Goal: Transaction & Acquisition: Purchase product/service

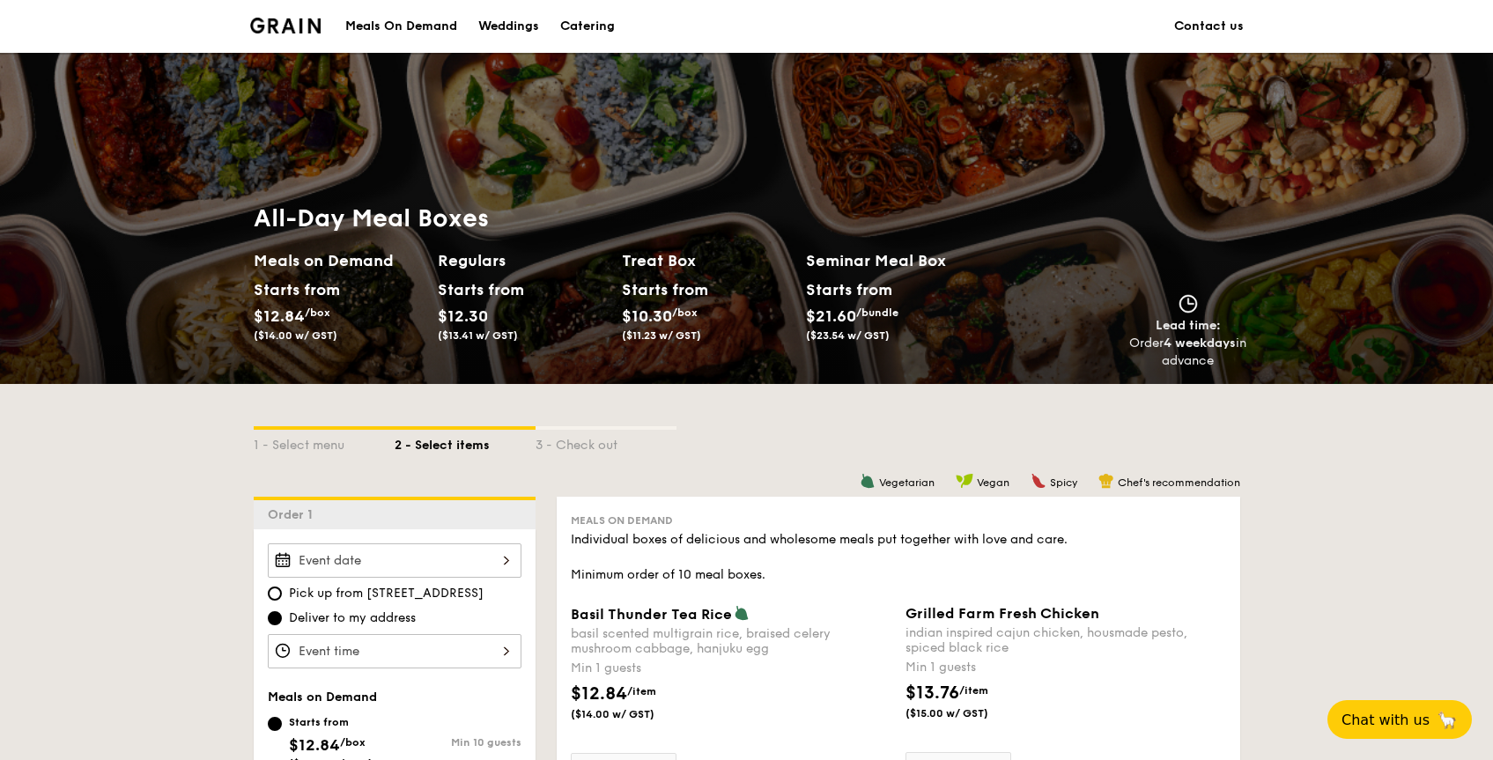
click at [585, 29] on div "Catering" at bounding box center [587, 26] width 55 height 53
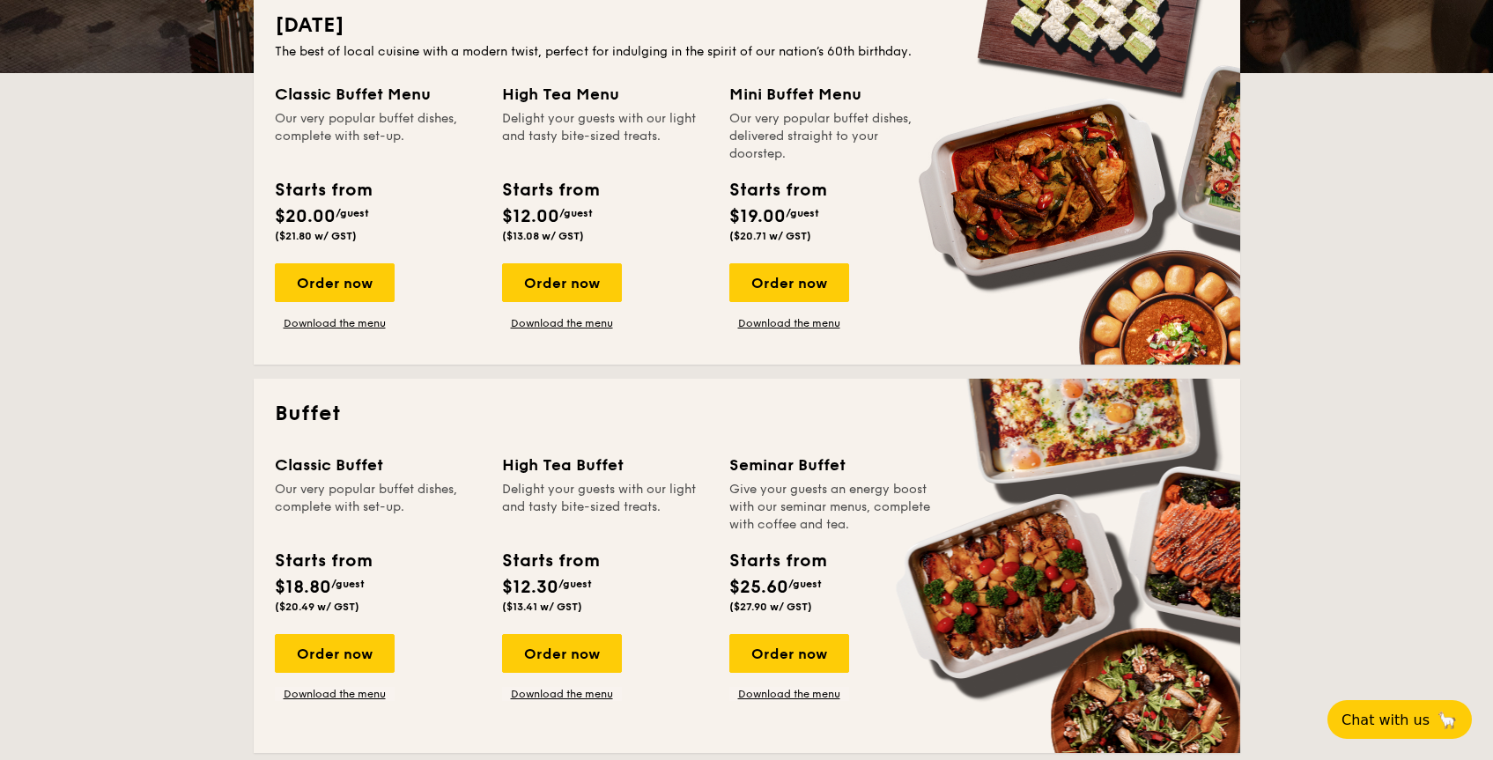
scroll to position [1002, 0]
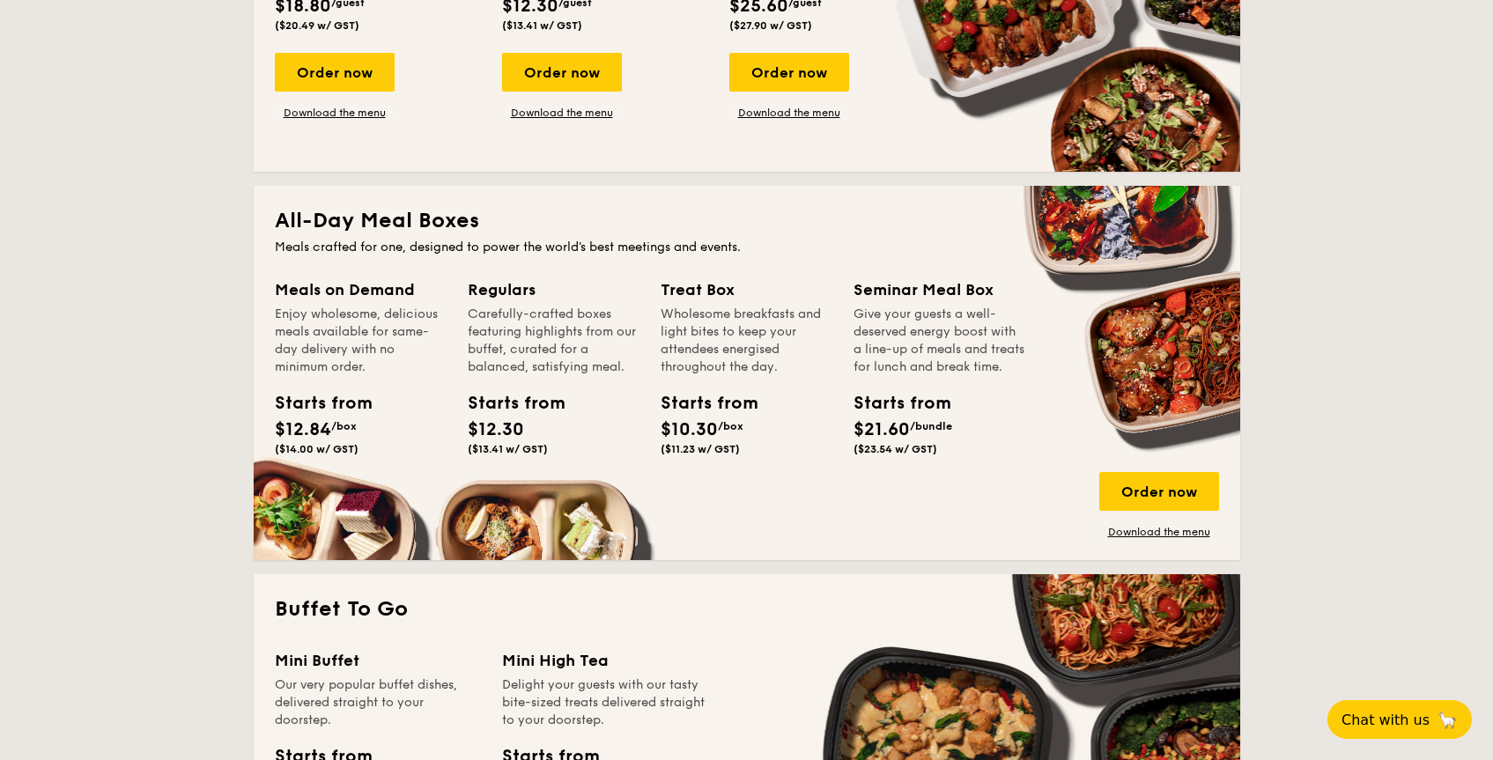
click at [534, 446] on span "($13.41 w/ GST)" at bounding box center [508, 449] width 80 height 12
drag, startPoint x: 1204, startPoint y: 500, endPoint x: 1177, endPoint y: 500, distance: 26.4
click at [1177, 500] on div "Order now" at bounding box center [1160, 491] width 120 height 39
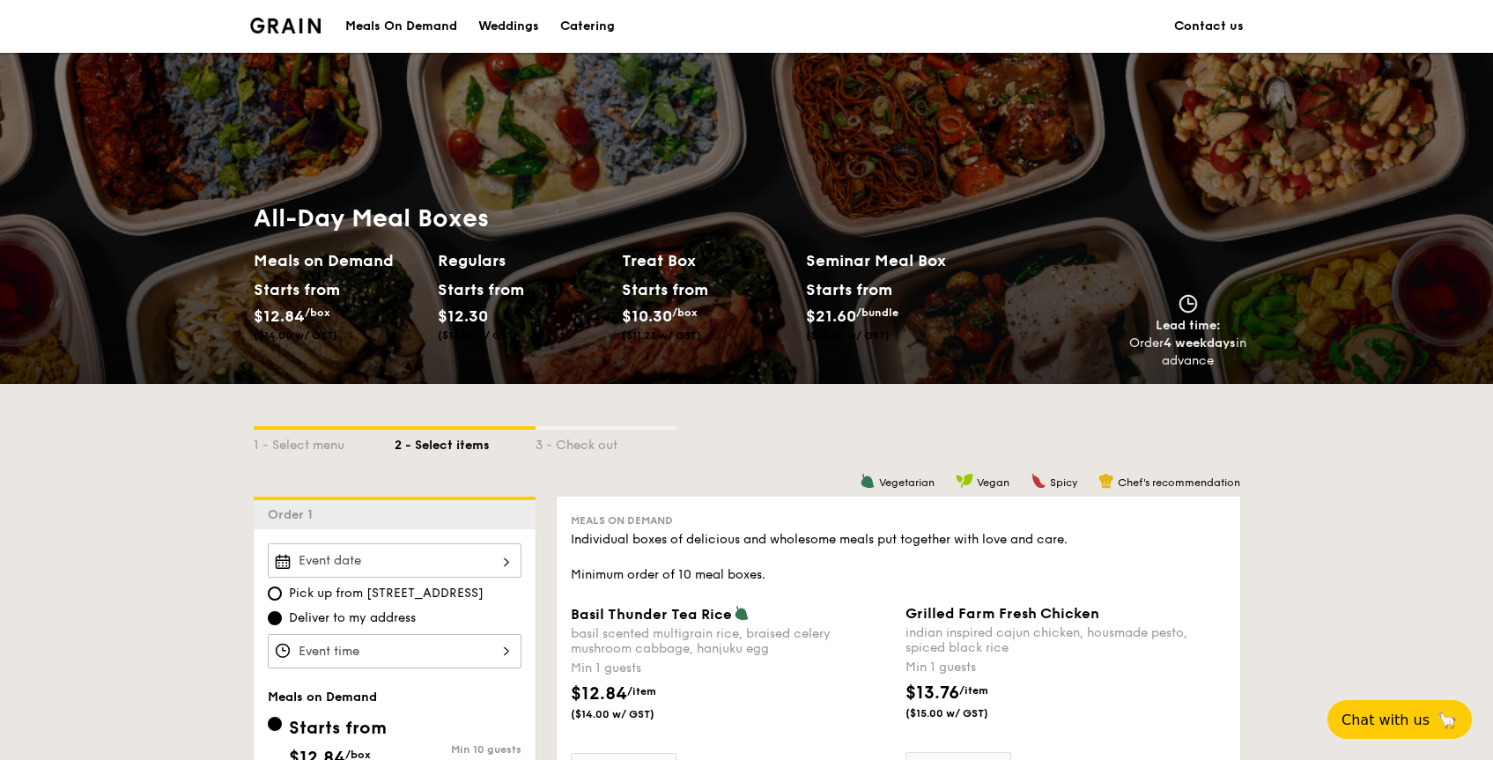
scroll to position [330, 0]
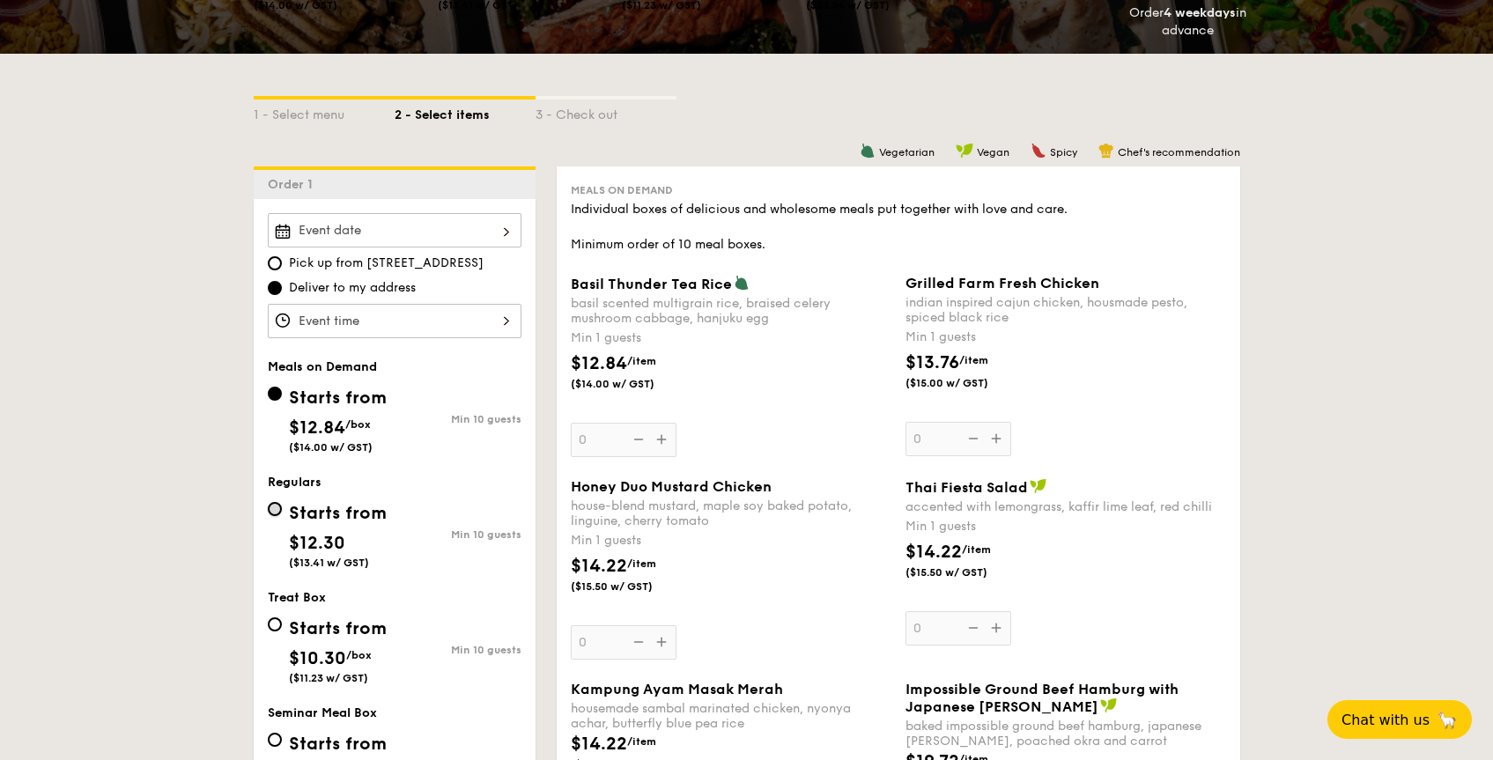
click at [279, 505] on input "Starts from $12.30 ($13.41 w/ GST) Min 10 guests" at bounding box center [275, 509] width 14 height 14
radio input "true"
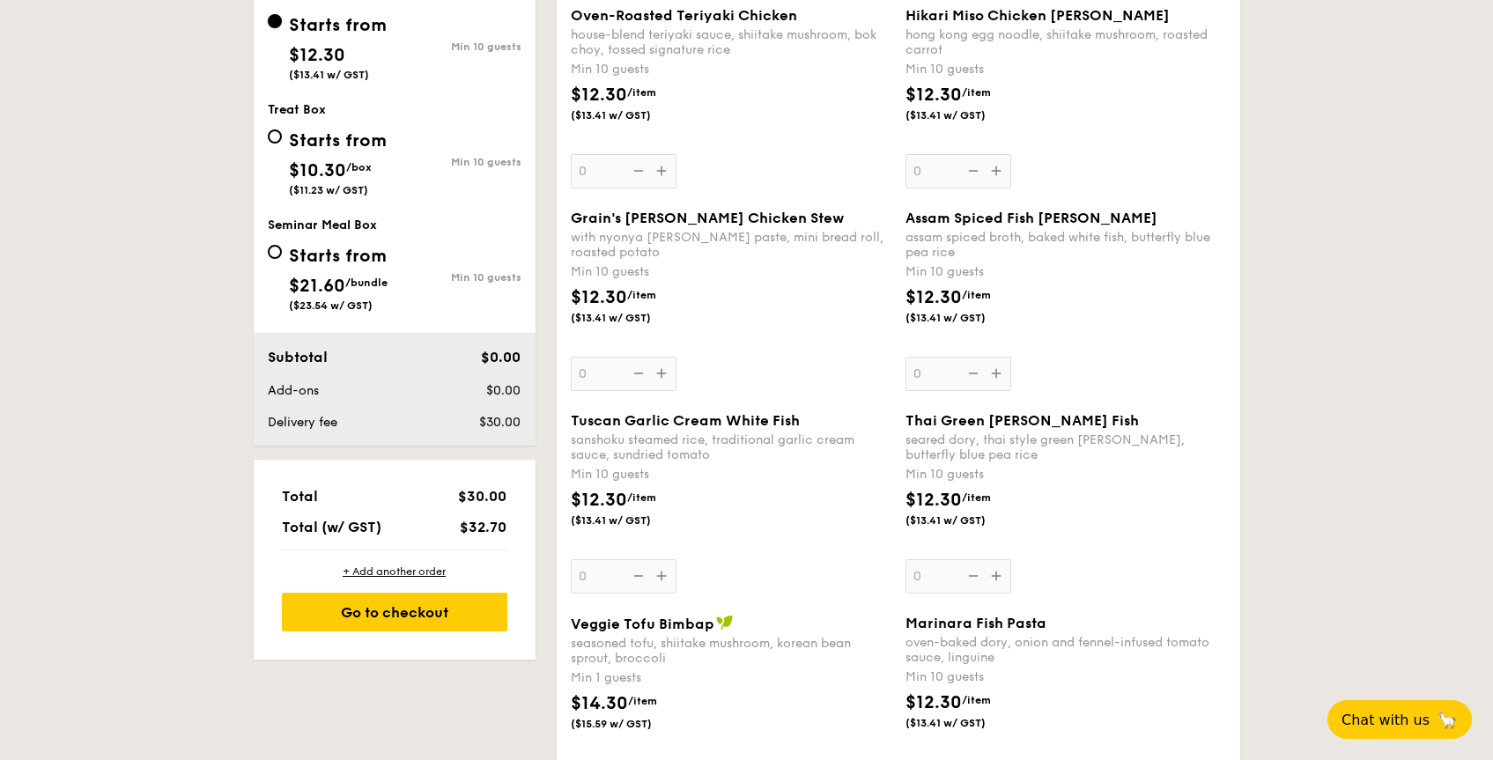
scroll to position [667, 0]
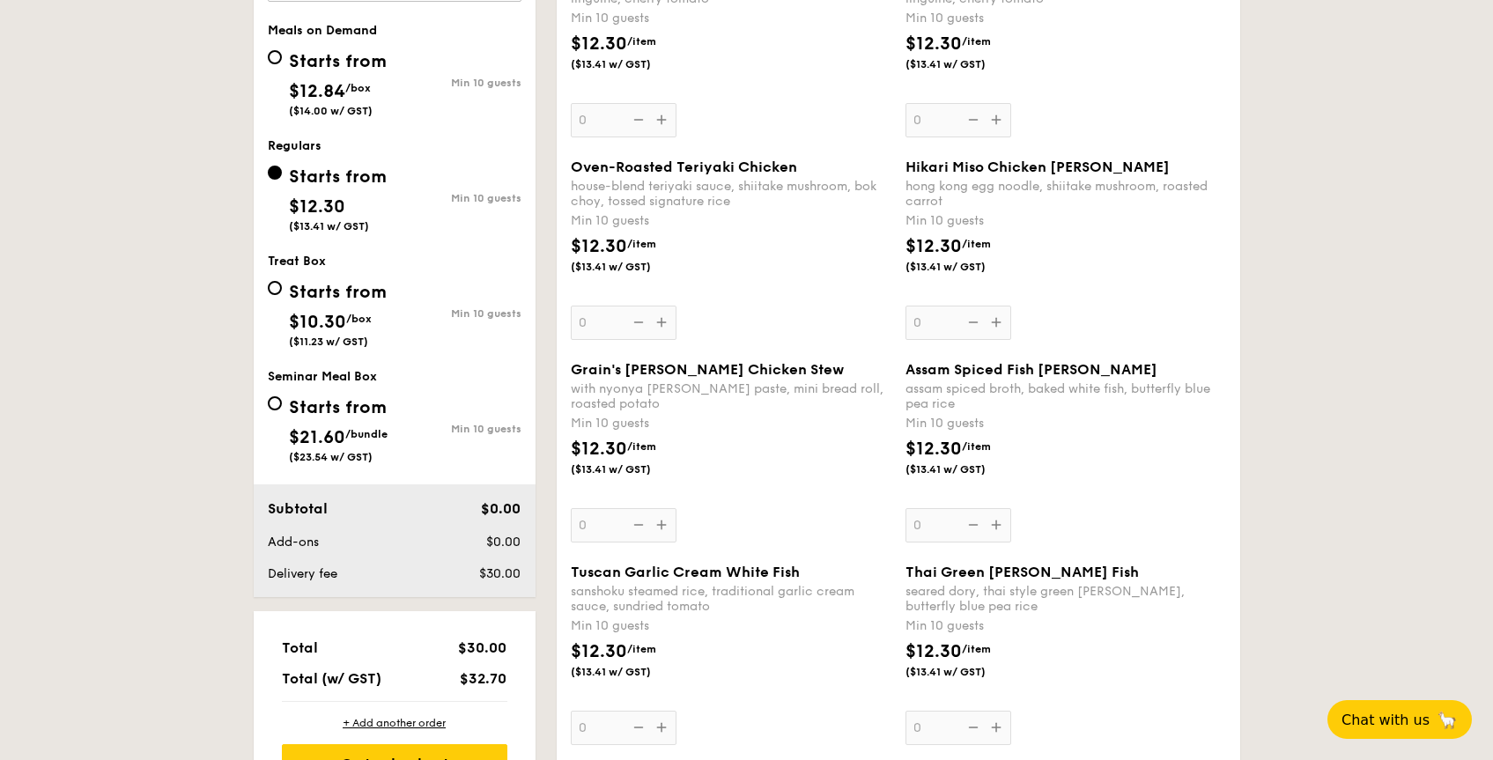
click at [661, 322] on div "Oven-Roasted Teriyaki Chicken house-blend teriyaki sauce, shiitake mushroom, bo…" at bounding box center [731, 249] width 321 height 181
click at [661, 322] on input "0" at bounding box center [624, 323] width 106 height 34
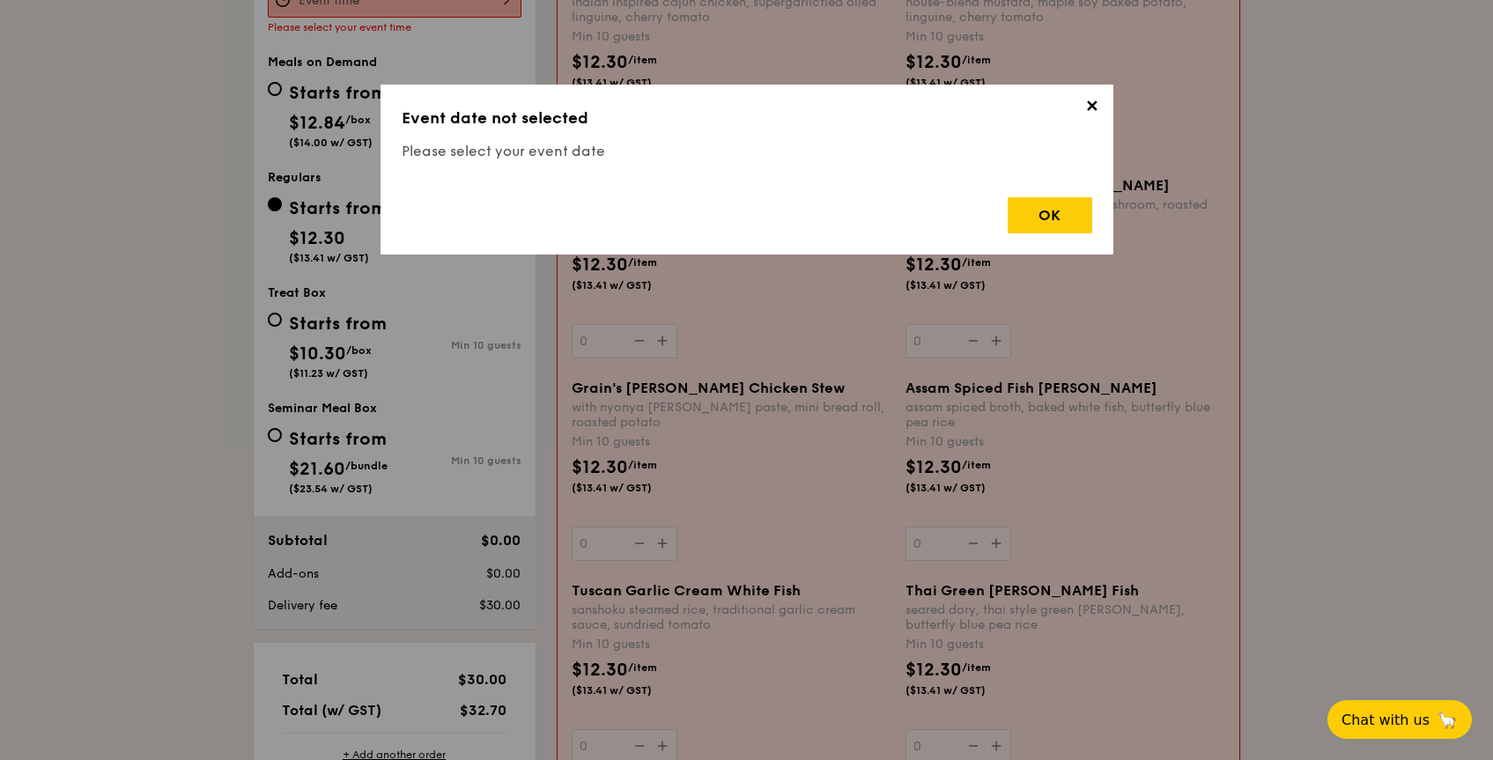
scroll to position [494, 0]
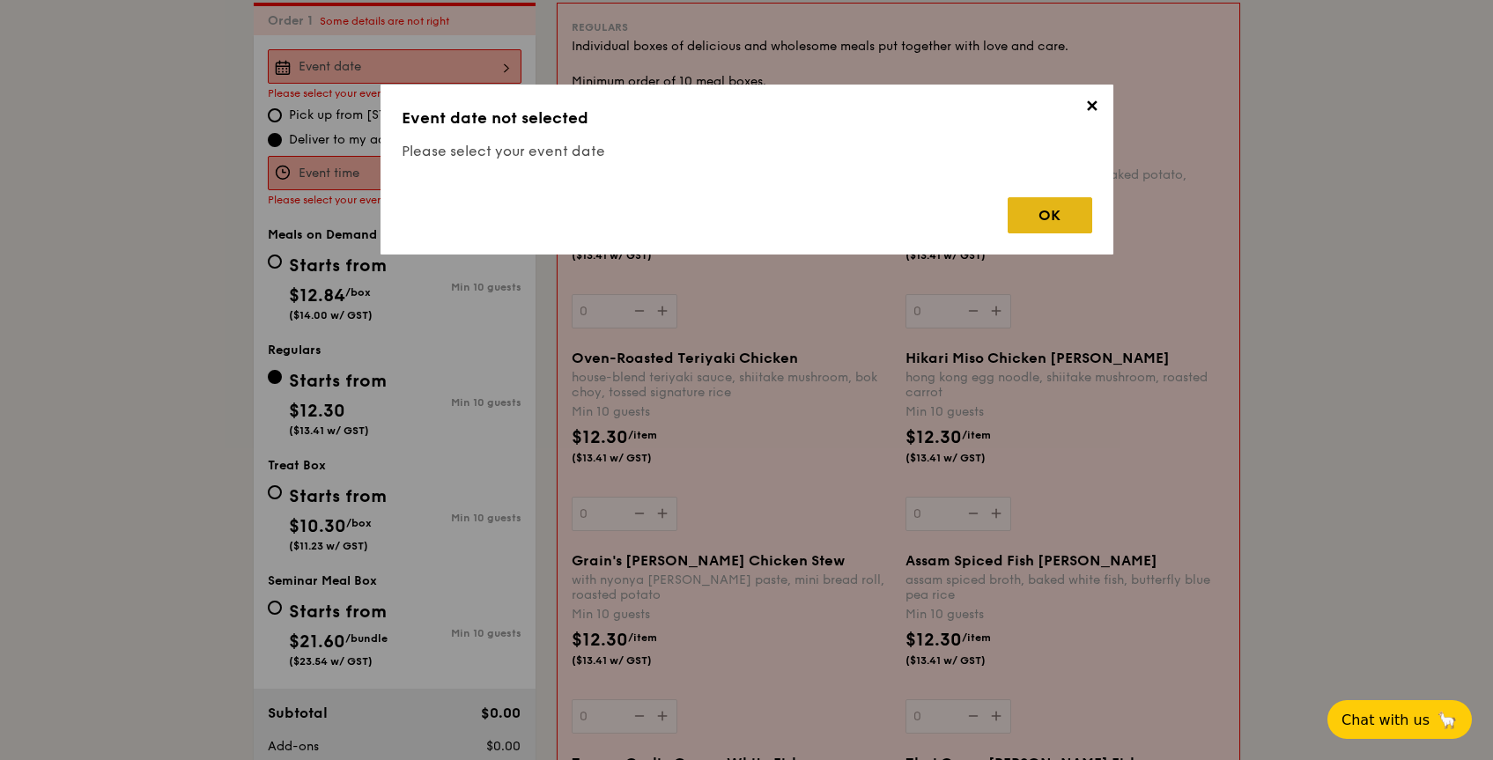
click at [1034, 214] on div "OK" at bounding box center [1050, 215] width 85 height 36
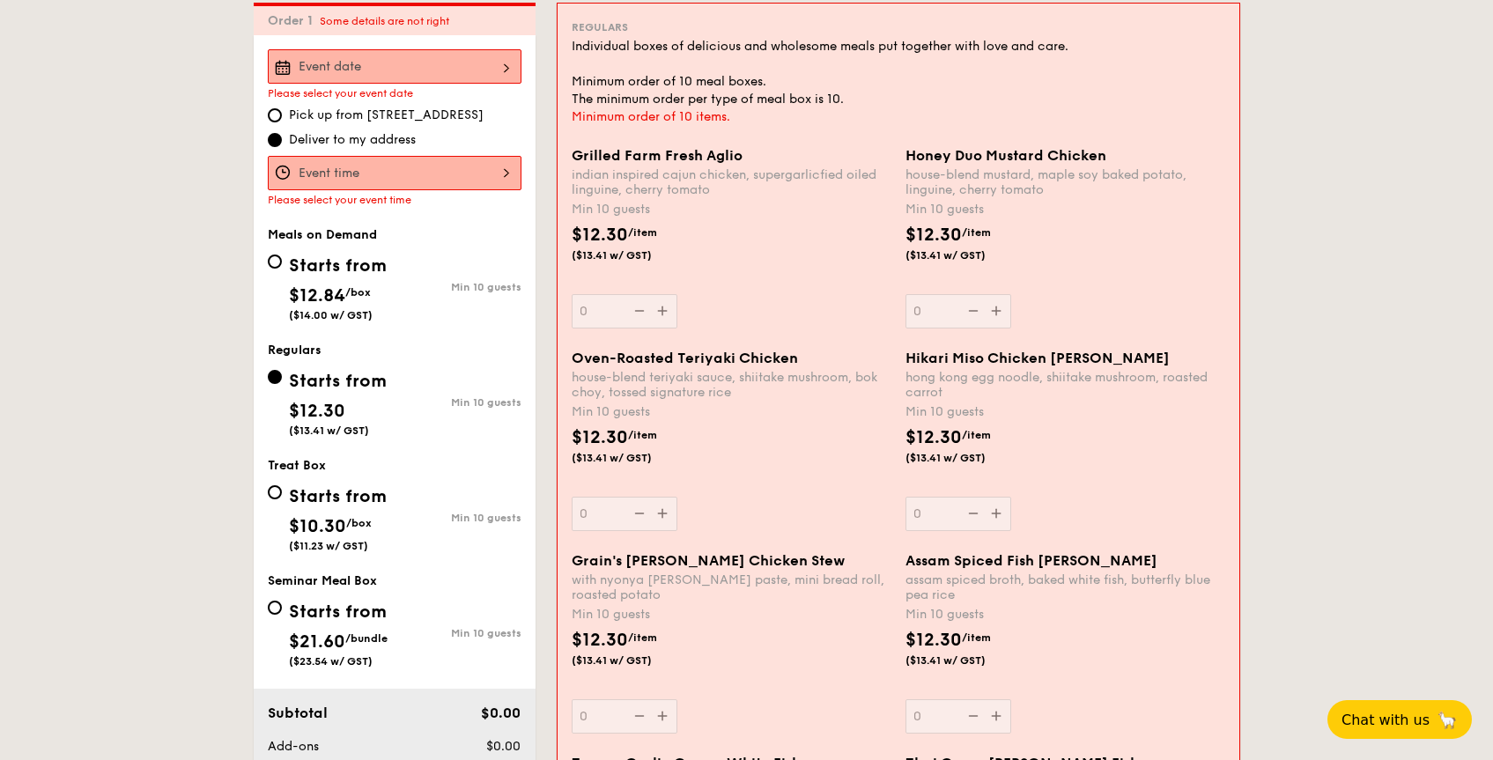
click at [484, 84] on input "Grilled Farm Fresh Aglio indian inspired cajun chicken, supergarlicfied oiled l…" at bounding box center [395, 66] width 254 height 34
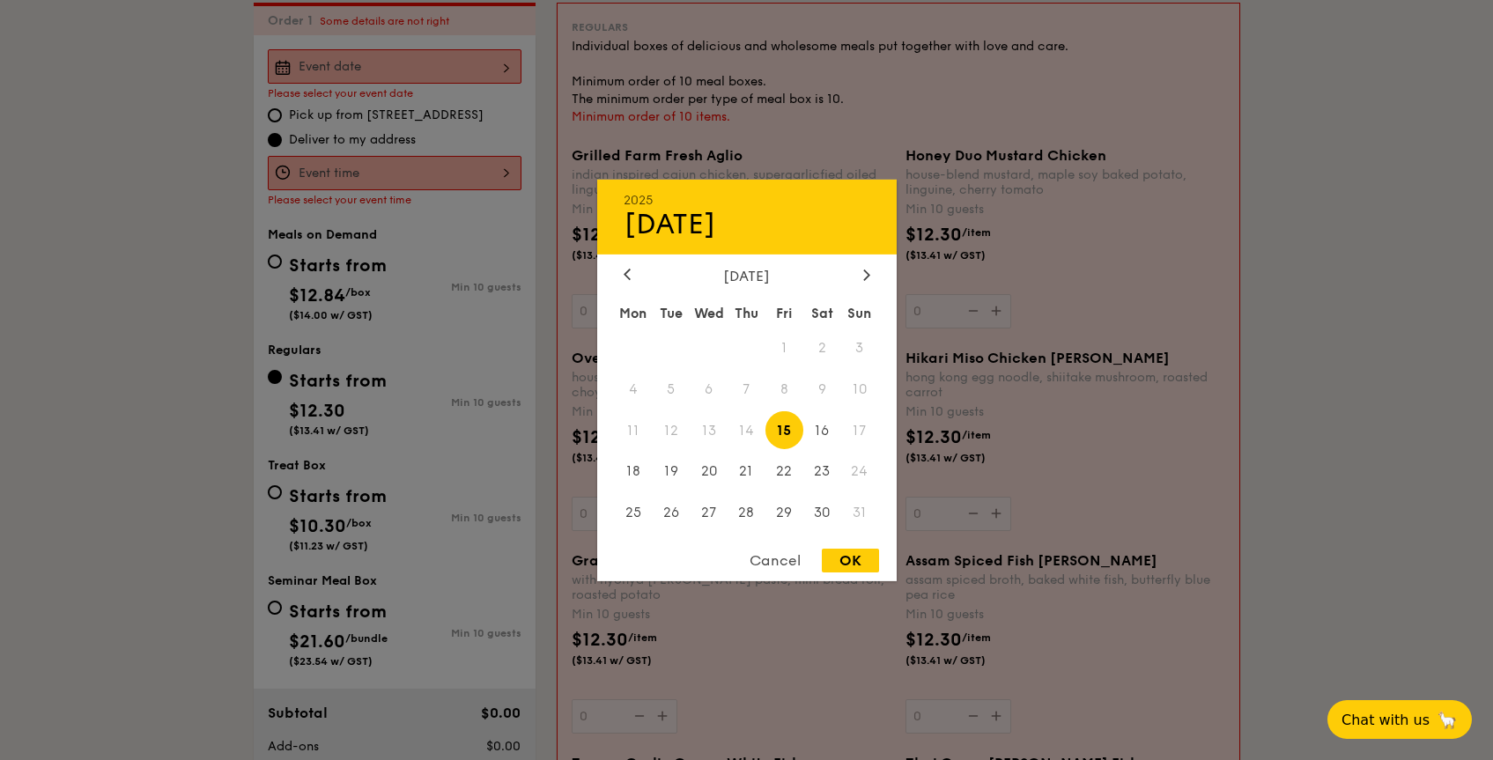
scroll to position [460, 0]
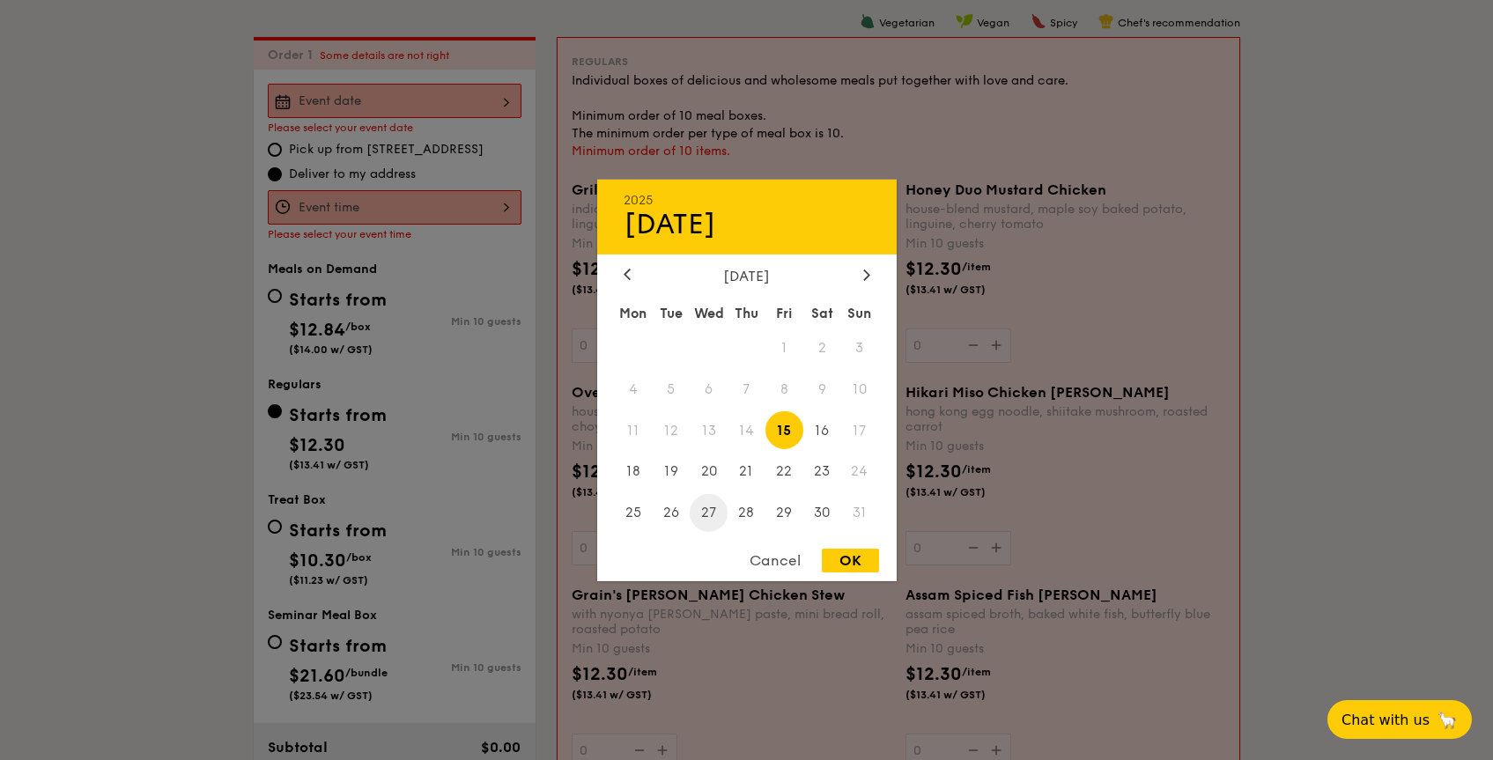
click at [705, 514] on span "27" at bounding box center [709, 513] width 38 height 38
click at [860, 564] on div "OK" at bounding box center [850, 561] width 57 height 24
type input "[DATE]"
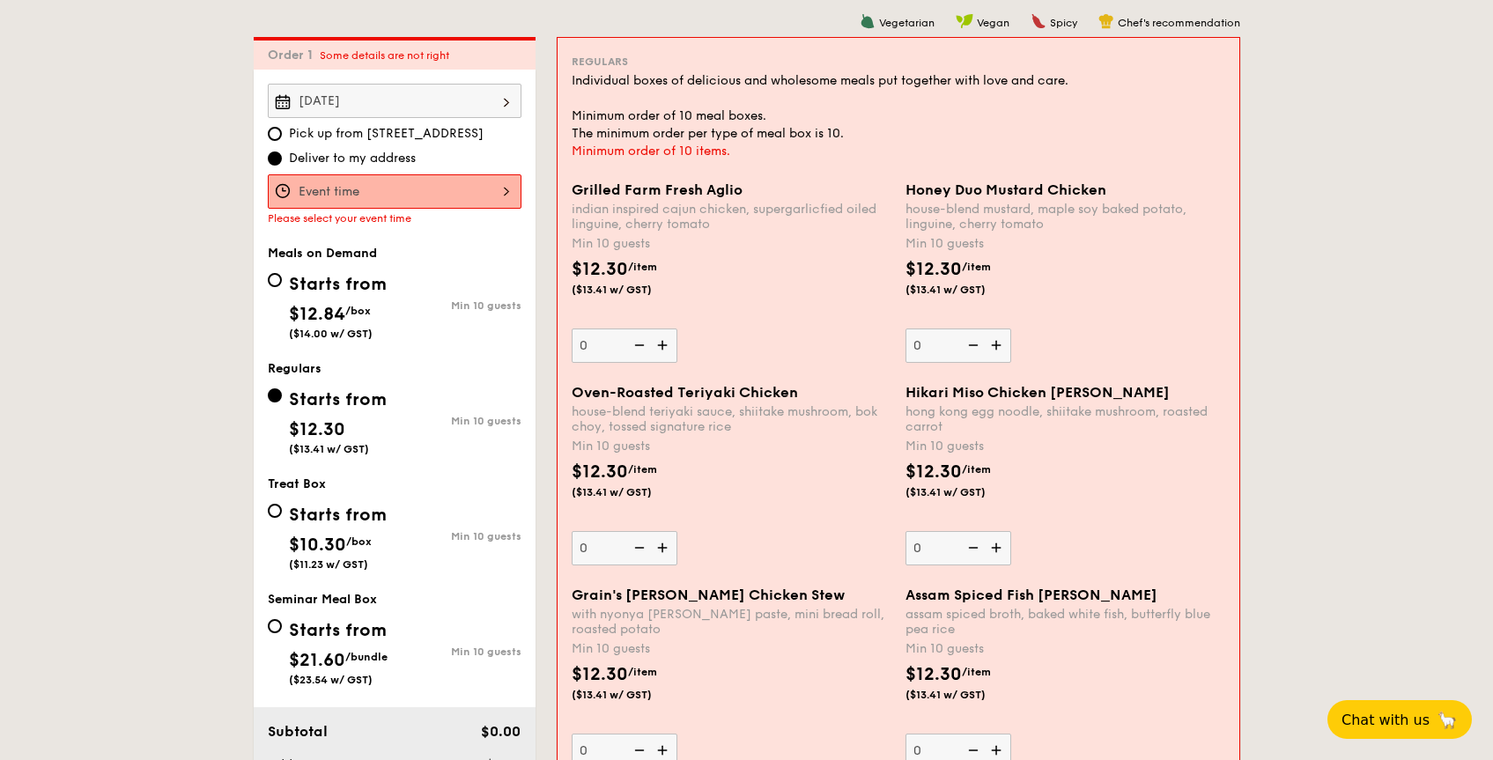
click at [506, 196] on input "Grilled Farm Fresh Aglio indian inspired cajun chicken, supergarlicfied oiled l…" at bounding box center [395, 191] width 254 height 34
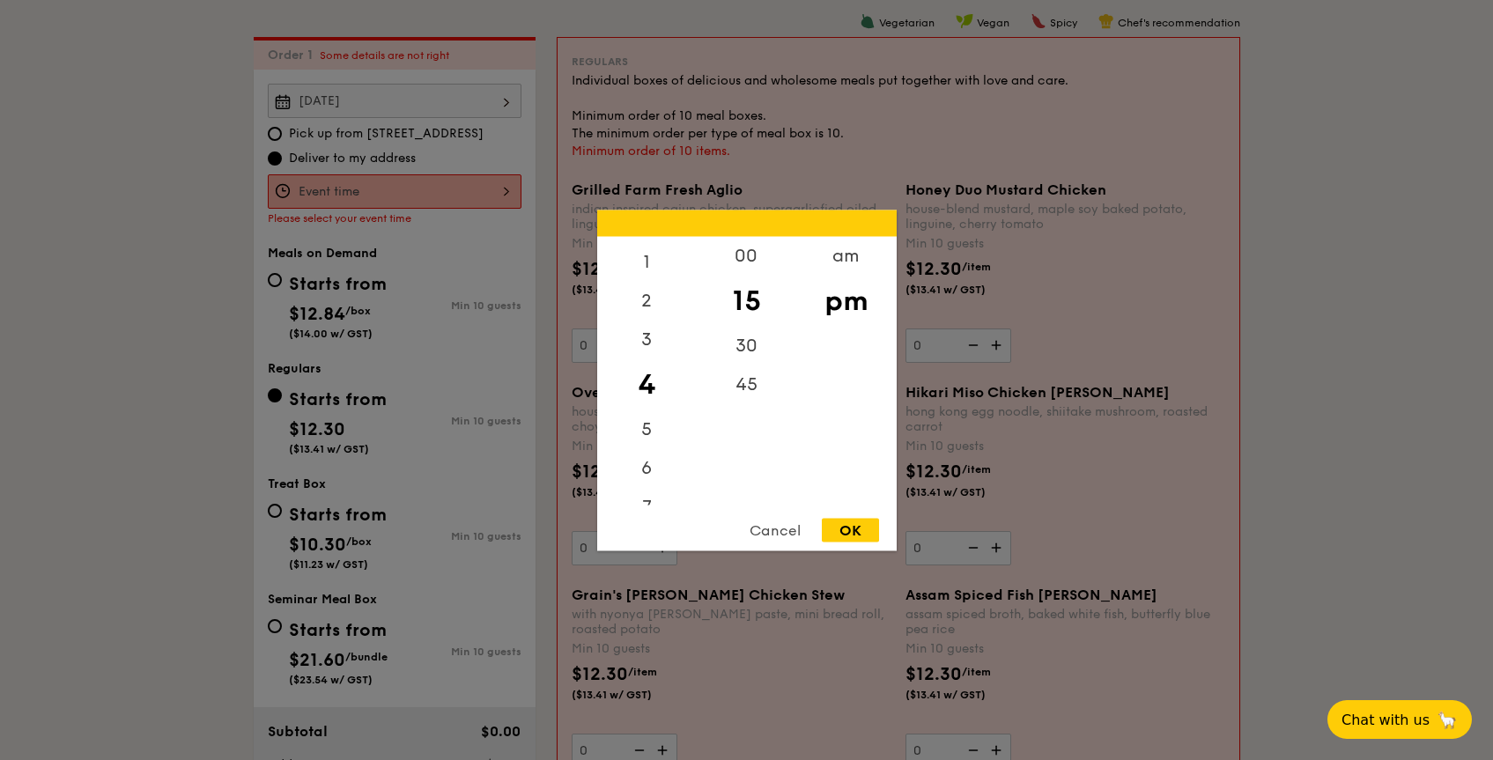
scroll to position [208, 0]
click at [651, 447] on div "10" at bounding box center [647, 447] width 100 height 39
drag, startPoint x: 832, startPoint y: 263, endPoint x: 840, endPoint y: 268, distance: 9.1
click at [840, 268] on div "am" at bounding box center [846, 261] width 100 height 51
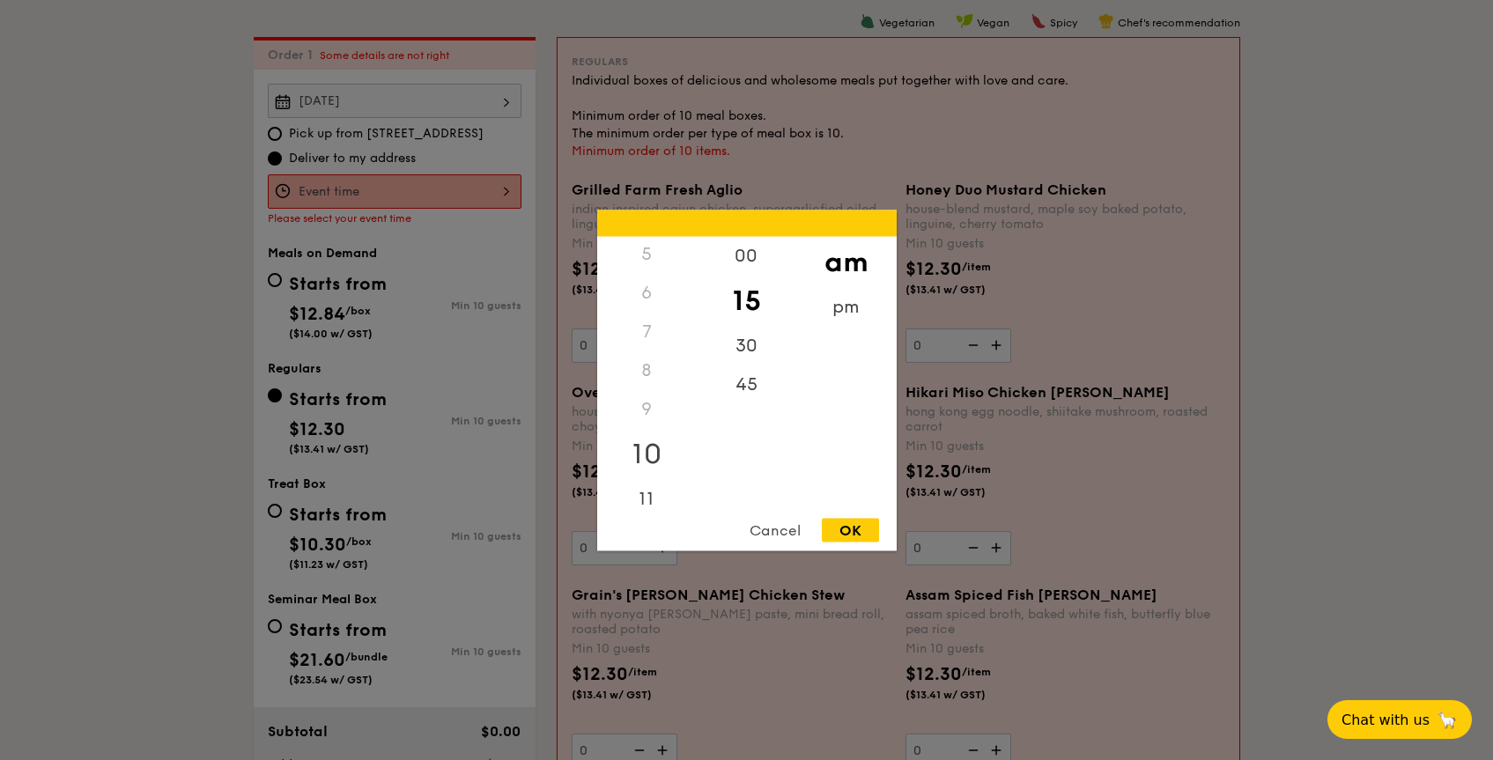
click at [646, 453] on div "10" at bounding box center [647, 453] width 100 height 51
click at [745, 385] on div "45" at bounding box center [747, 377] width 100 height 51
click at [655, 497] on div "11" at bounding box center [647, 504] width 100 height 51
click at [756, 257] on div "00" at bounding box center [747, 261] width 100 height 51
click at [856, 532] on div "OK" at bounding box center [850, 530] width 57 height 24
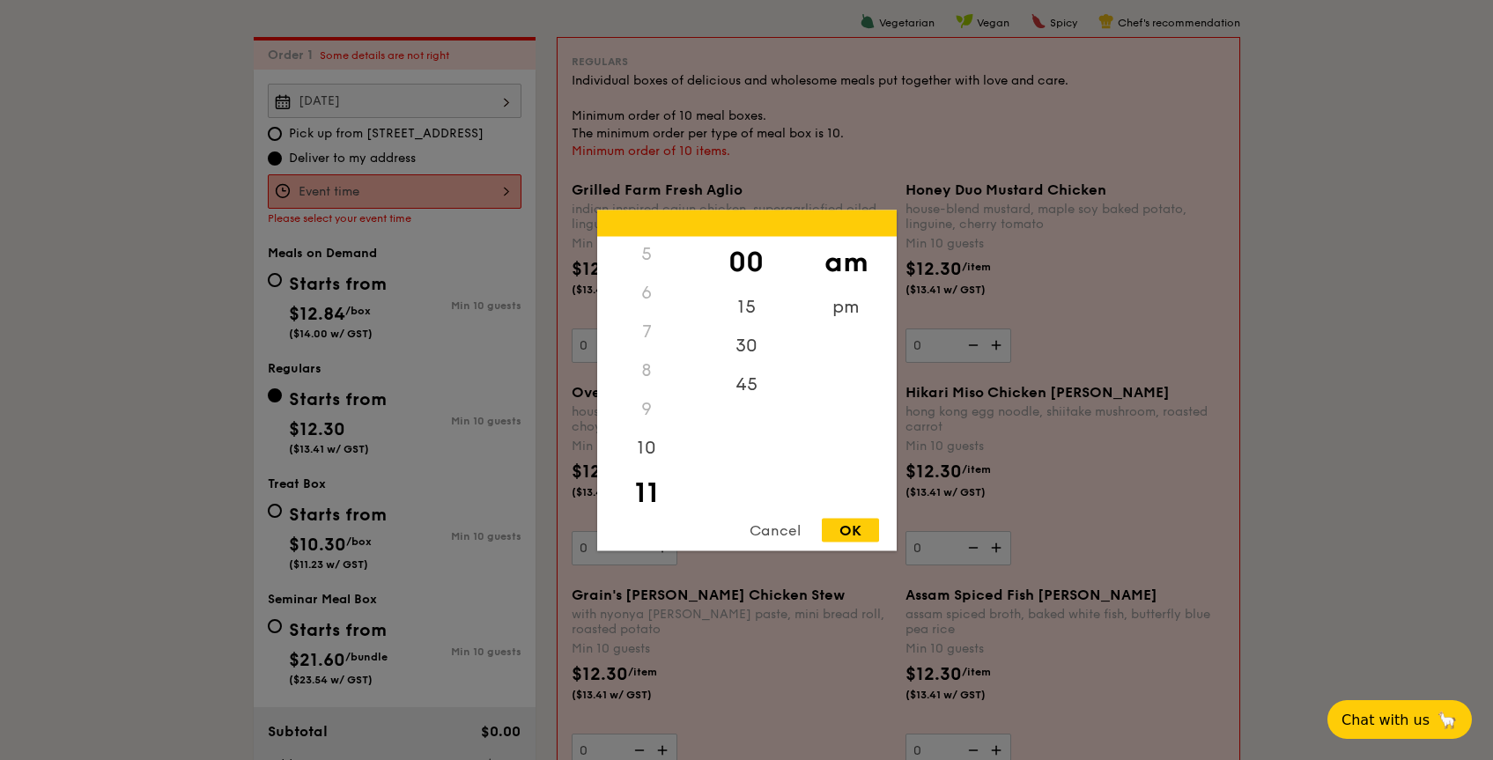
type input "11:00AM"
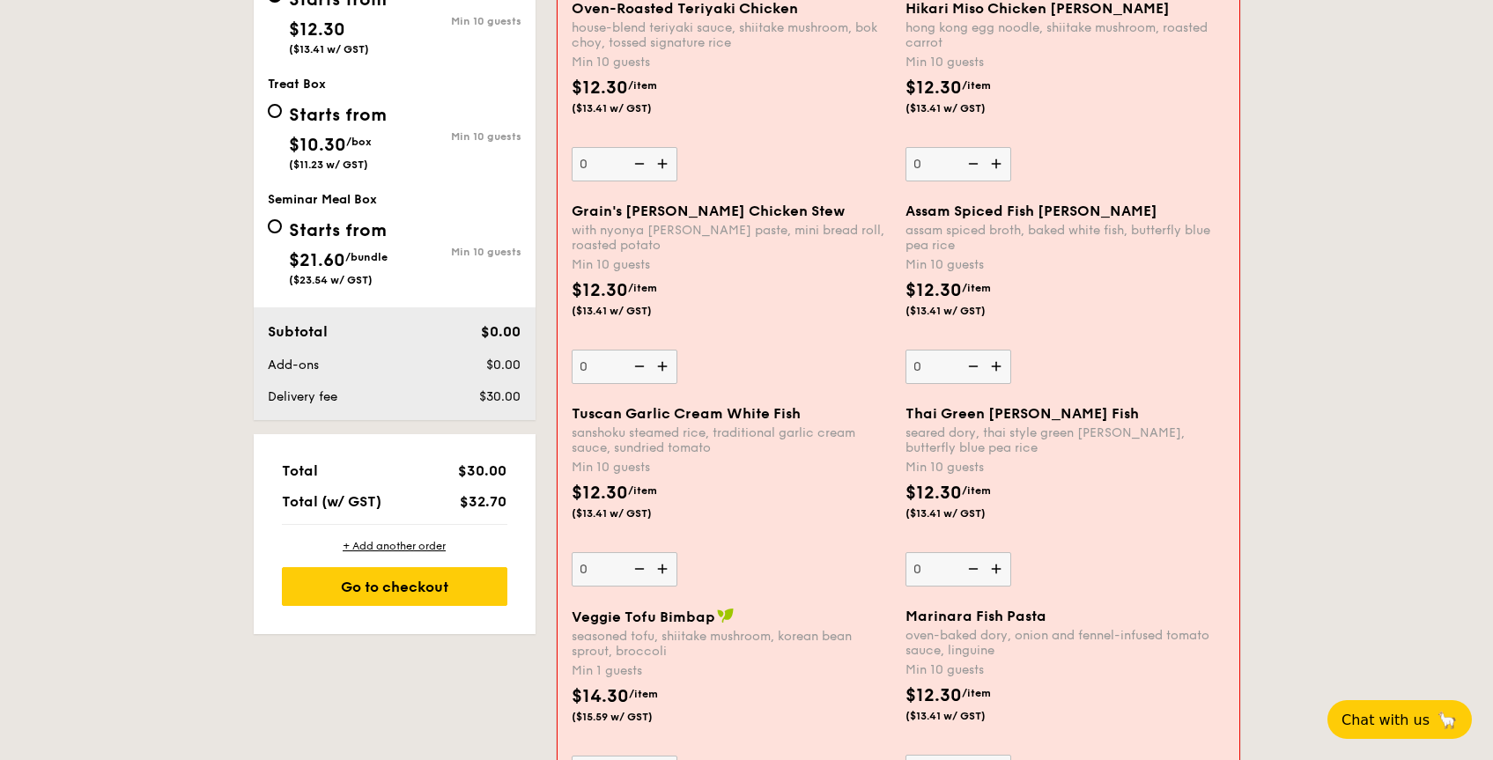
scroll to position [848, 0]
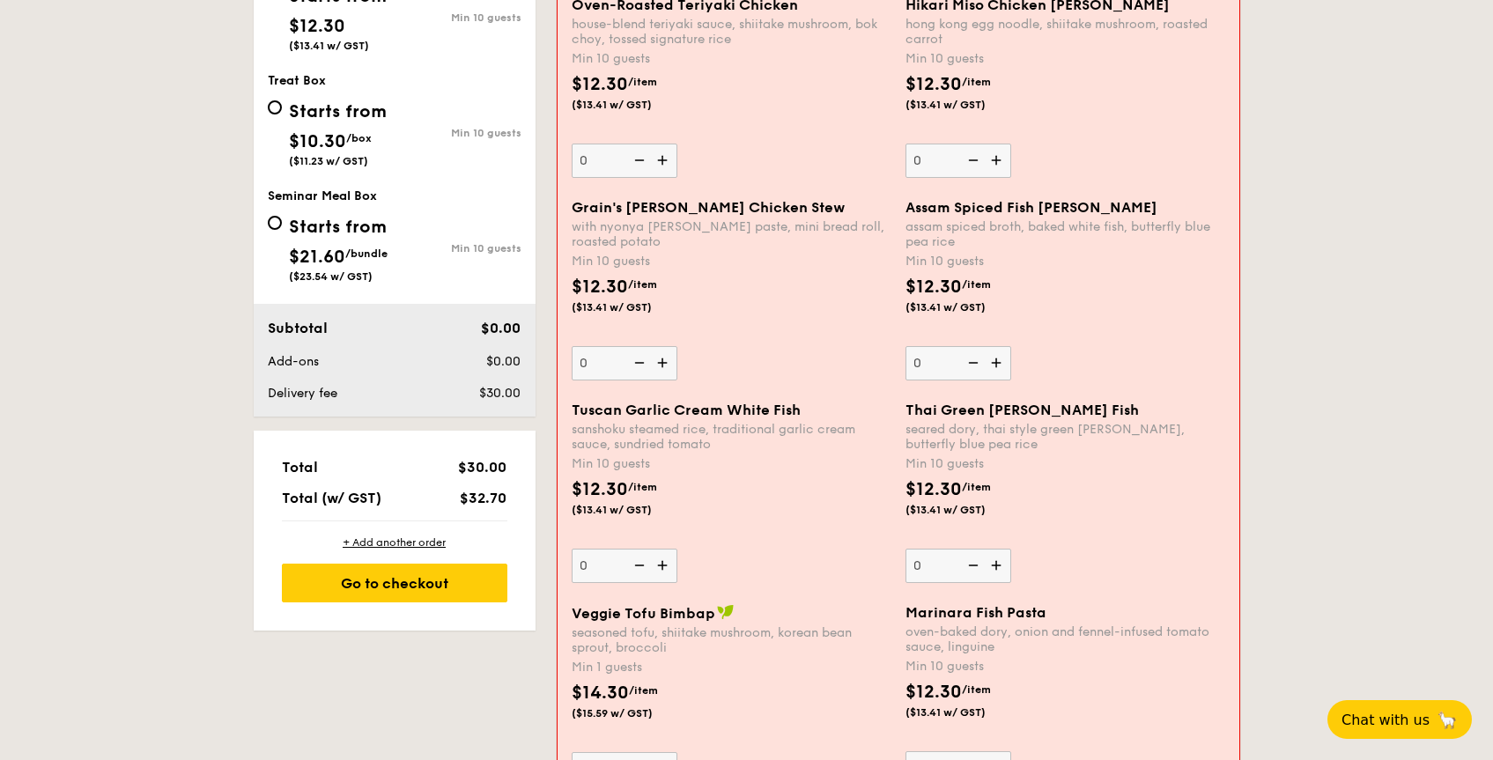
click at [998, 566] on img at bounding box center [998, 565] width 26 height 33
click at [998, 566] on input "0" at bounding box center [959, 566] width 106 height 34
type input "10"
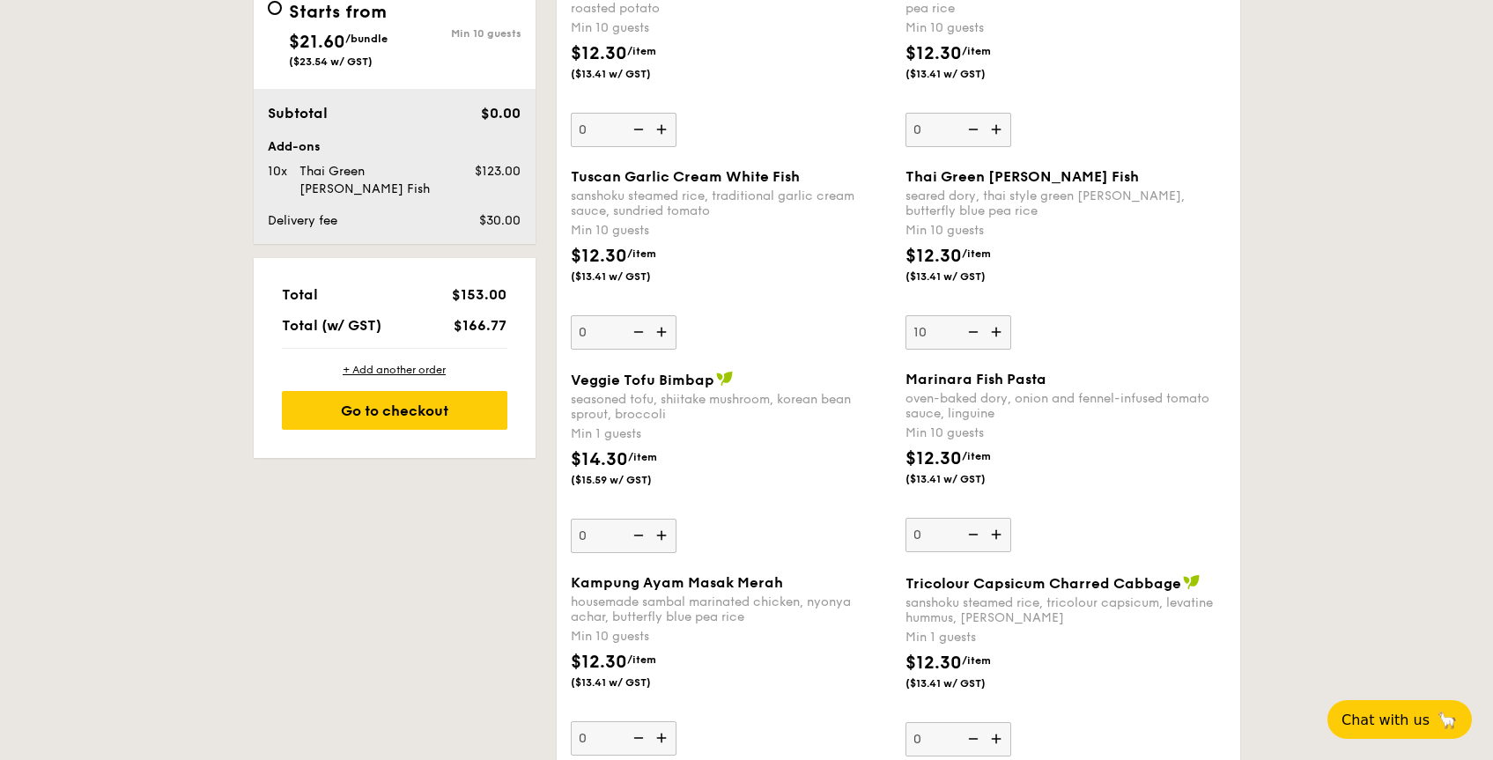
scroll to position [1263, 0]
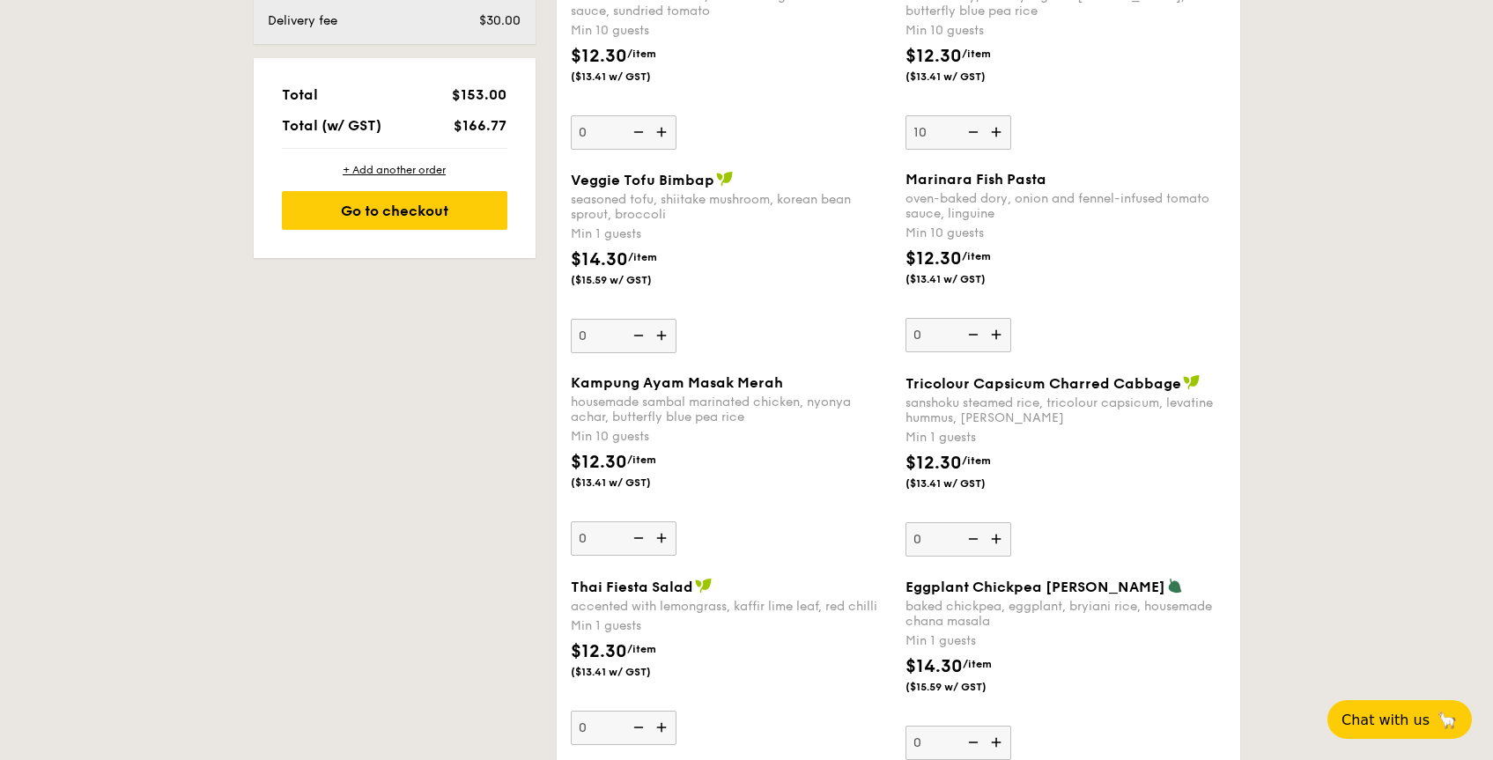
click at [661, 533] on img at bounding box center [663, 538] width 26 height 33
click at [661, 533] on input "0" at bounding box center [624, 539] width 106 height 34
type input "10"
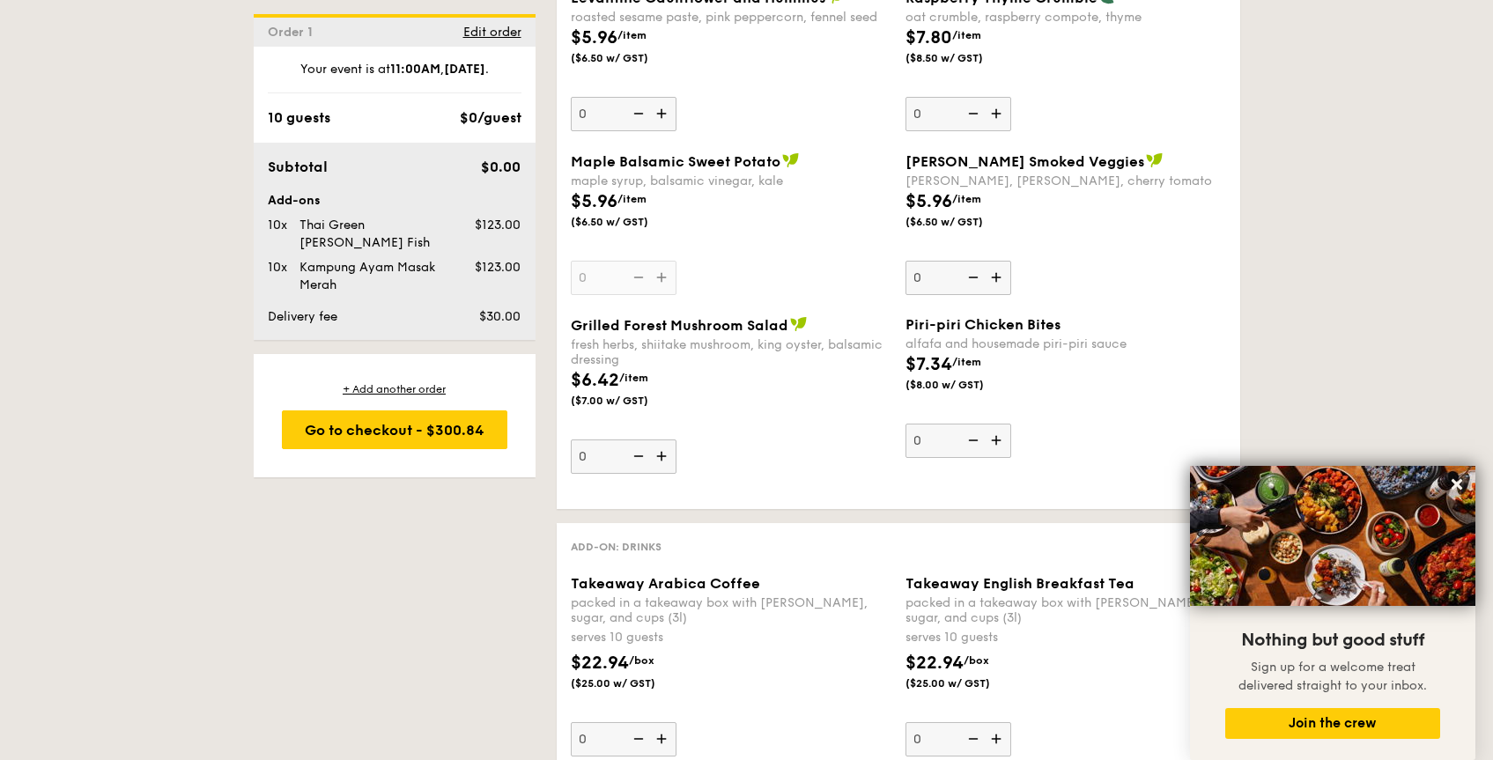
scroll to position [4447, 0]
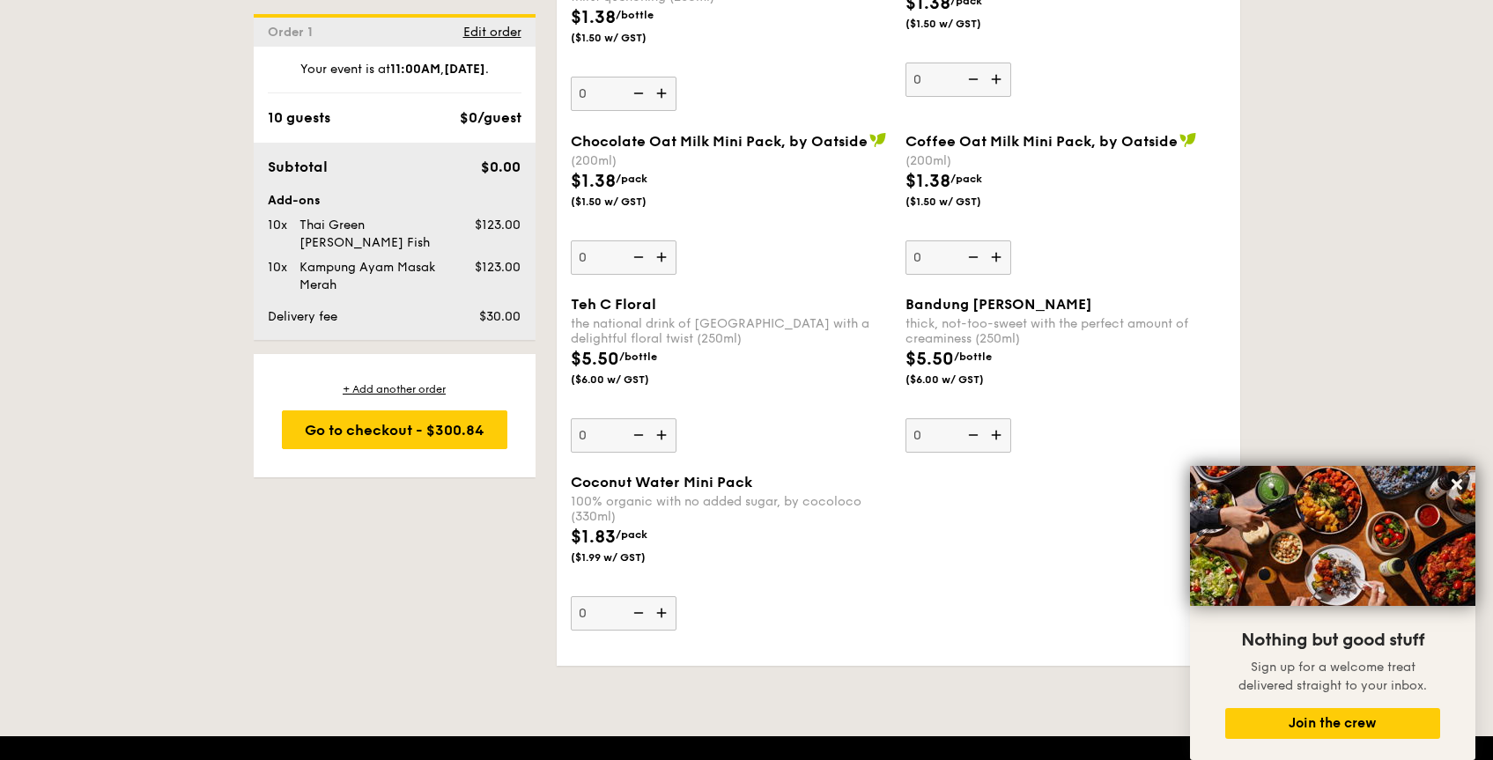
click at [661, 611] on img at bounding box center [663, 612] width 26 height 33
click at [661, 611] on input "0" at bounding box center [624, 613] width 106 height 34
click at [661, 611] on img at bounding box center [663, 612] width 26 height 33
click at [661, 611] on input "1" at bounding box center [624, 613] width 106 height 34
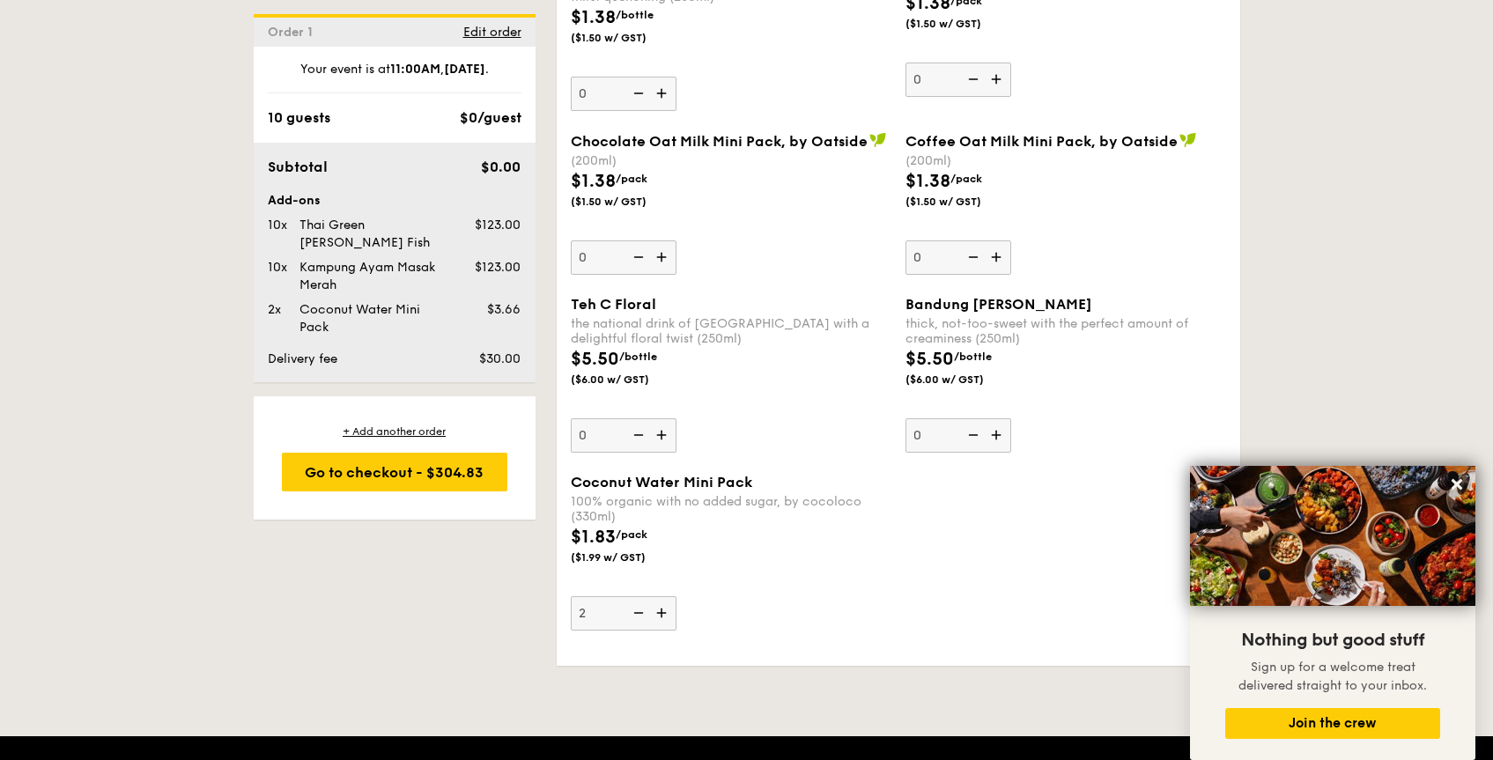
click at [661, 611] on img at bounding box center [663, 612] width 26 height 33
click at [661, 611] on input "2" at bounding box center [624, 613] width 106 height 34
click at [661, 611] on img at bounding box center [663, 612] width 26 height 33
click at [661, 611] on input "3" at bounding box center [624, 613] width 106 height 34
click at [661, 611] on img at bounding box center [663, 612] width 26 height 33
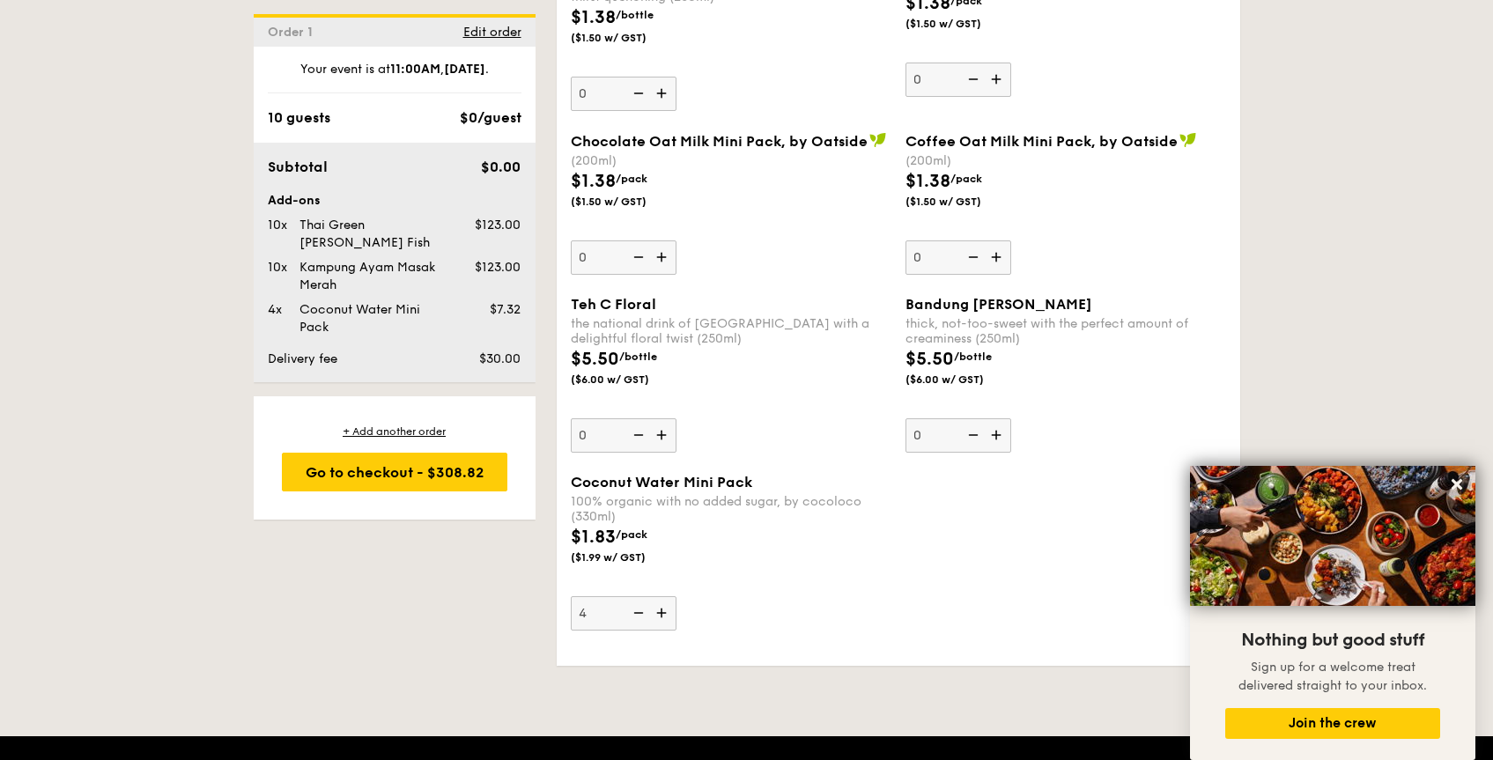
click at [661, 611] on input "4" at bounding box center [624, 613] width 106 height 34
click at [661, 611] on img at bounding box center [663, 612] width 26 height 33
click at [661, 611] on input "5" at bounding box center [624, 613] width 106 height 34
click at [661, 611] on img at bounding box center [663, 612] width 26 height 33
click at [661, 611] on input "6" at bounding box center [624, 613] width 106 height 34
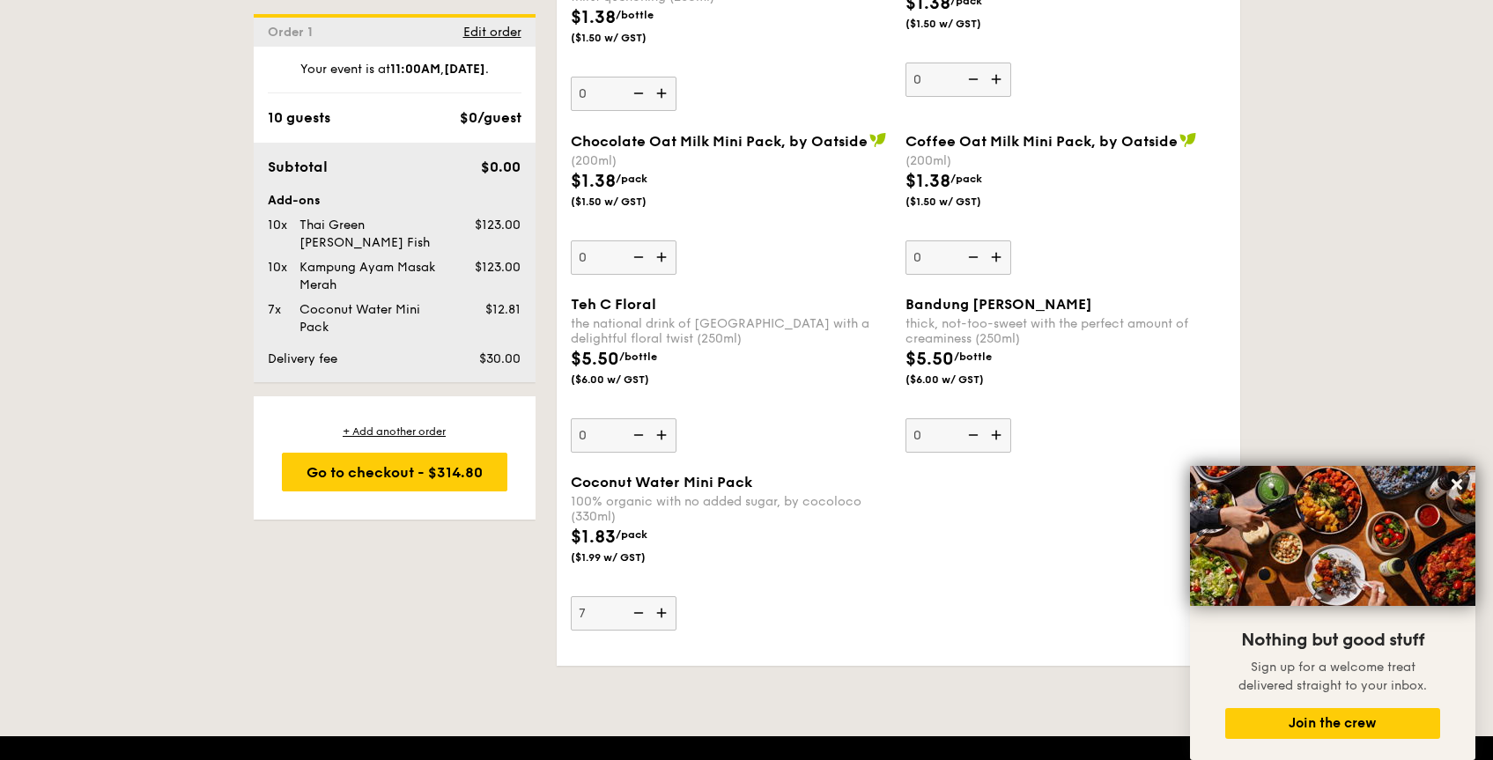
click at [661, 611] on img at bounding box center [663, 612] width 26 height 33
click at [661, 611] on input "7" at bounding box center [624, 613] width 106 height 34
click at [661, 611] on img at bounding box center [663, 612] width 26 height 33
click at [661, 611] on input "8" at bounding box center [624, 613] width 106 height 34
click at [661, 611] on img at bounding box center [663, 612] width 26 height 33
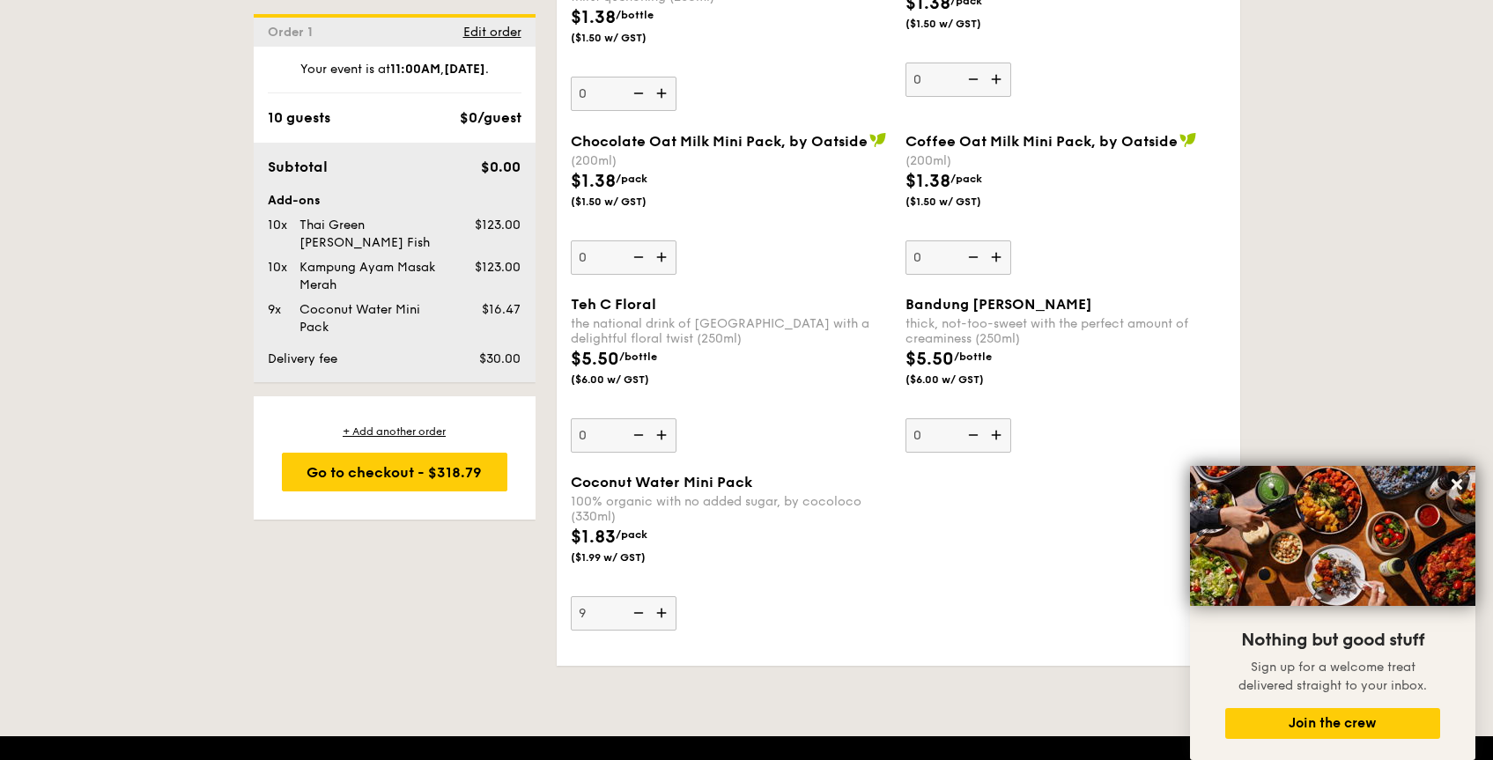
click at [661, 611] on input "9" at bounding box center [624, 613] width 106 height 34
click at [661, 611] on img at bounding box center [663, 612] width 26 height 33
click at [661, 611] on input "10" at bounding box center [624, 613] width 106 height 34
click at [661, 611] on img at bounding box center [663, 612] width 26 height 33
click at [661, 611] on input "11" at bounding box center [624, 613] width 106 height 34
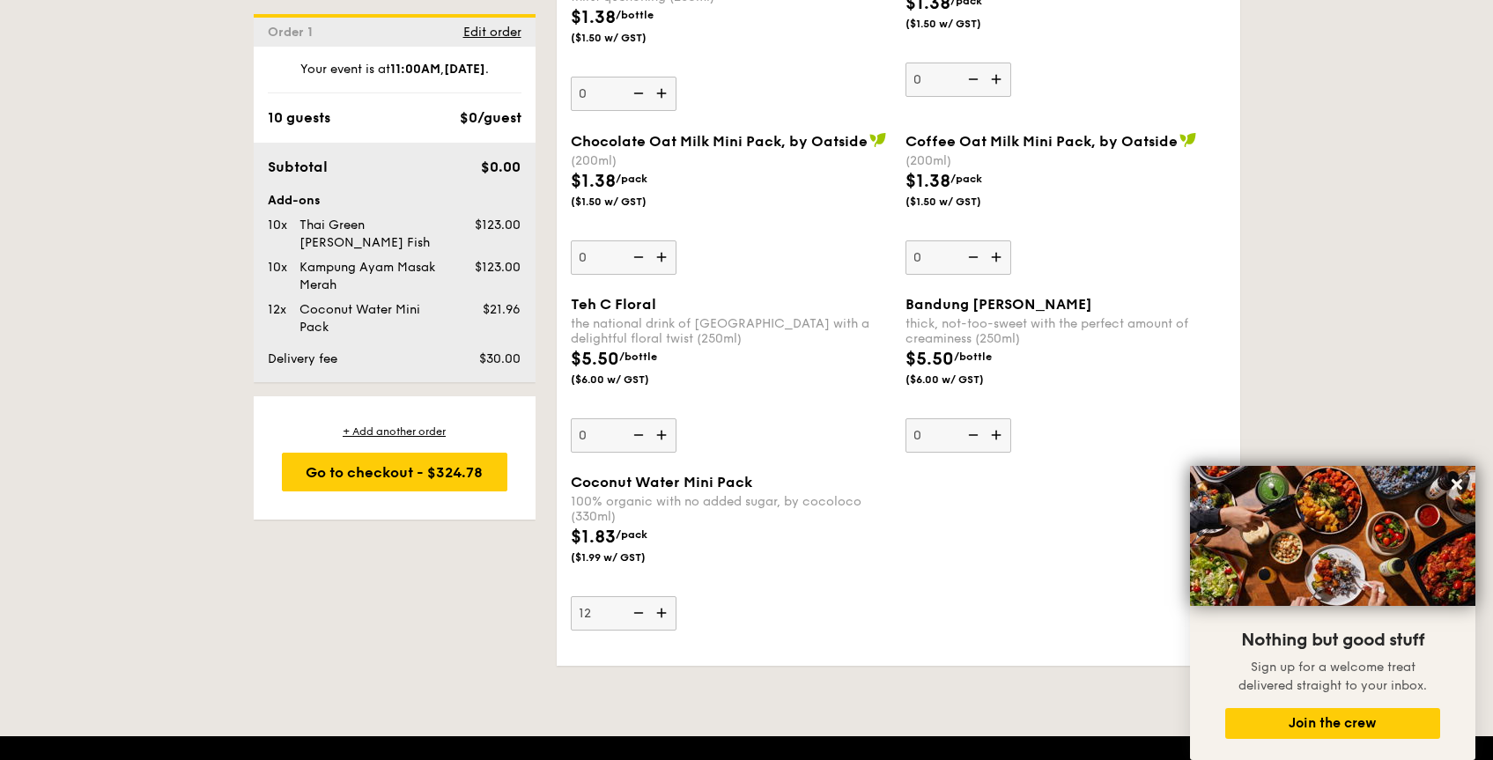
click at [661, 611] on img at bounding box center [663, 612] width 26 height 33
click at [661, 611] on input "12" at bounding box center [624, 613] width 106 height 34
click at [661, 611] on img at bounding box center [663, 612] width 26 height 33
click at [661, 611] on input "13" at bounding box center [624, 613] width 106 height 34
click at [661, 611] on img at bounding box center [663, 612] width 26 height 33
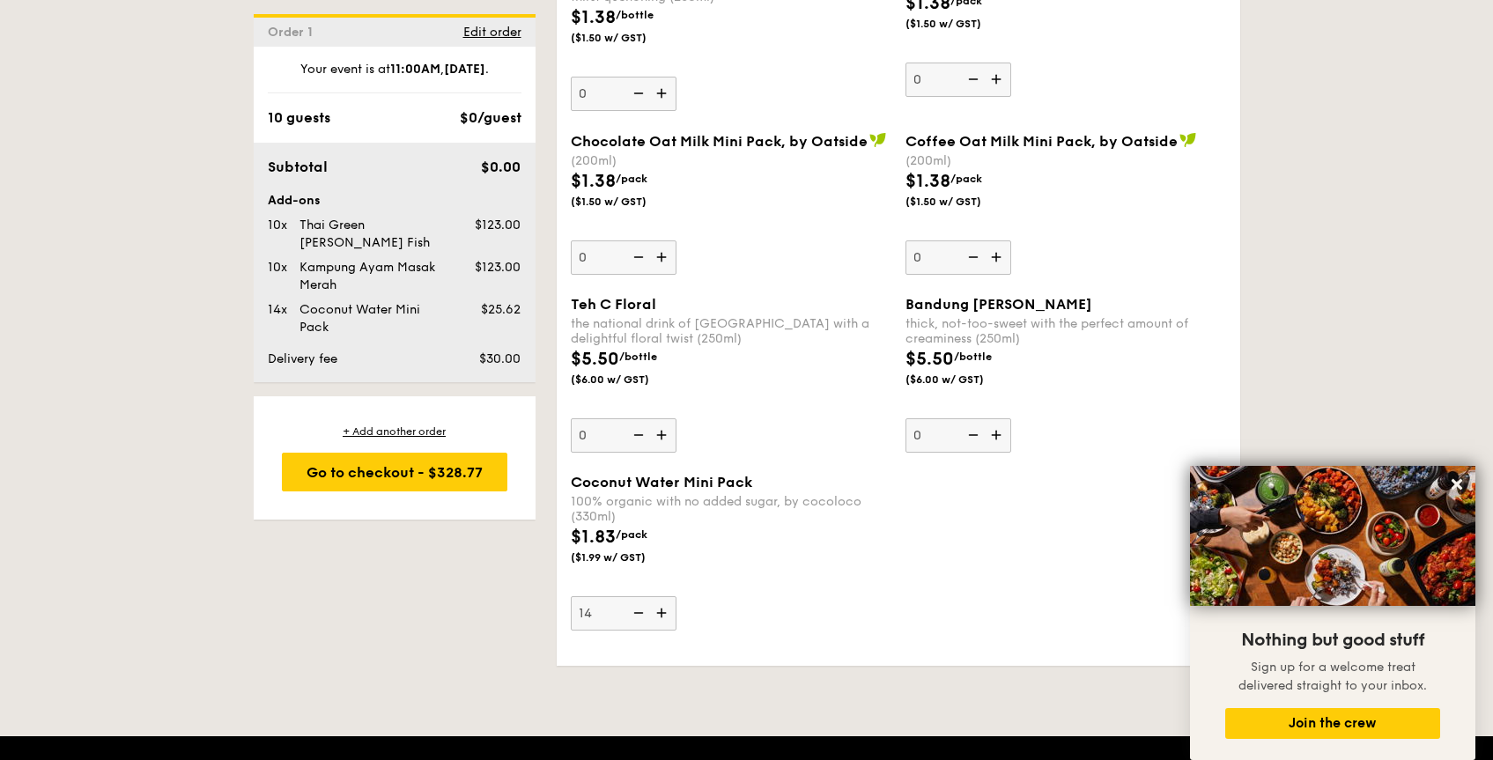
click at [661, 611] on input "14" at bounding box center [624, 613] width 106 height 34
click at [661, 611] on img at bounding box center [663, 612] width 26 height 33
click at [661, 611] on input "15" at bounding box center [624, 613] width 106 height 34
click at [661, 611] on img at bounding box center [663, 612] width 26 height 33
click at [661, 611] on input "16" at bounding box center [624, 613] width 106 height 34
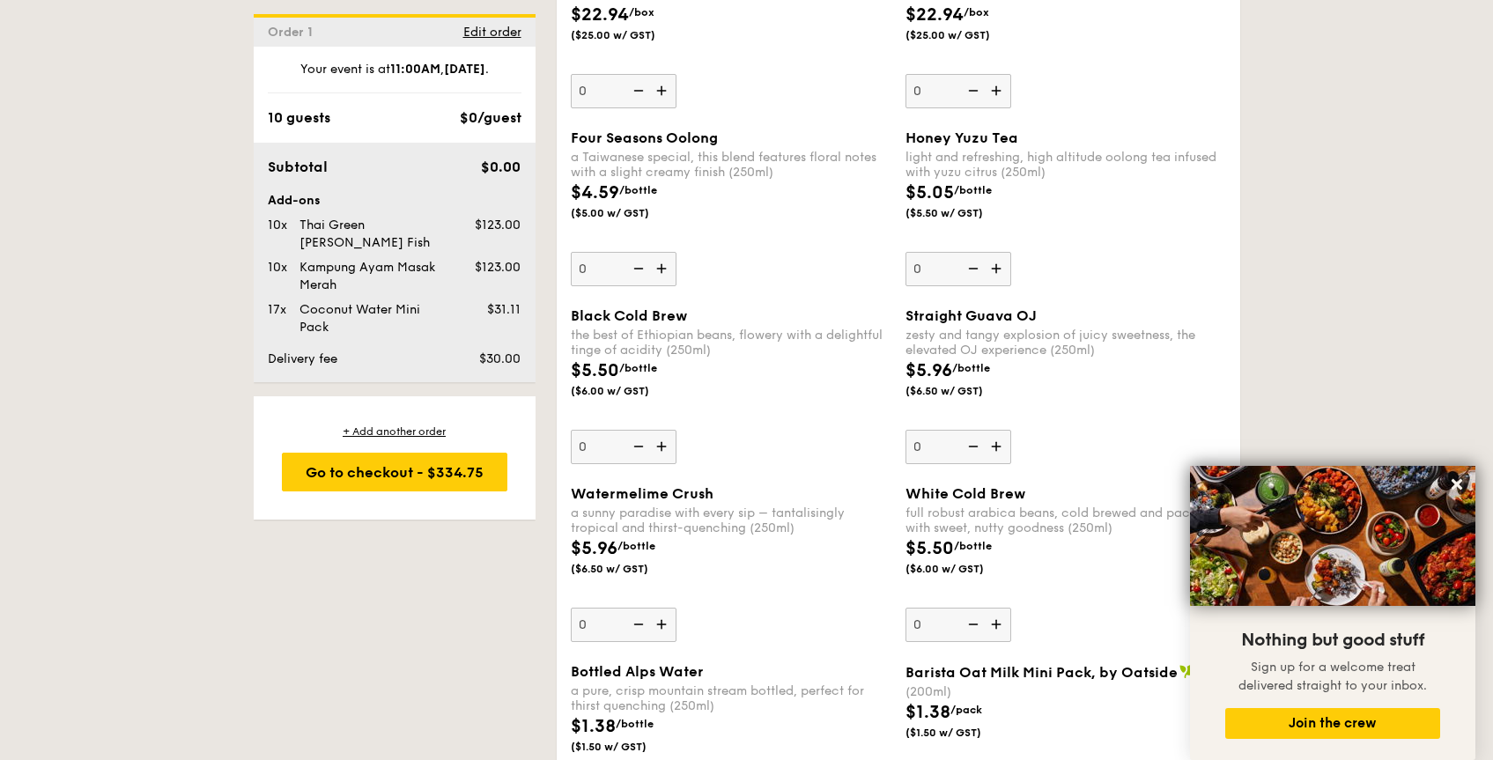
scroll to position [4571, 0]
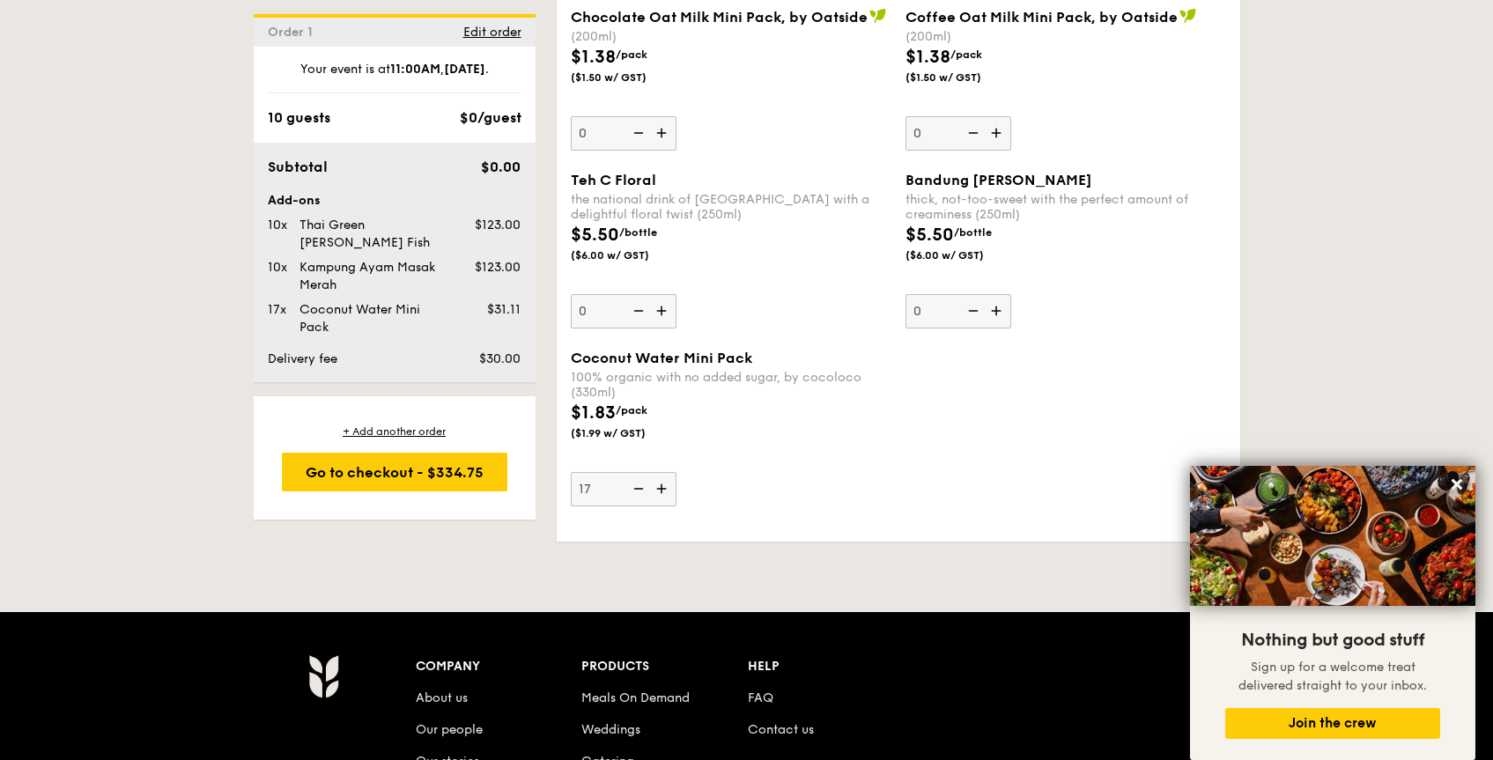
click at [669, 486] on img at bounding box center [663, 488] width 26 height 33
click at [669, 486] on input "17" at bounding box center [624, 489] width 106 height 34
click at [668, 487] on img at bounding box center [663, 488] width 26 height 33
click at [668, 487] on input "18" at bounding box center [624, 489] width 106 height 34
click at [668, 487] on img at bounding box center [663, 488] width 26 height 33
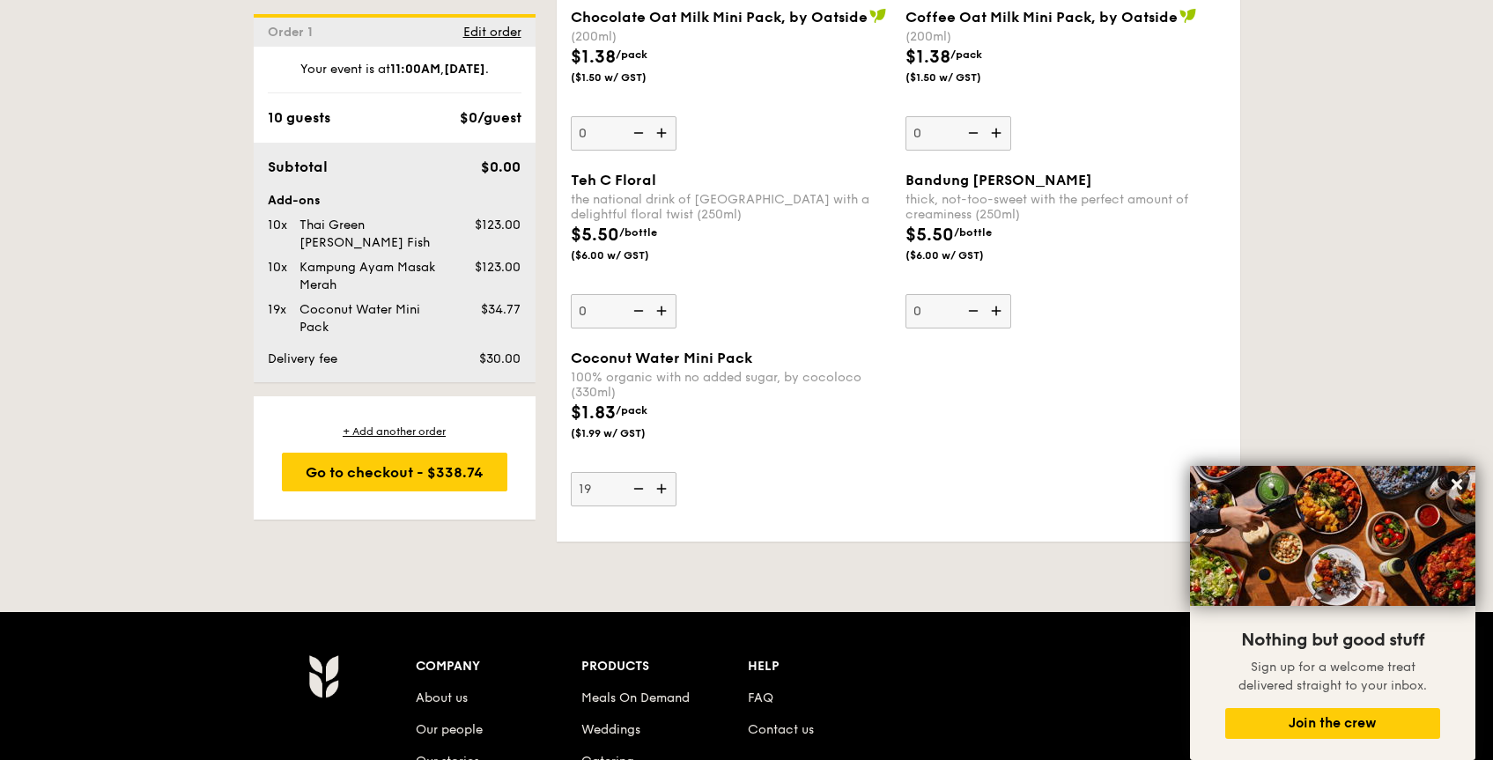
click at [668, 487] on input "19" at bounding box center [624, 489] width 106 height 34
click at [668, 487] on img at bounding box center [663, 488] width 26 height 33
click at [668, 487] on input "20" at bounding box center [624, 489] width 106 height 34
click at [668, 487] on img at bounding box center [663, 488] width 26 height 33
click at [668, 487] on input "21" at bounding box center [624, 489] width 106 height 34
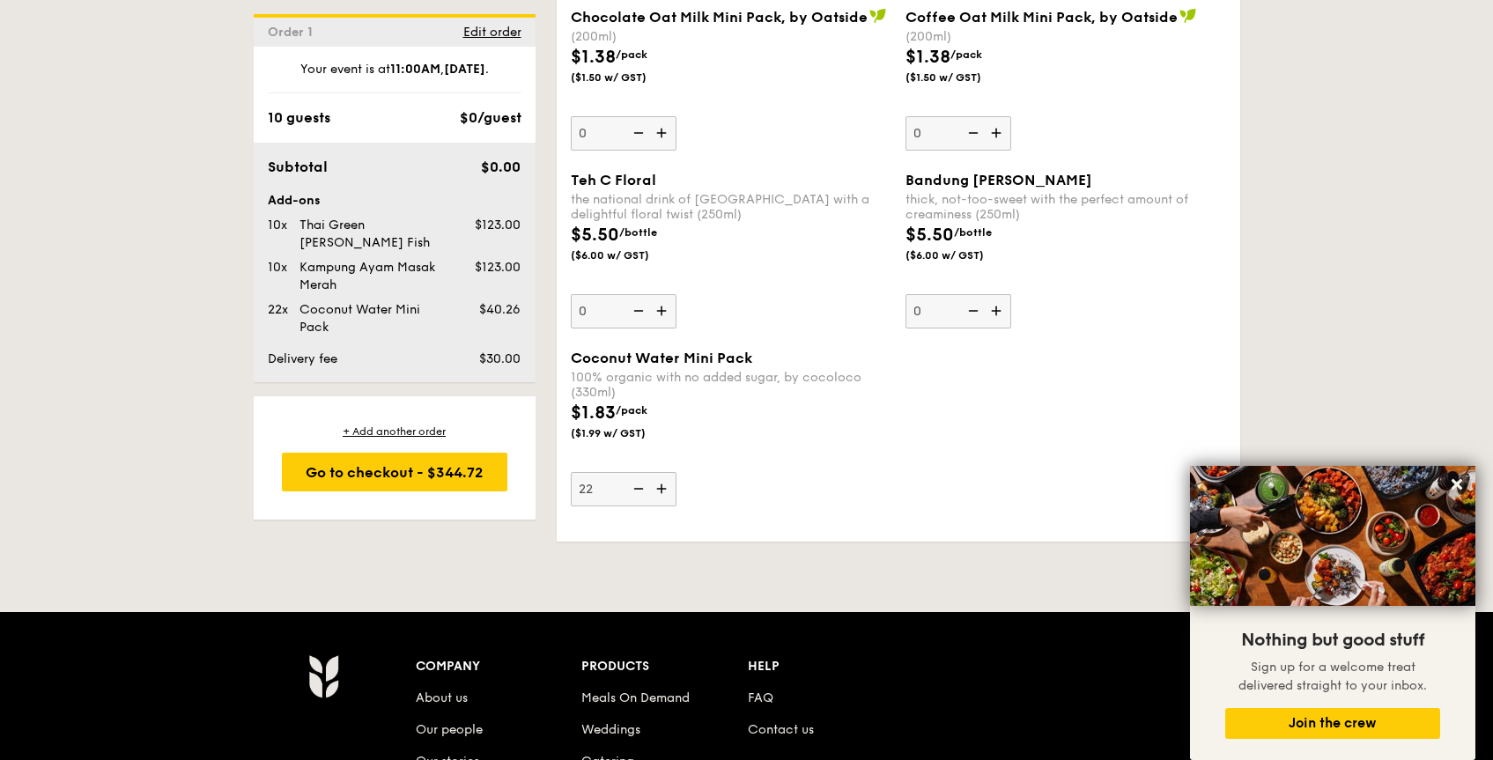
click at [668, 487] on img at bounding box center [663, 488] width 26 height 33
click at [668, 487] on input "22" at bounding box center [624, 489] width 106 height 34
click at [668, 487] on img at bounding box center [663, 488] width 26 height 33
click at [668, 487] on input "23" at bounding box center [624, 489] width 106 height 34
click at [668, 487] on img at bounding box center [663, 488] width 26 height 33
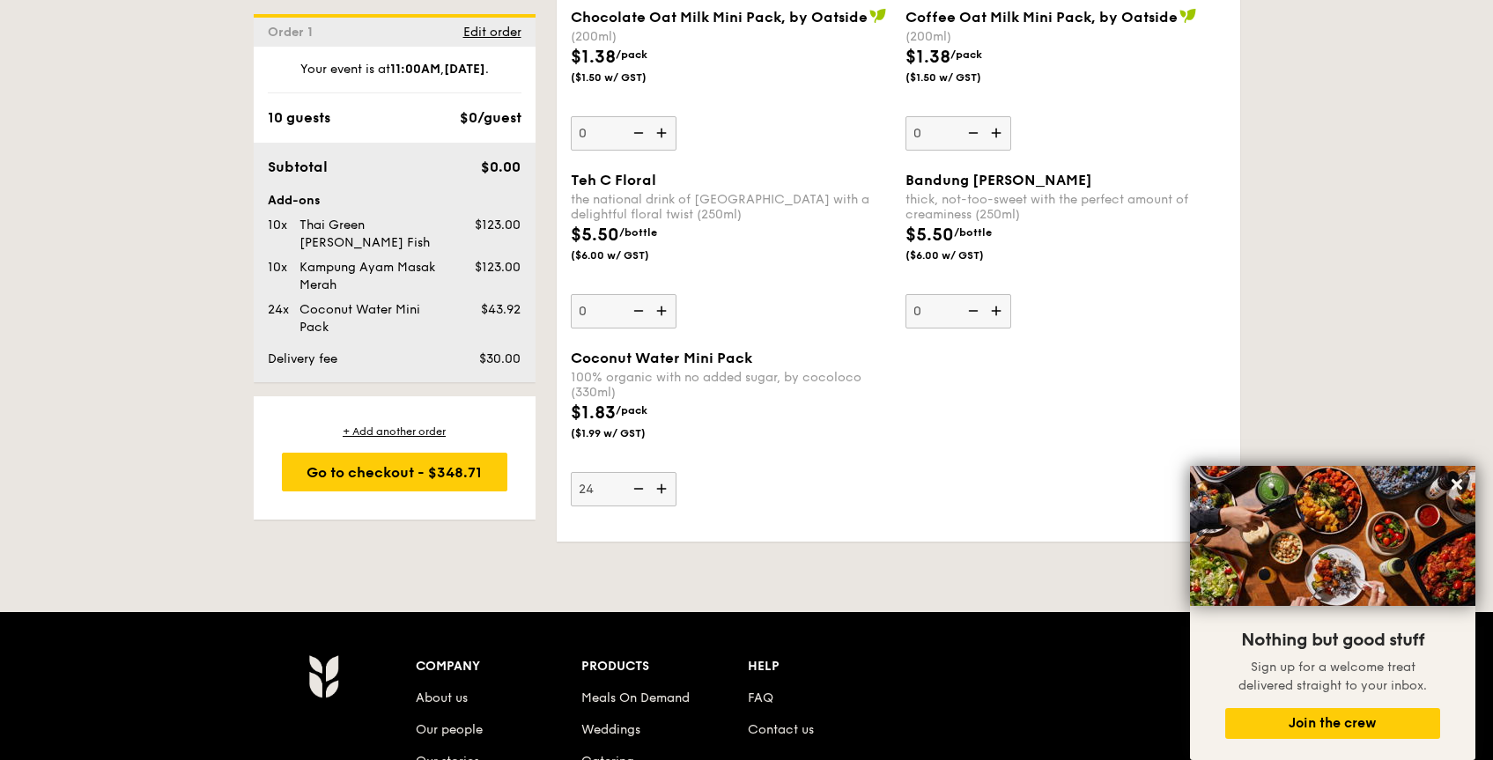
click at [668, 487] on input "24" at bounding box center [624, 489] width 106 height 34
type input "25"
click at [752, 470] on div "Coconut Water Mini Pack 100% organic with no added sugar, by cocoloco (330ml) $…" at bounding box center [731, 428] width 321 height 157
click at [677, 472] on input "25" at bounding box center [624, 489] width 106 height 34
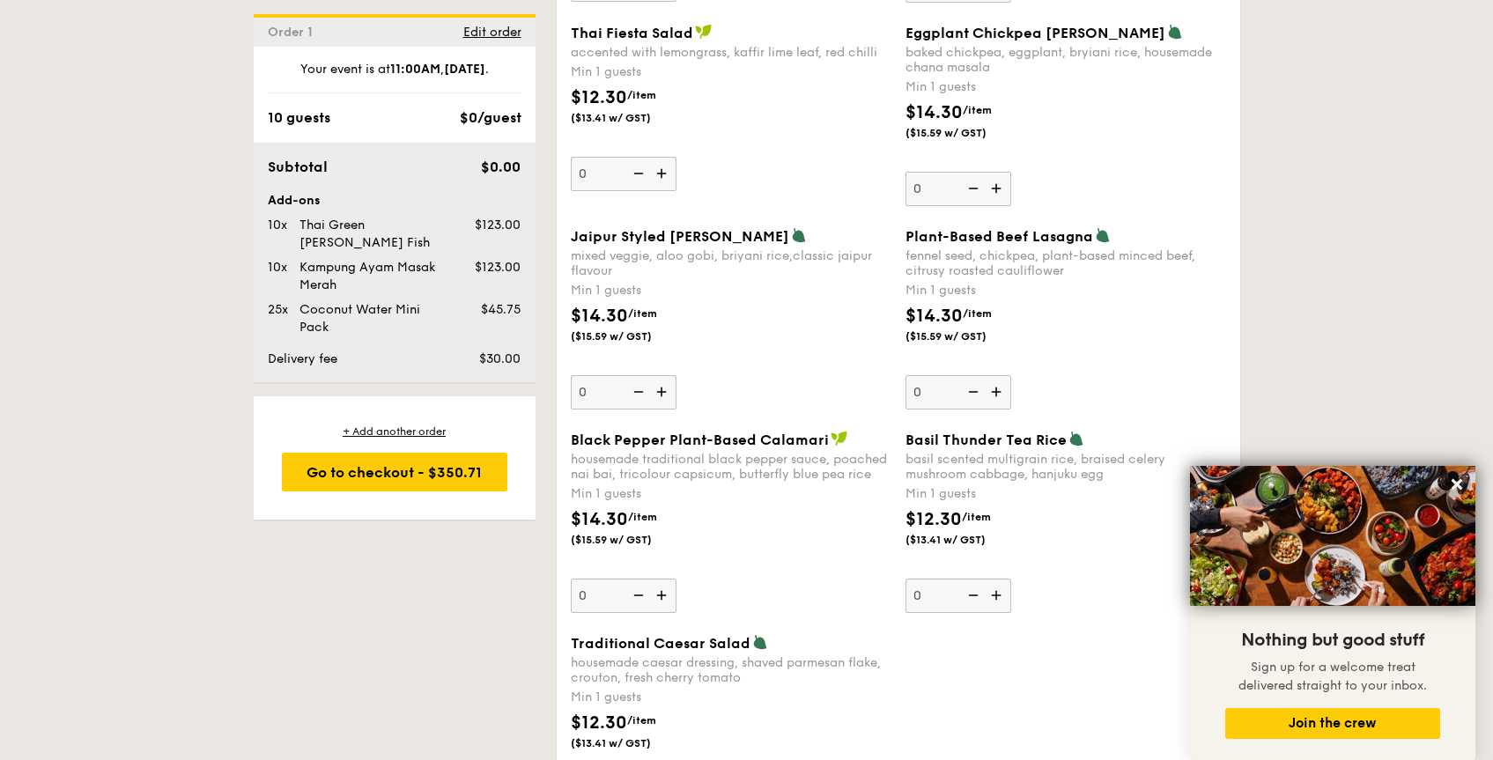
scroll to position [0, 0]
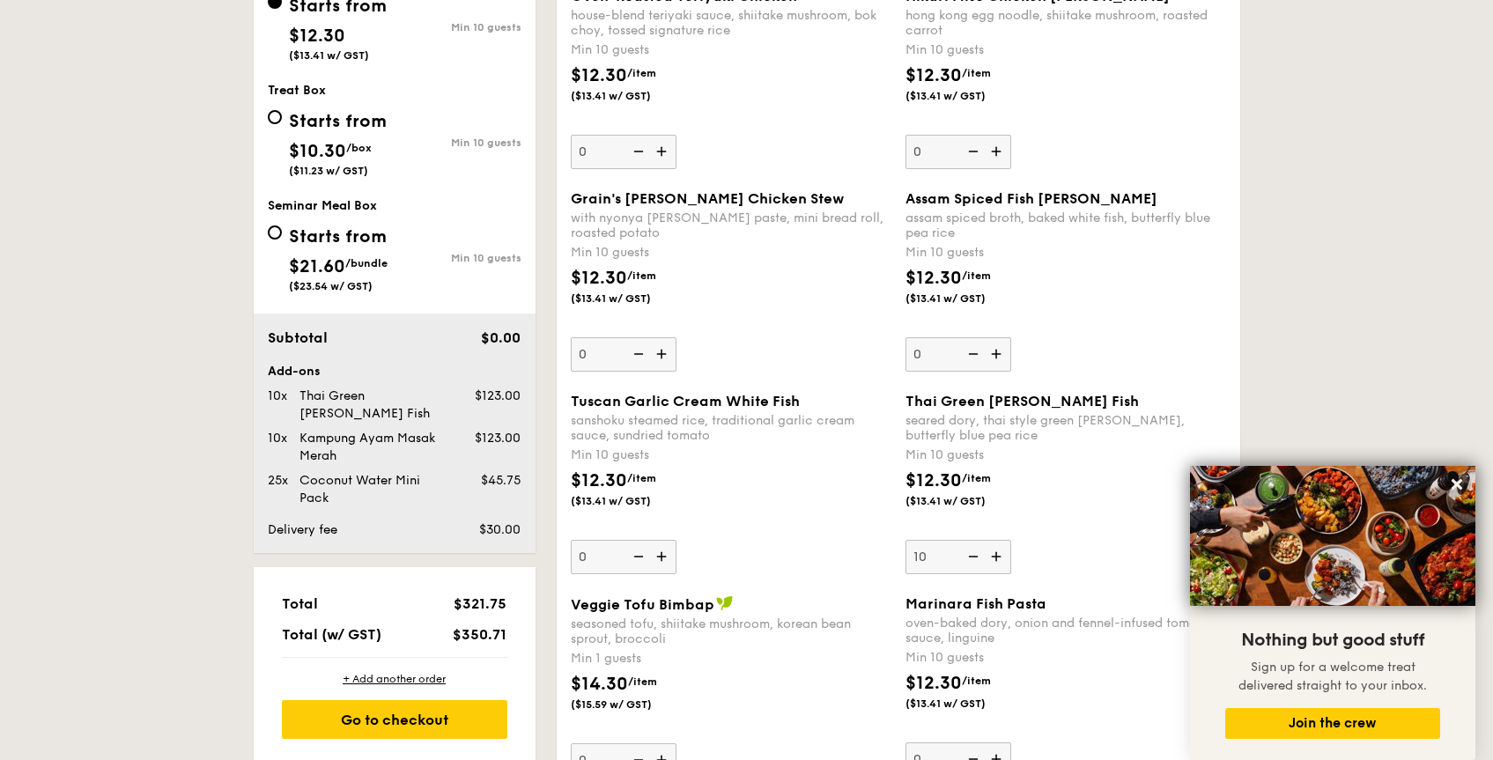
click at [998, 554] on img at bounding box center [998, 556] width 26 height 33
click at [998, 554] on input "10" at bounding box center [959, 557] width 106 height 34
type input "11"
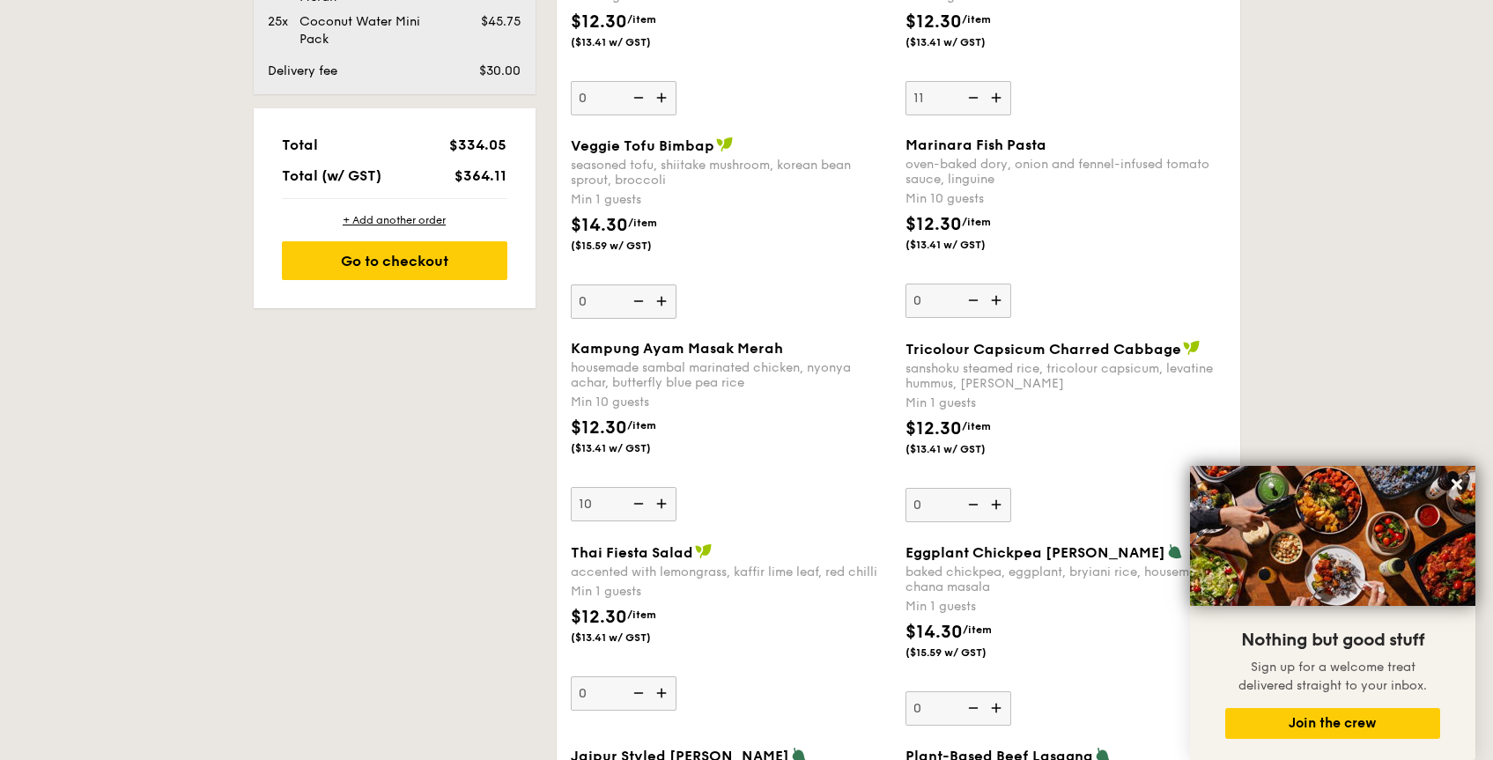
click at [667, 506] on img at bounding box center [663, 503] width 26 height 33
click at [667, 506] on input "10" at bounding box center [624, 504] width 106 height 34
type input "11"
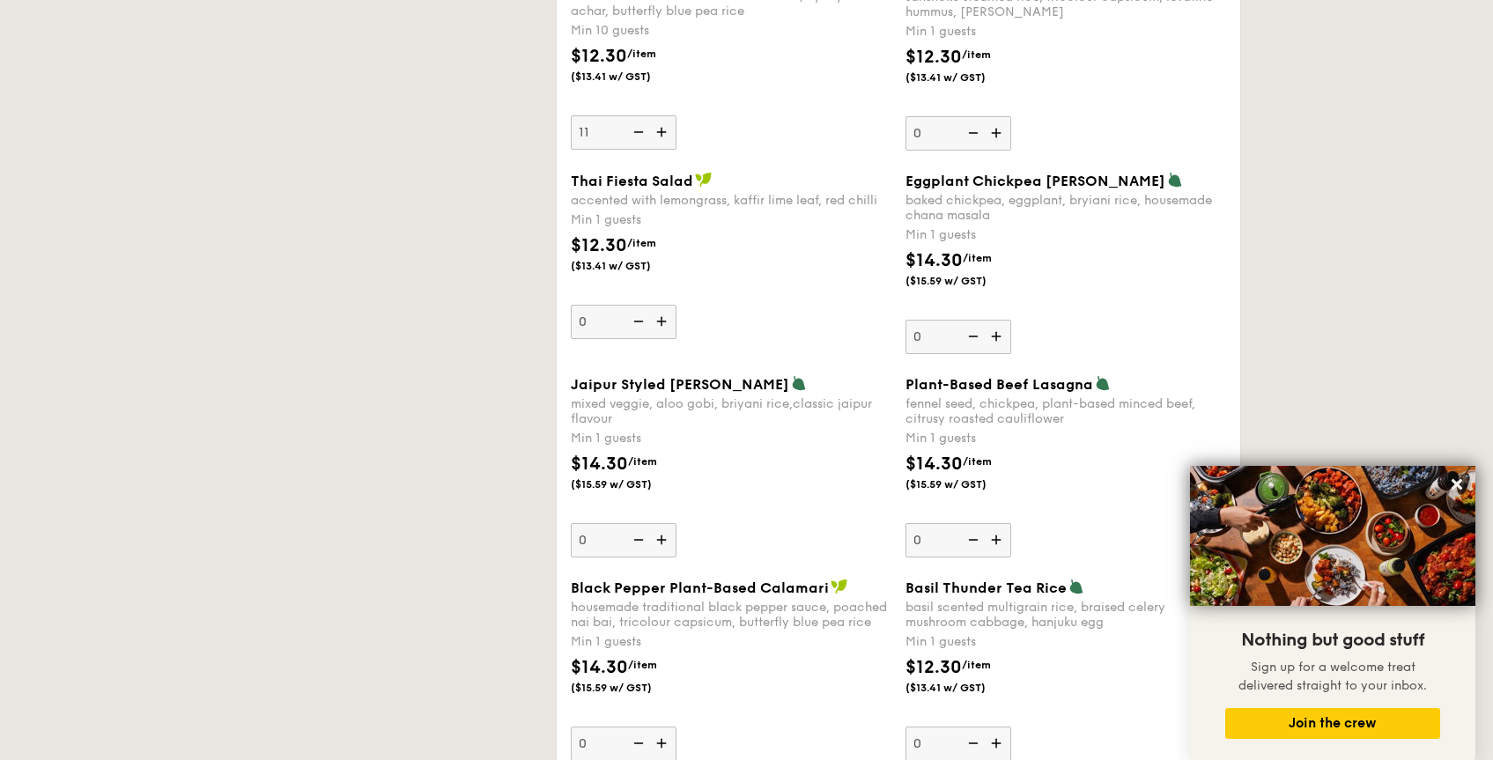
scroll to position [1522, 0]
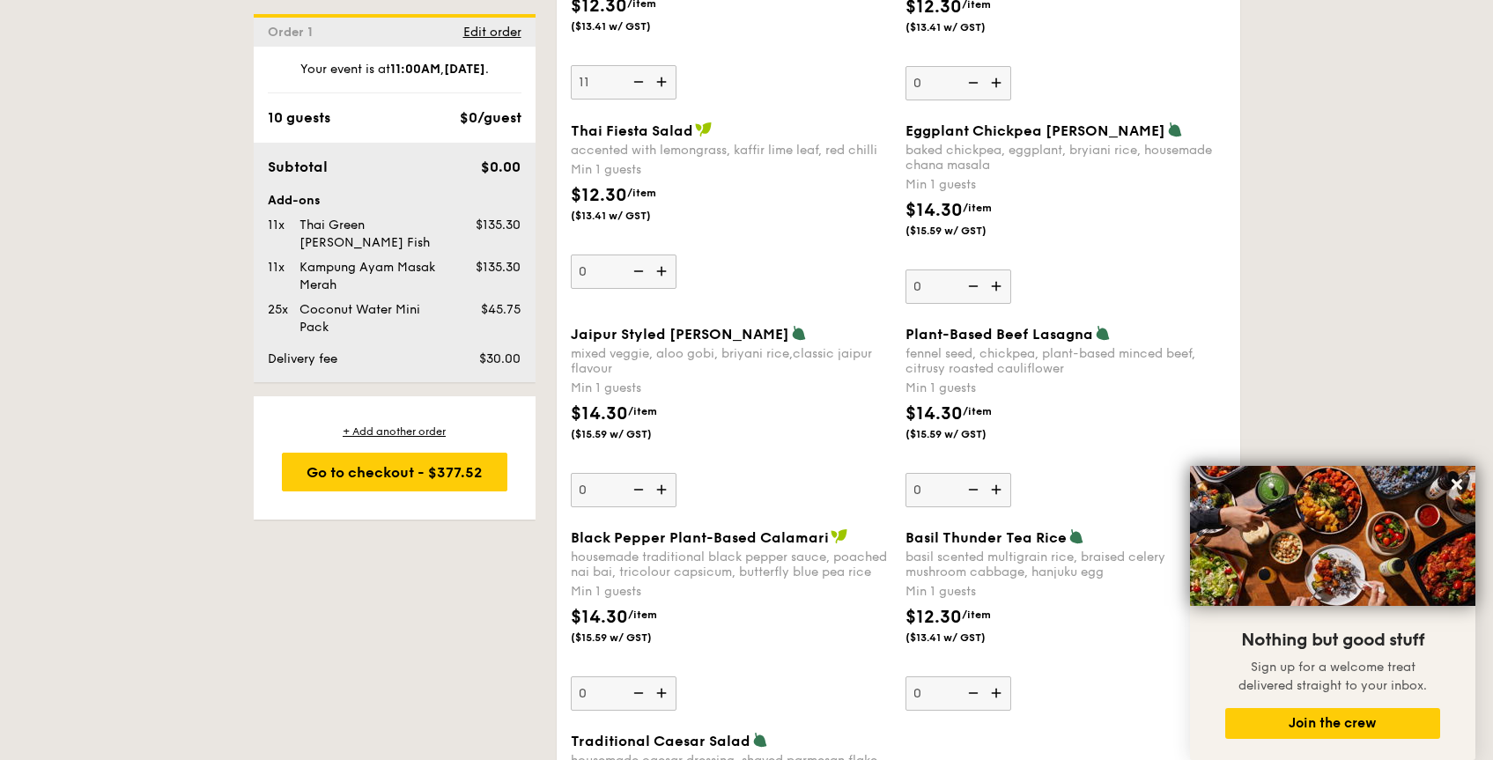
click at [1004, 495] on img at bounding box center [998, 489] width 26 height 33
click at [1004, 495] on input "0" at bounding box center [959, 490] width 106 height 34
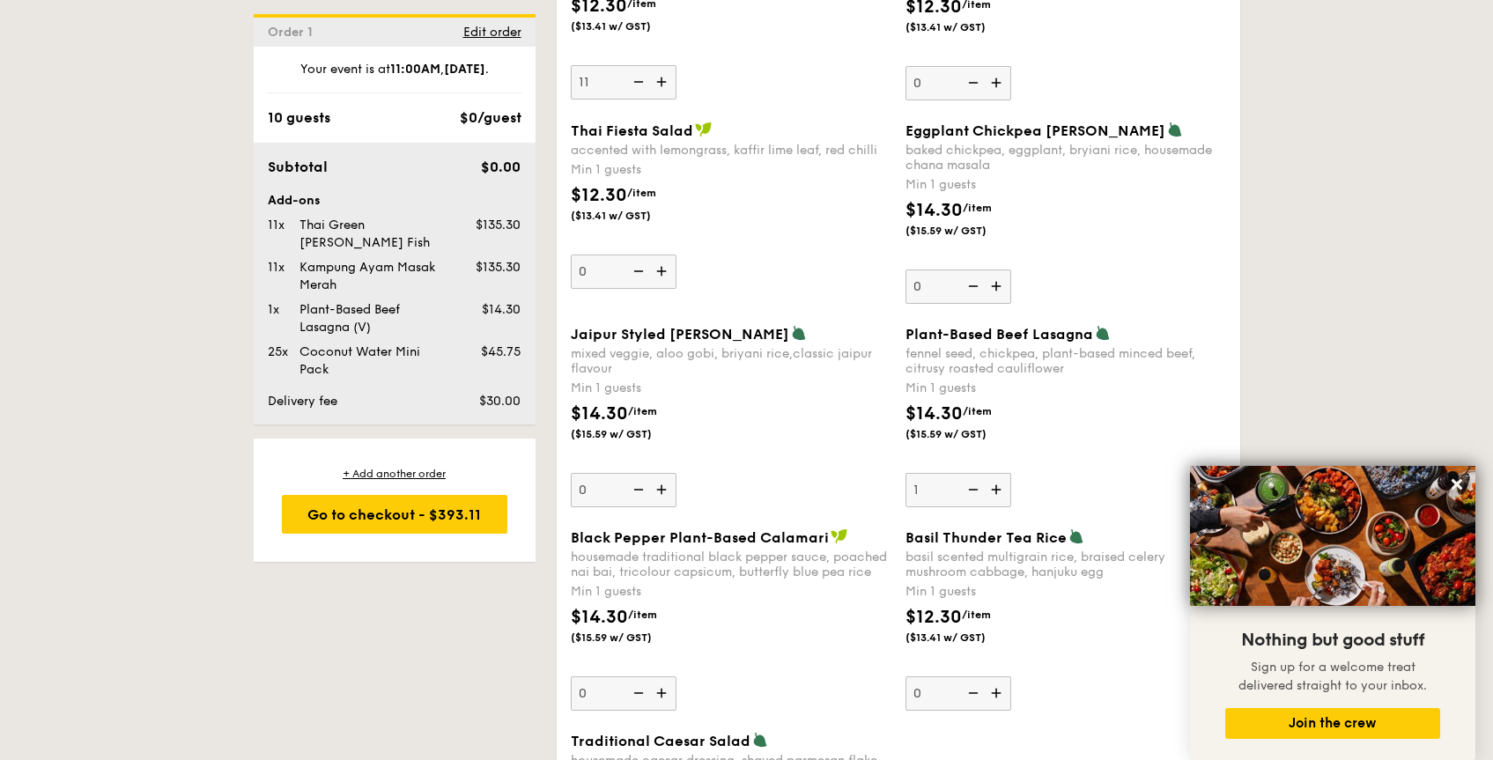
click at [1000, 493] on img at bounding box center [998, 489] width 26 height 33
click at [1000, 493] on input "1" at bounding box center [959, 490] width 106 height 34
type input "2"
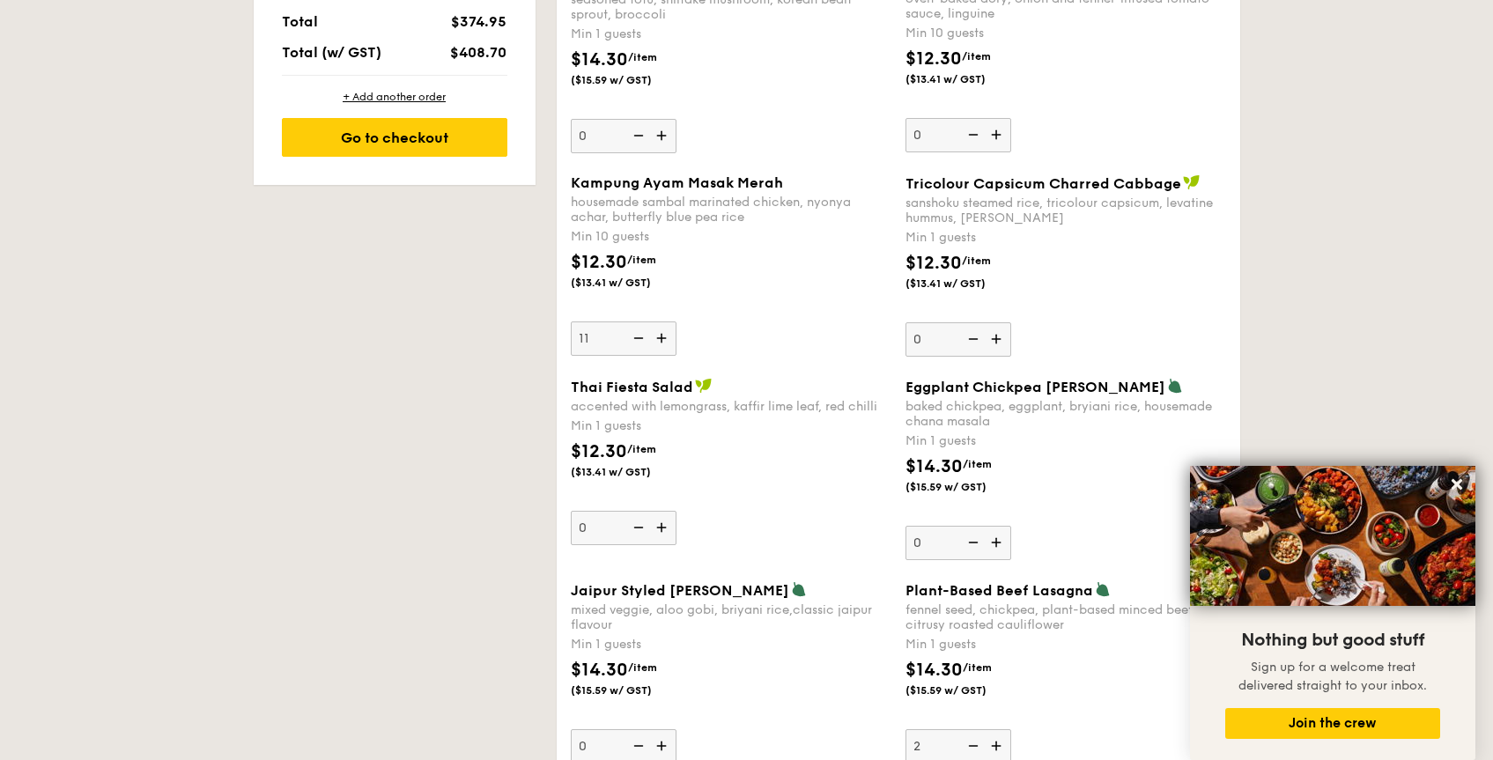
click at [670, 344] on img at bounding box center [663, 338] width 26 height 33
click at [670, 344] on input "11" at bounding box center [624, 339] width 106 height 34
type input "12"
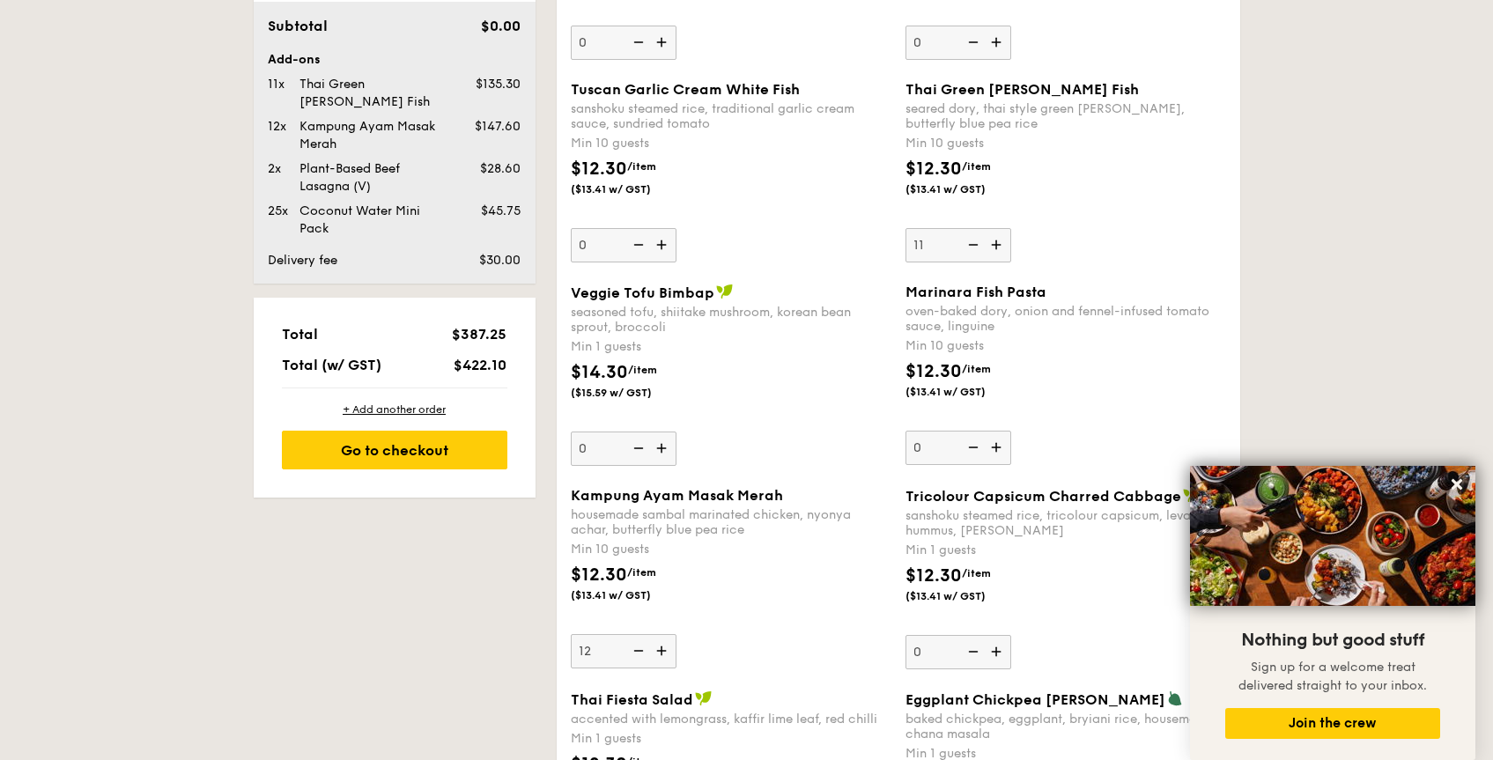
click at [998, 248] on img at bounding box center [998, 244] width 26 height 33
click at [998, 248] on input "11" at bounding box center [959, 245] width 106 height 34
type input "12"
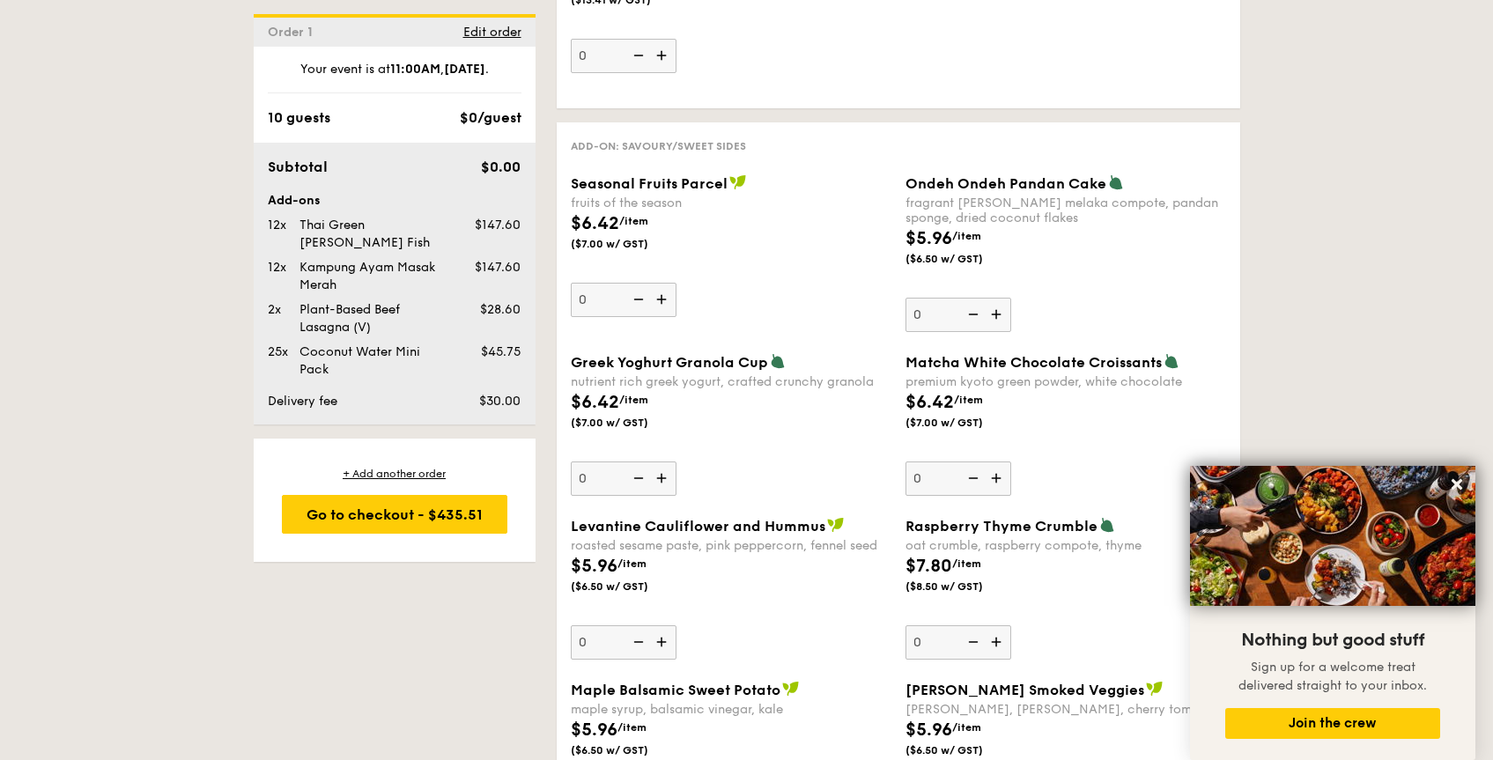
scroll to position [2348, 0]
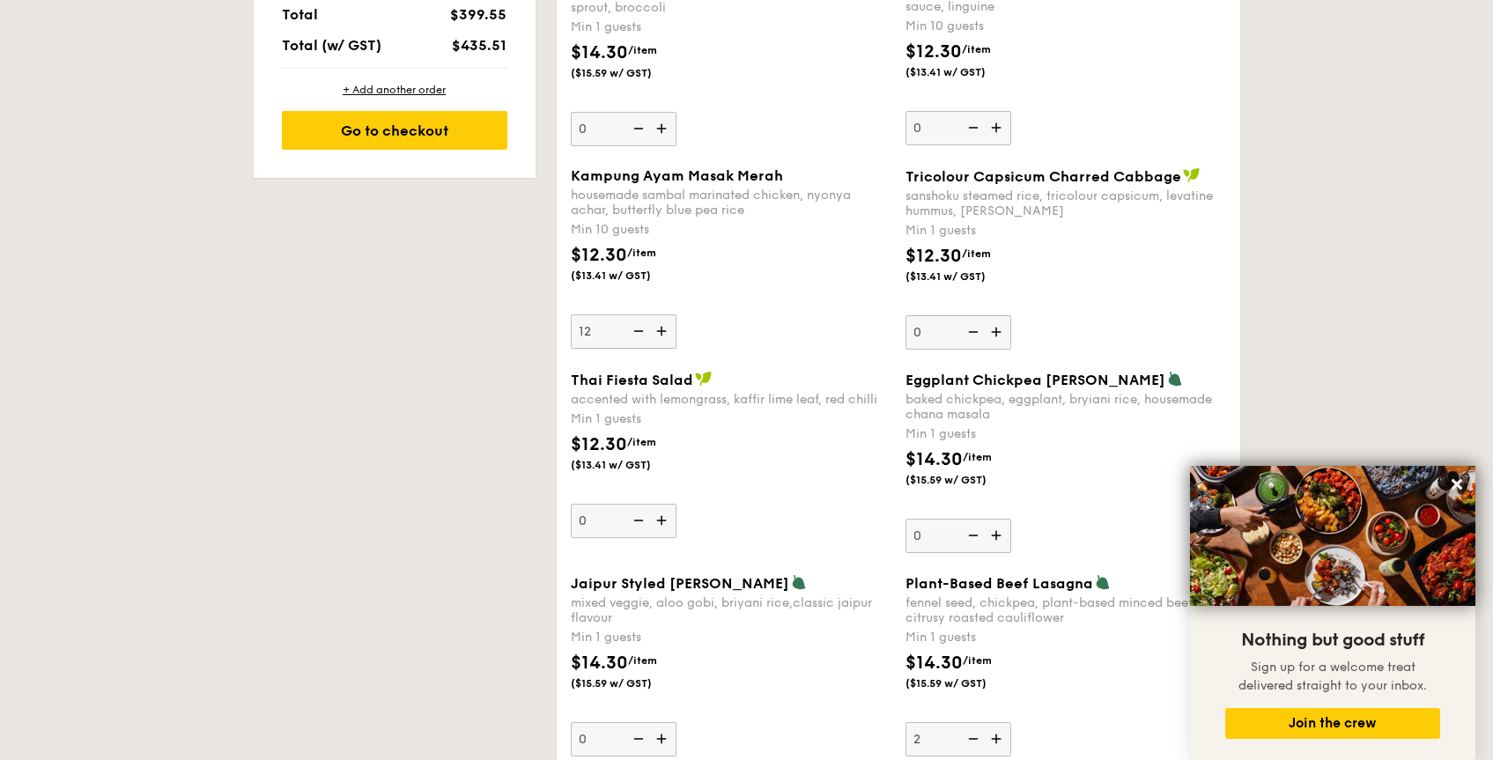
click at [642, 334] on img at bounding box center [637, 331] width 26 height 33
click at [642, 334] on input "12" at bounding box center [624, 332] width 106 height 34
type input "11"
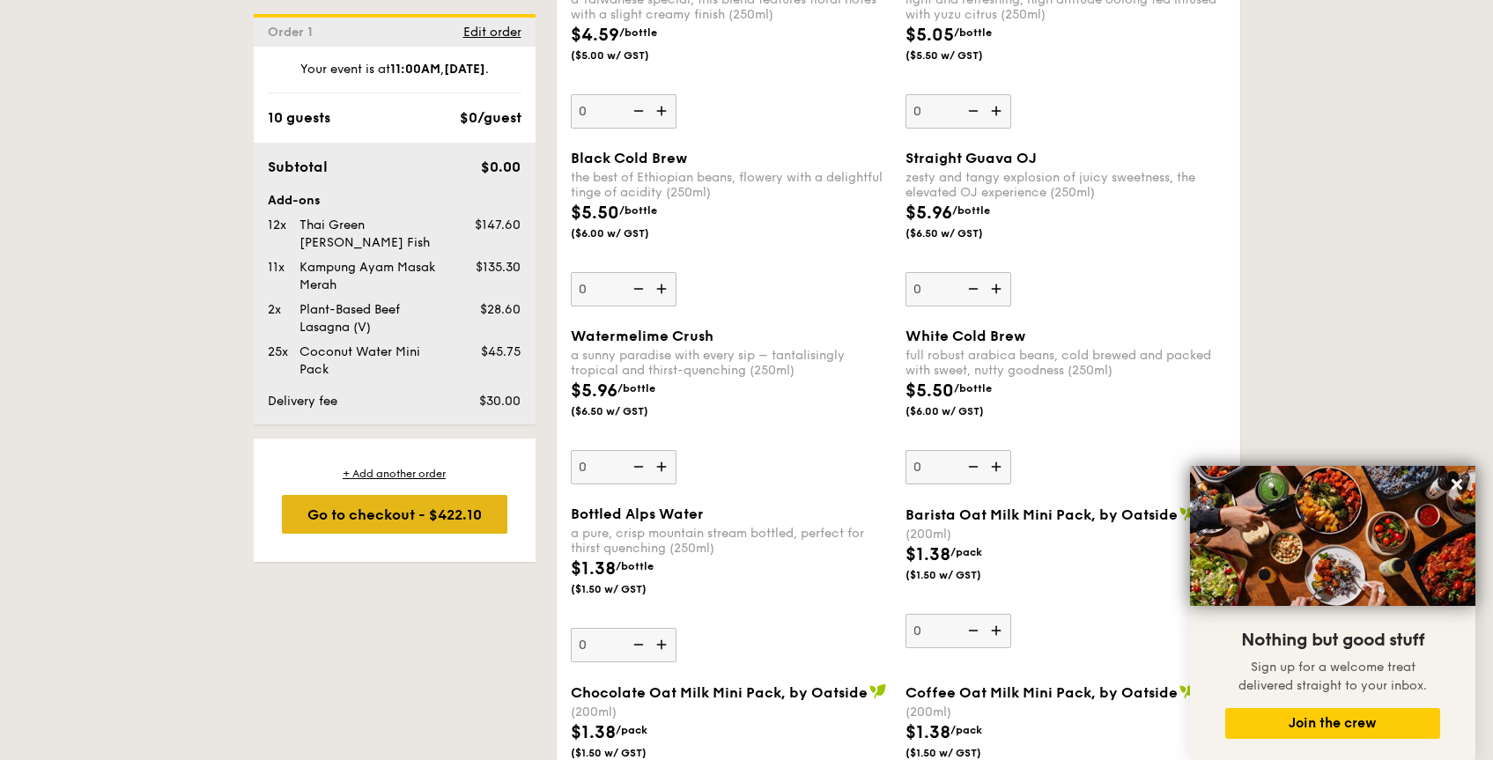
scroll to position [3899, 0]
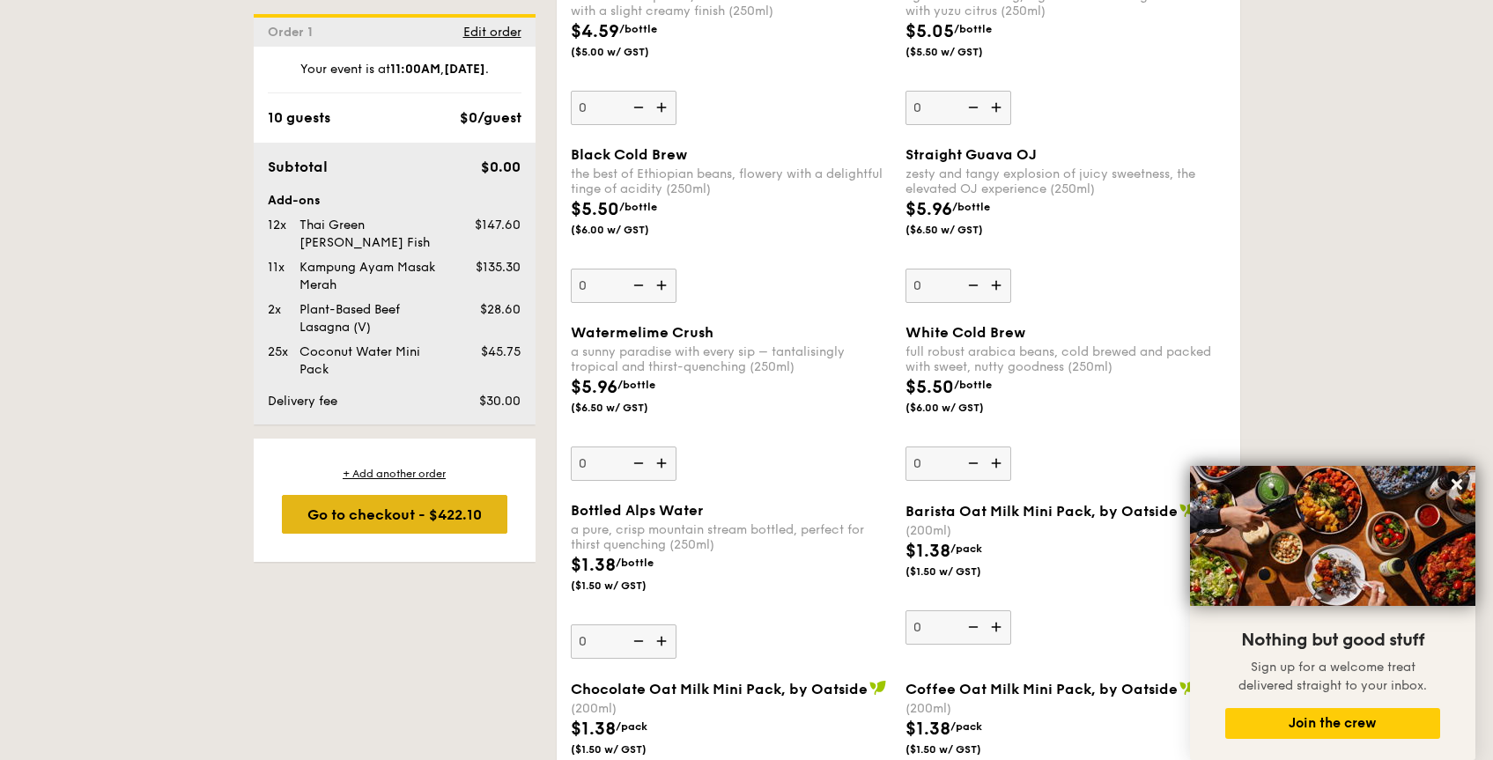
click at [433, 504] on div "Go to checkout - $422.10" at bounding box center [395, 514] width 226 height 39
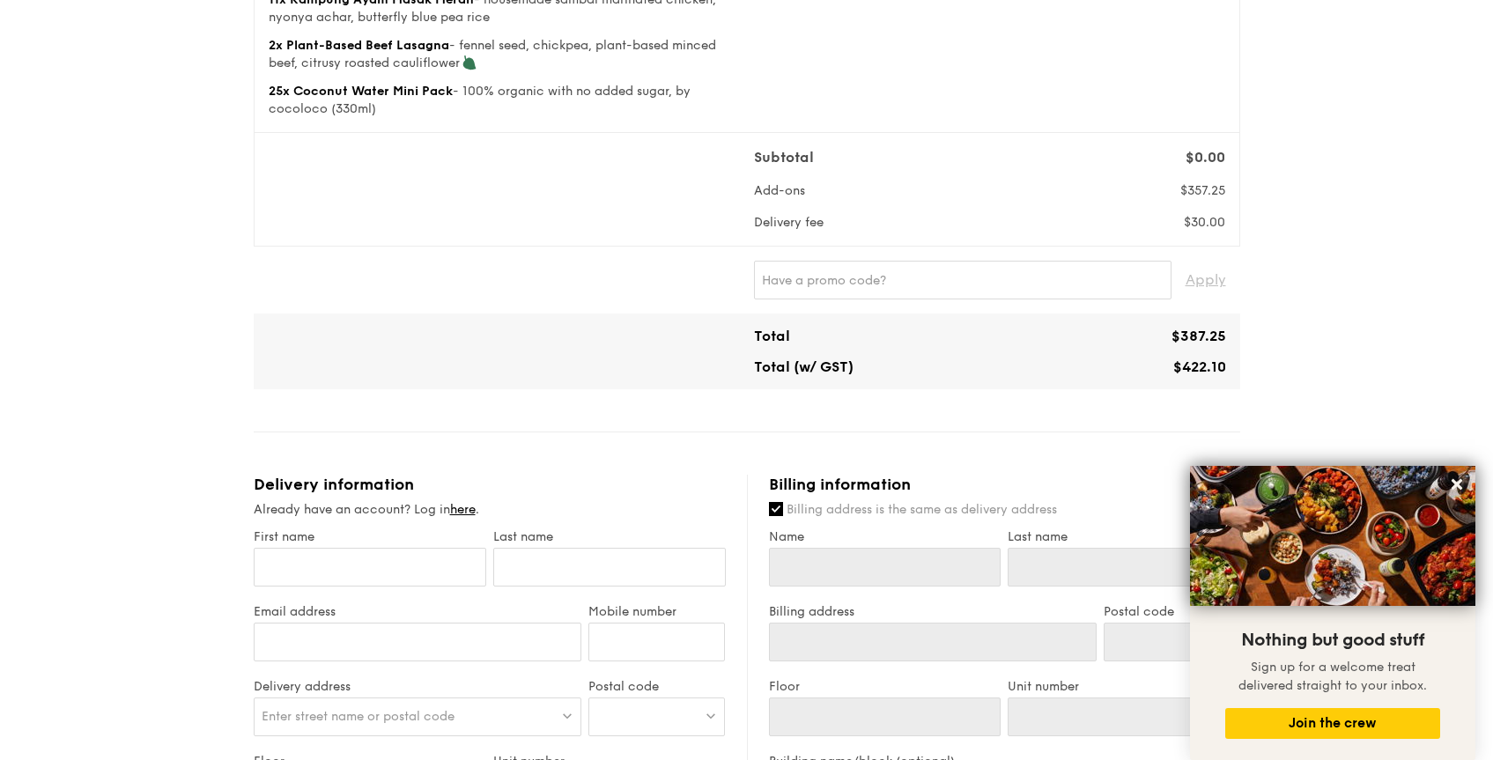
scroll to position [1030, 0]
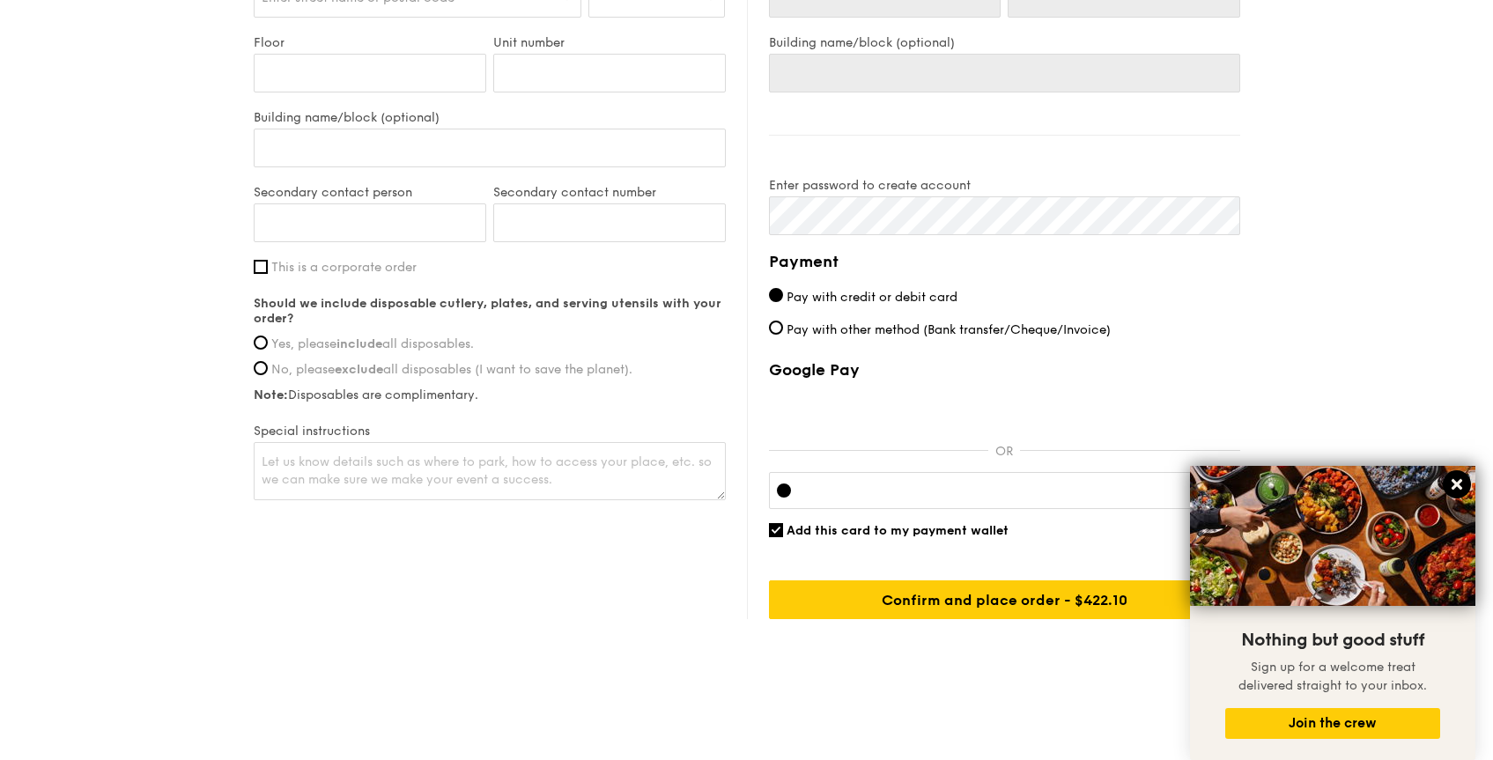
click at [1459, 482] on icon at bounding box center [1457, 484] width 11 height 11
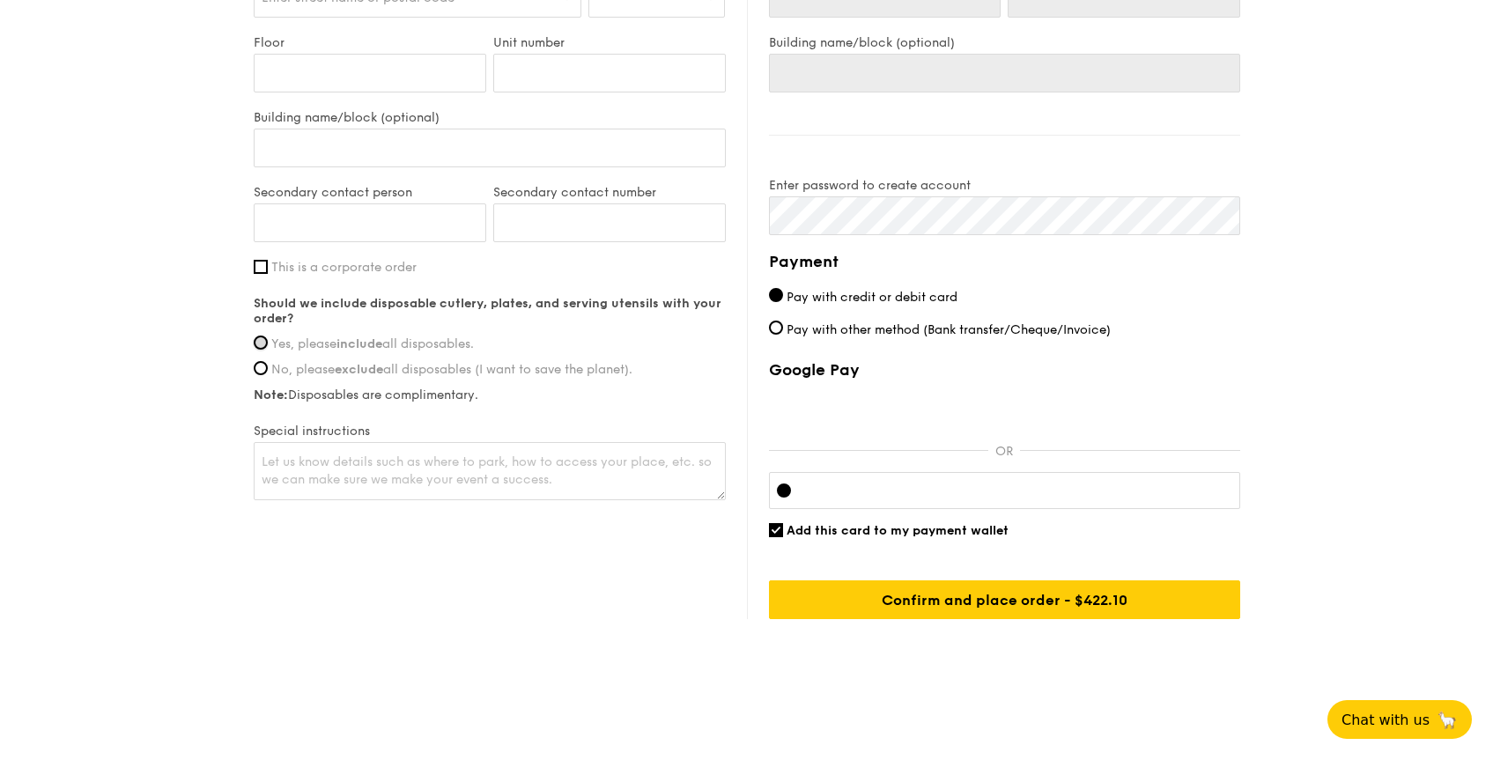
click at [261, 345] on input "Yes, please include all disposables." at bounding box center [261, 343] width 14 height 14
radio input "true"
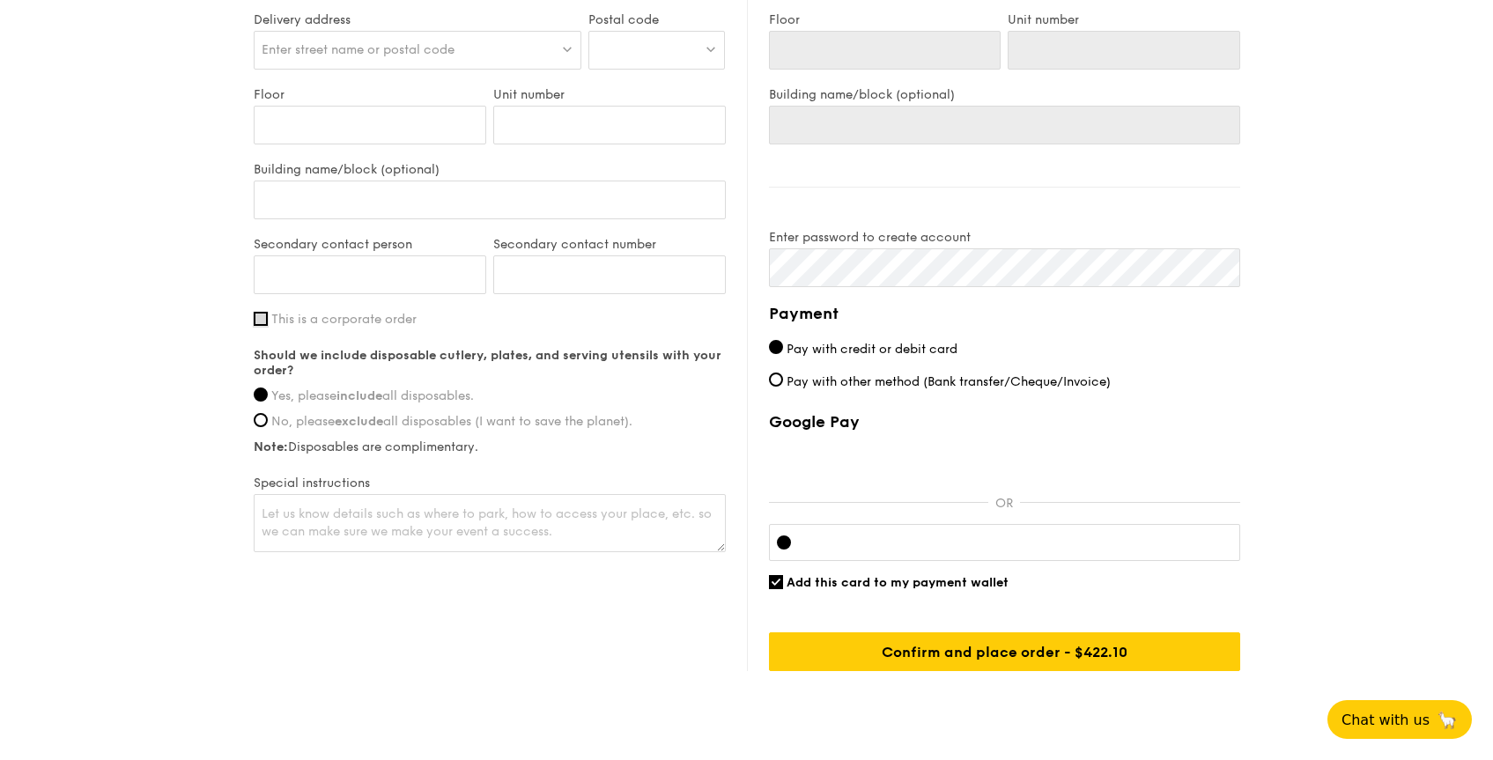
click at [261, 326] on input "This is a corporate order" at bounding box center [261, 319] width 14 height 14
checkbox input "true"
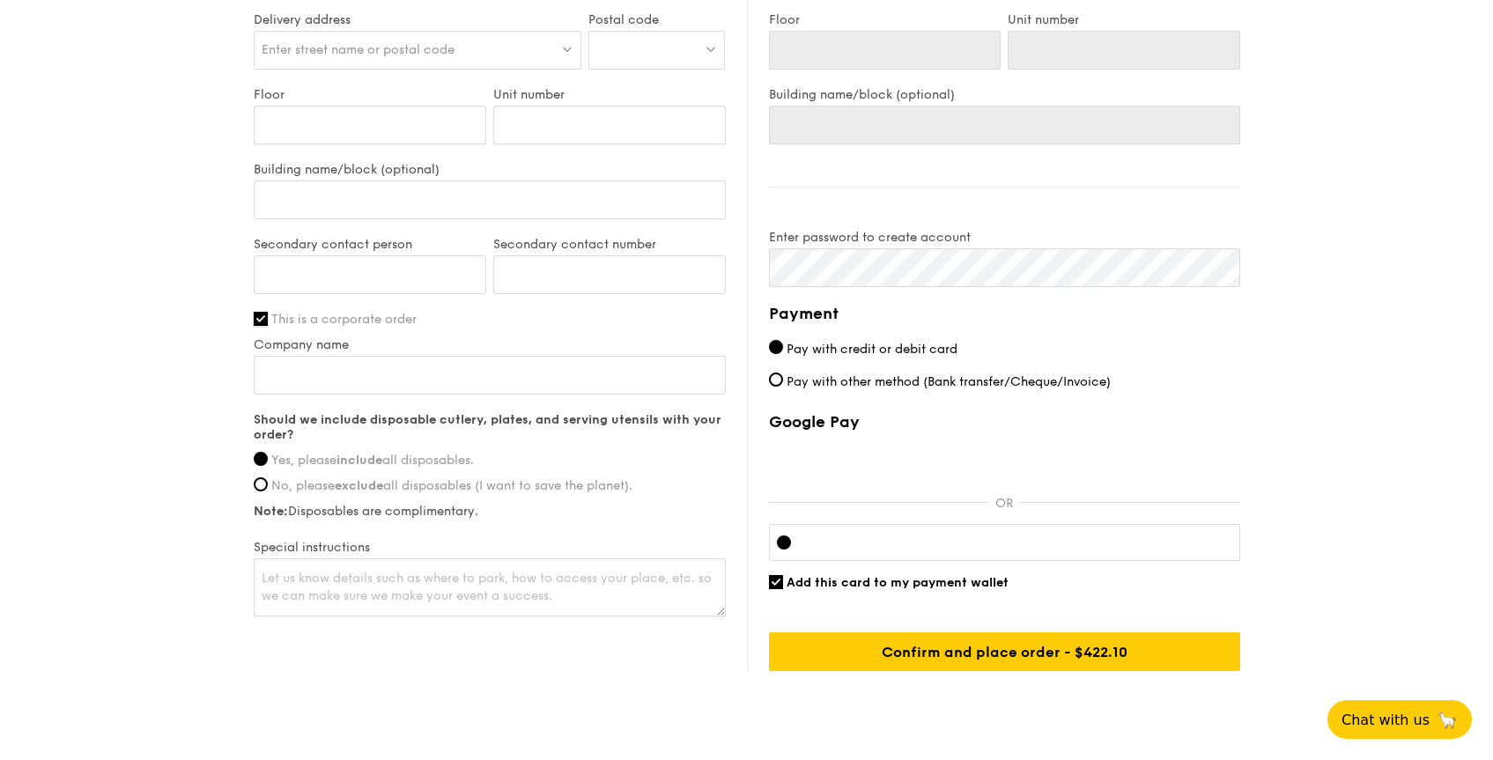
scroll to position [927, 0]
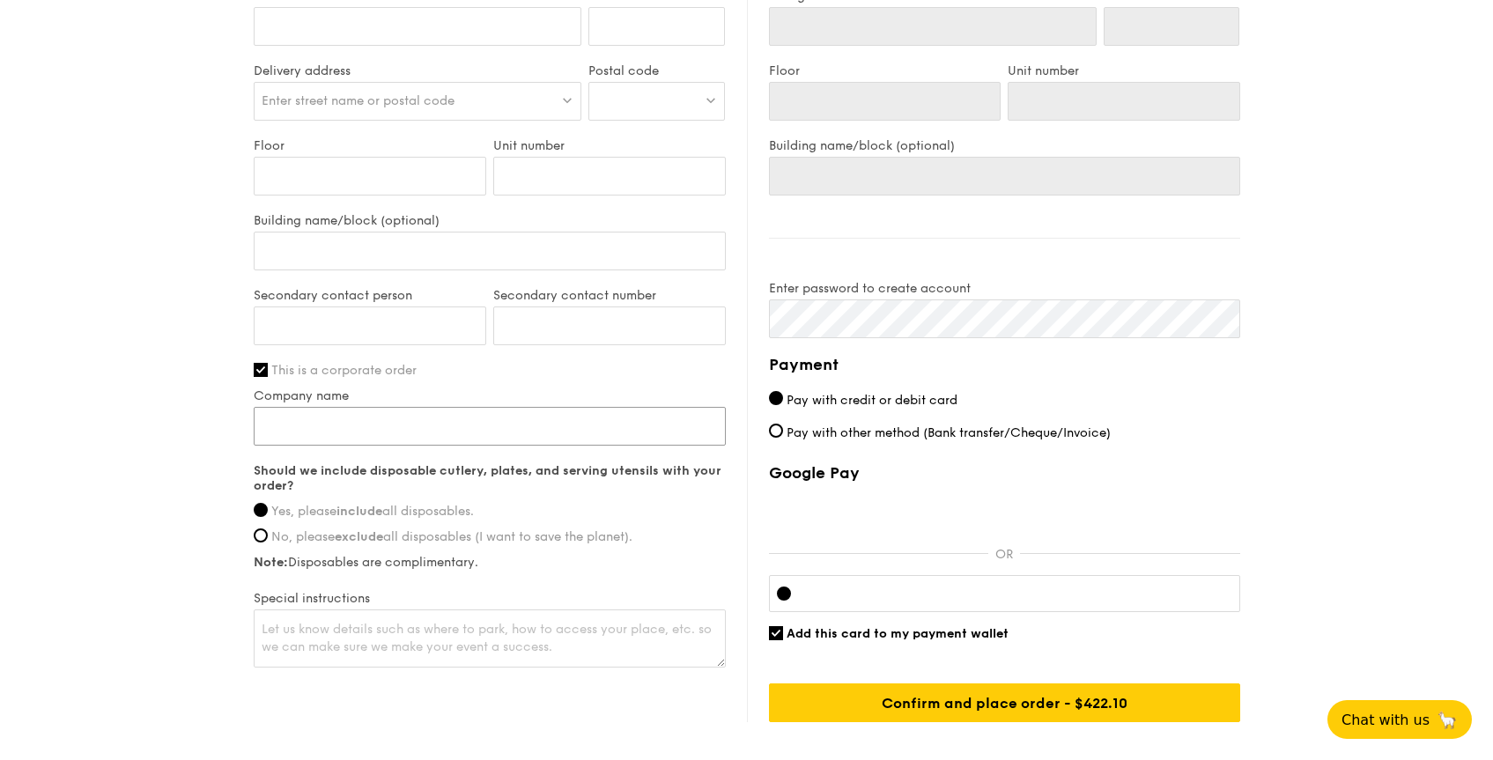
click at [379, 415] on input "Company name" at bounding box center [490, 426] width 472 height 39
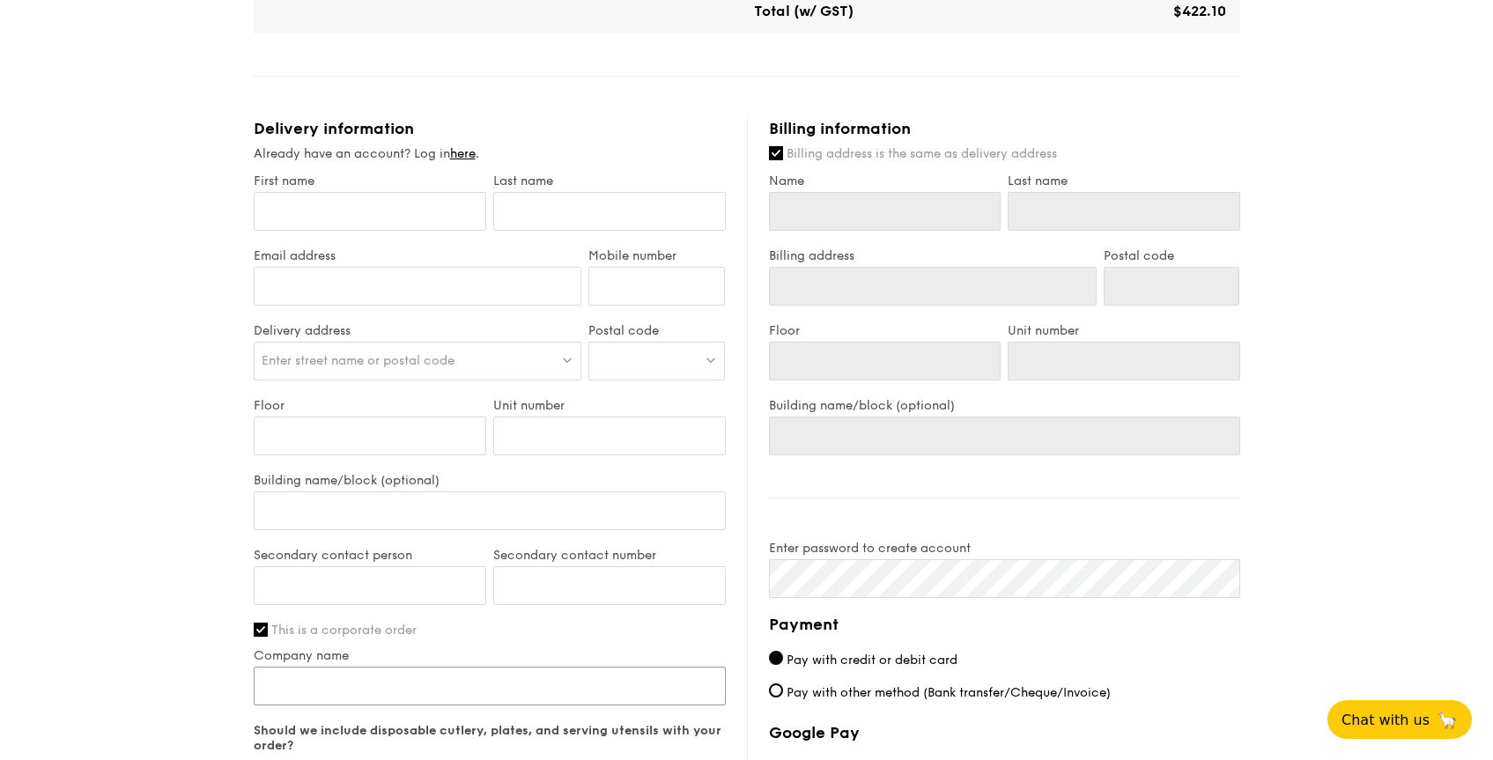
scroll to position [669, 0]
click at [396, 204] on input "First name" at bounding box center [370, 209] width 233 height 39
type input "N"
type input "Ni"
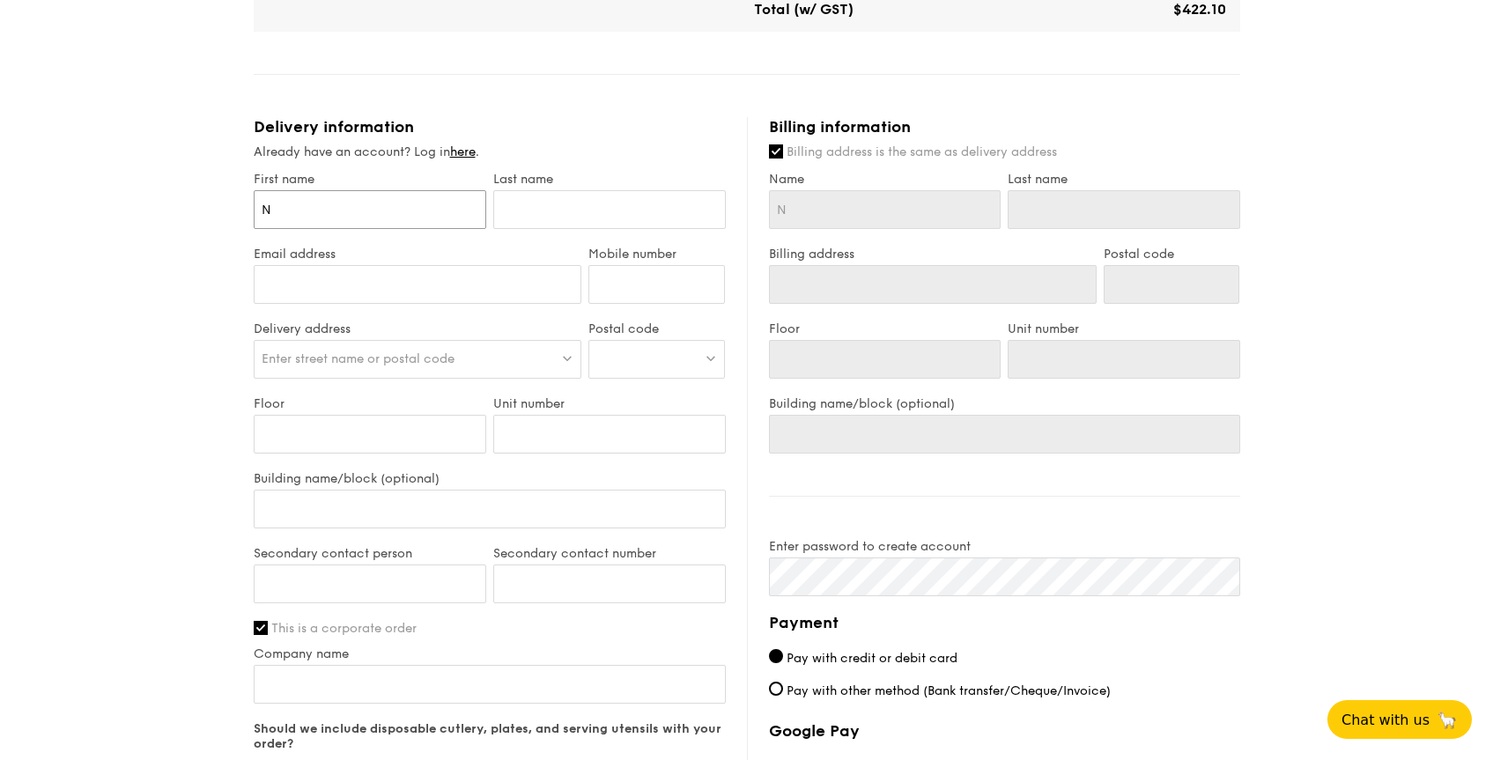
type input "Ni"
type input "Nit"
type input "Niti"
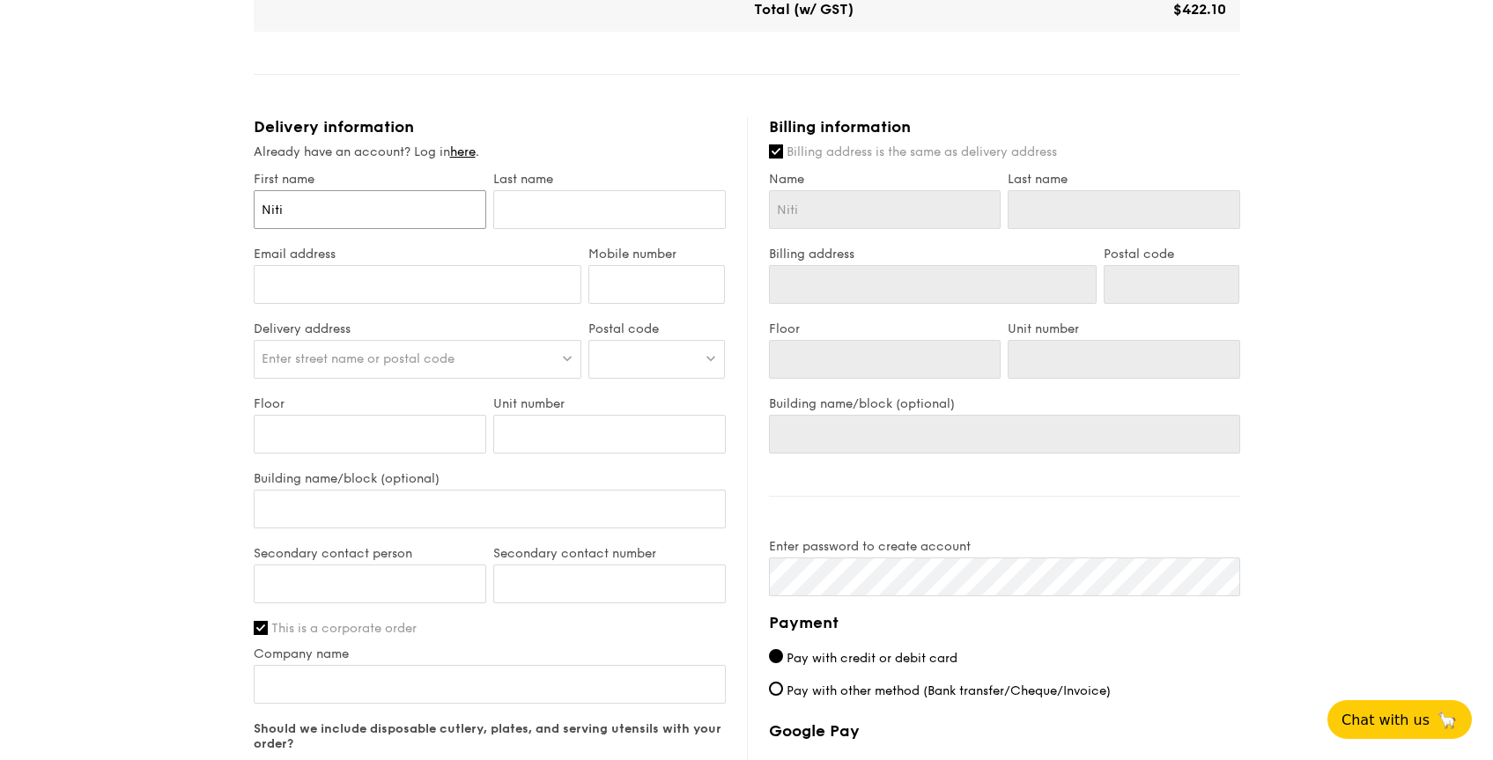
type input "Nitin"
drag, startPoint x: 527, startPoint y: 213, endPoint x: 552, endPoint y: 210, distance: 25.8
click at [552, 209] on input "text" at bounding box center [609, 209] width 233 height 39
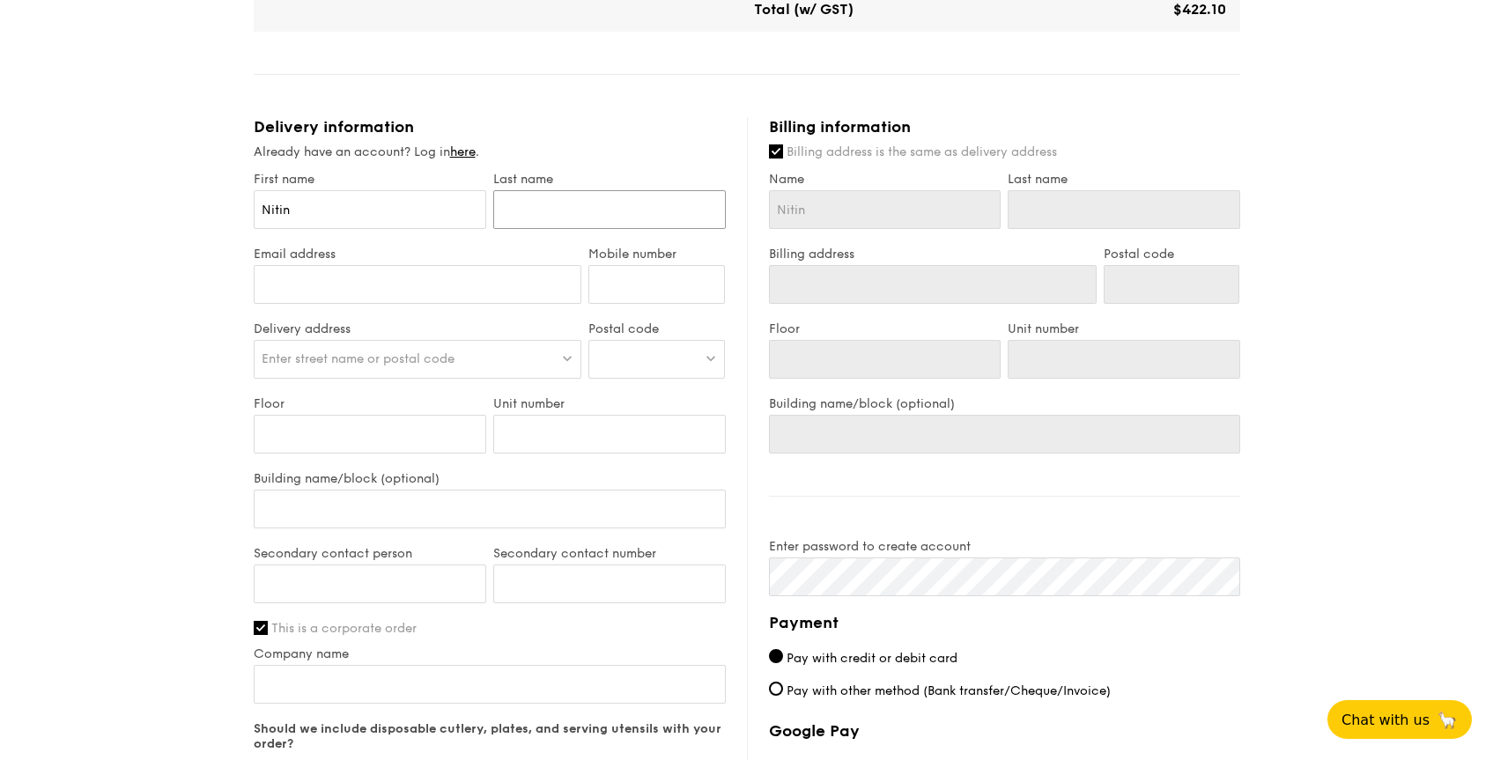
type input "P"
type input "Pa"
type input "Pan"
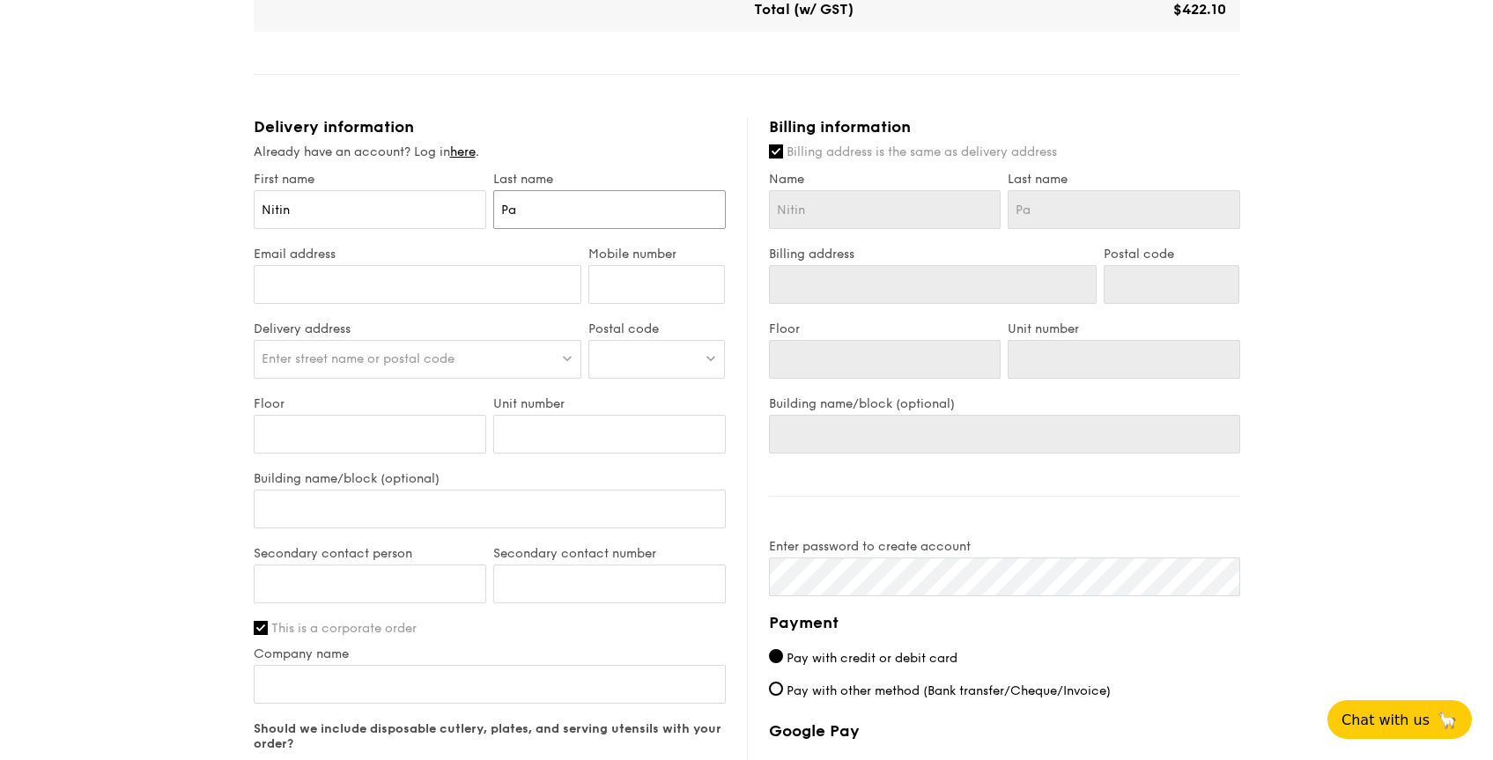
type input "Pan"
type input "Pand"
type input "Pande"
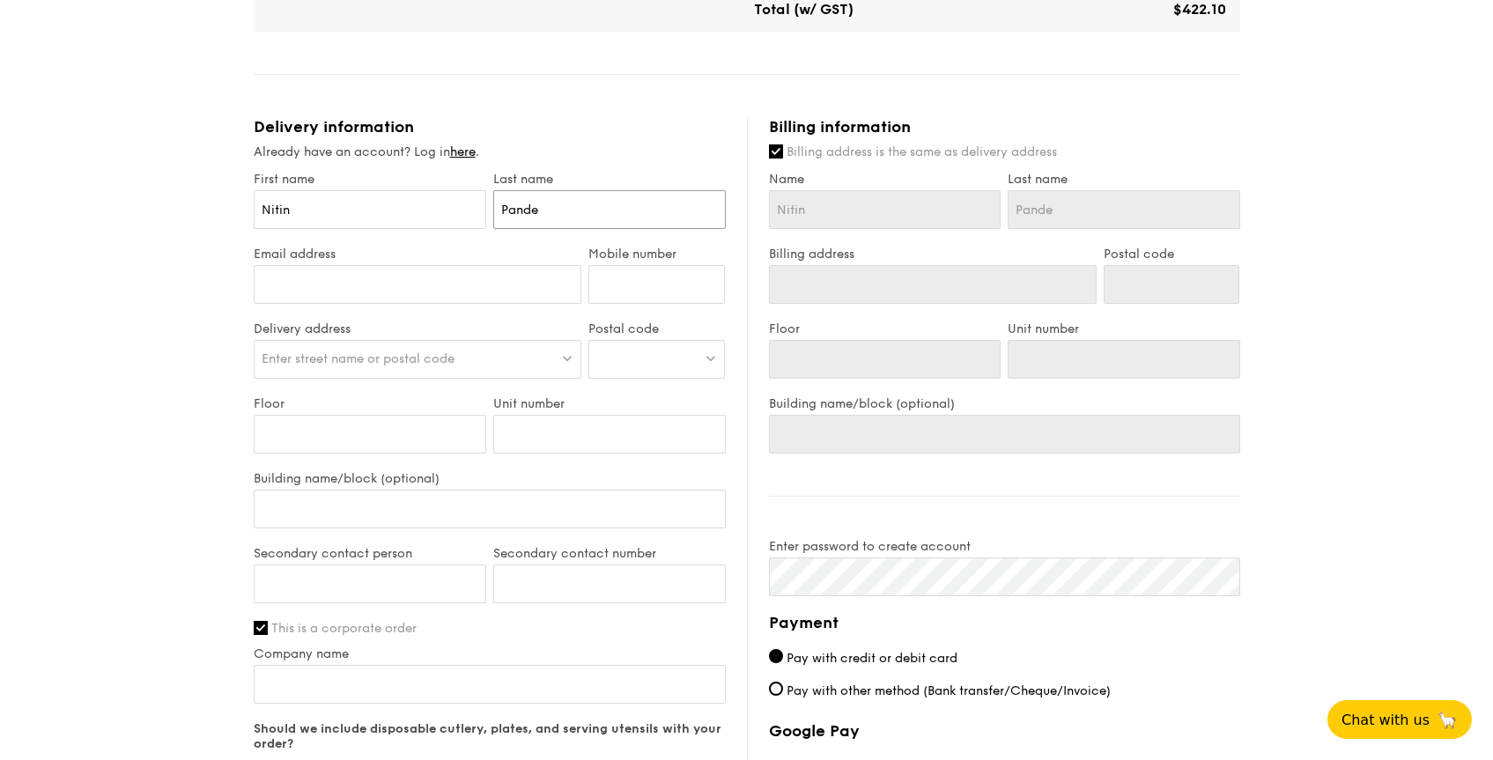
type input "Pande"
click at [383, 292] on input "Email address" at bounding box center [418, 284] width 329 height 39
type input "[EMAIL_ADDRESS][DOMAIN_NAME]"
drag, startPoint x: 652, startPoint y: 311, endPoint x: 670, endPoint y: 312, distance: 18.5
click at [670, 312] on div "Mobile number" at bounding box center [657, 284] width 144 height 75
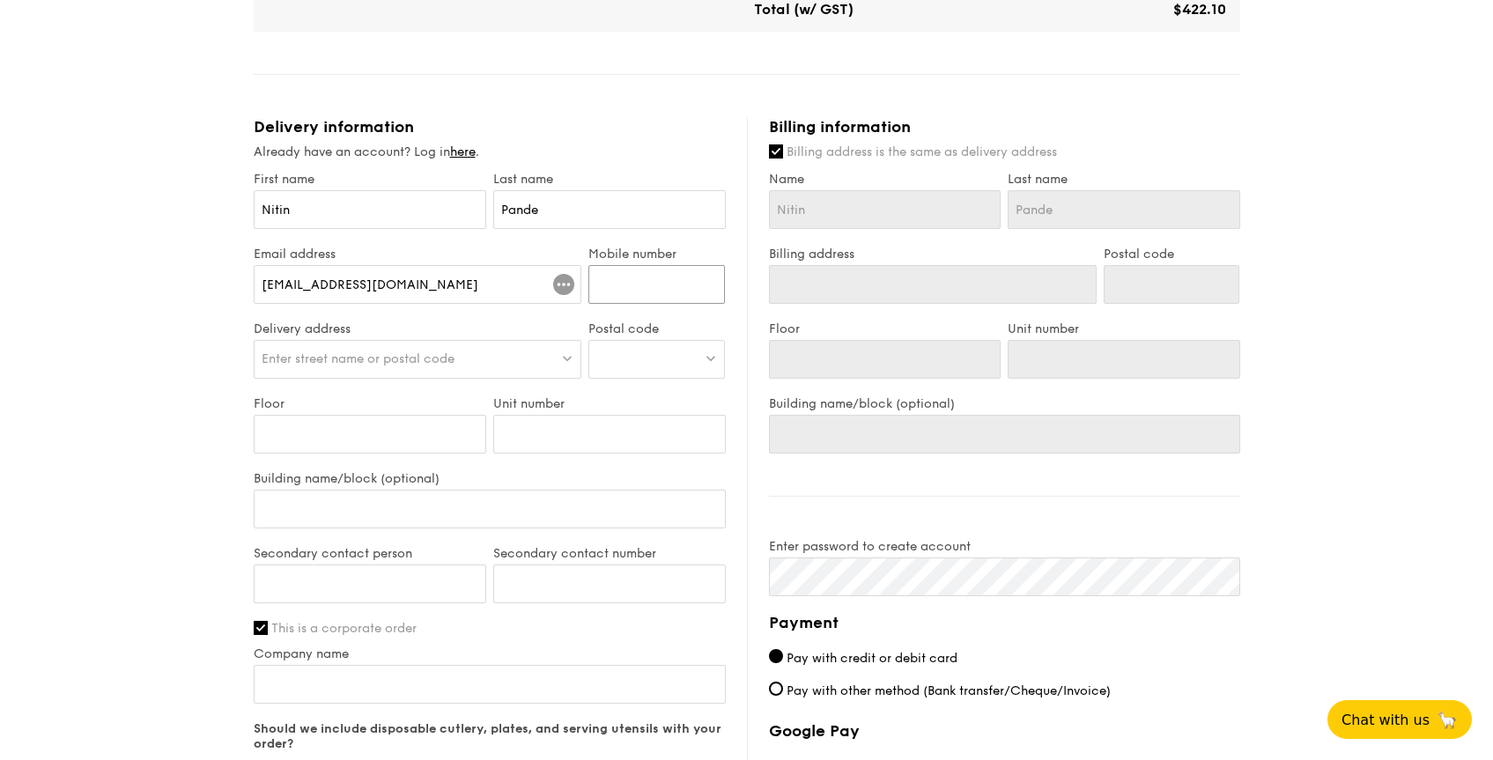
click at [670, 295] on input "Mobile number" at bounding box center [657, 284] width 137 height 39
click at [529, 362] on div "Enter street name or postal code" at bounding box center [418, 359] width 329 height 39
click at [384, 365] on input "search" at bounding box center [418, 360] width 327 height 39
type input "grab"
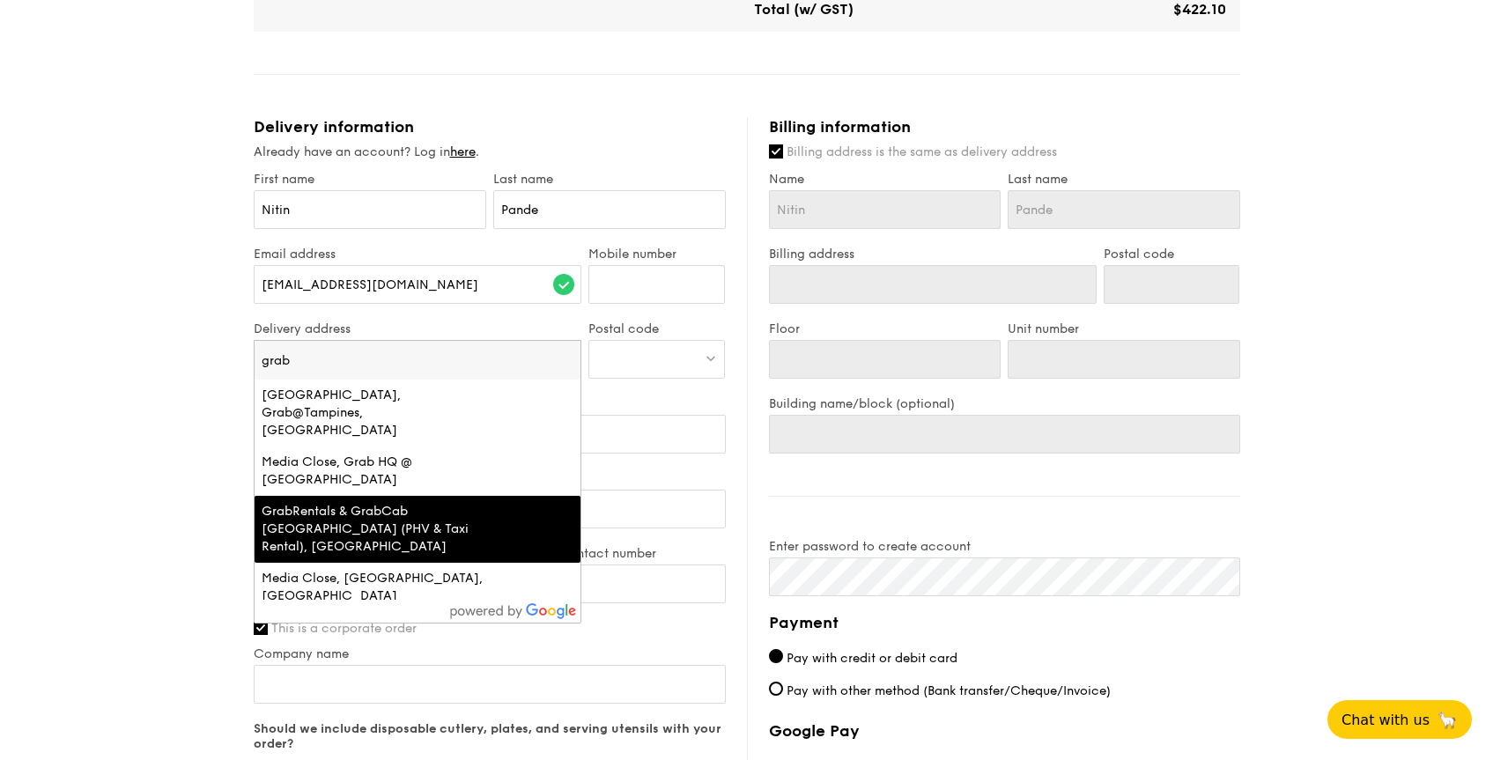
scroll to position [4, 0]
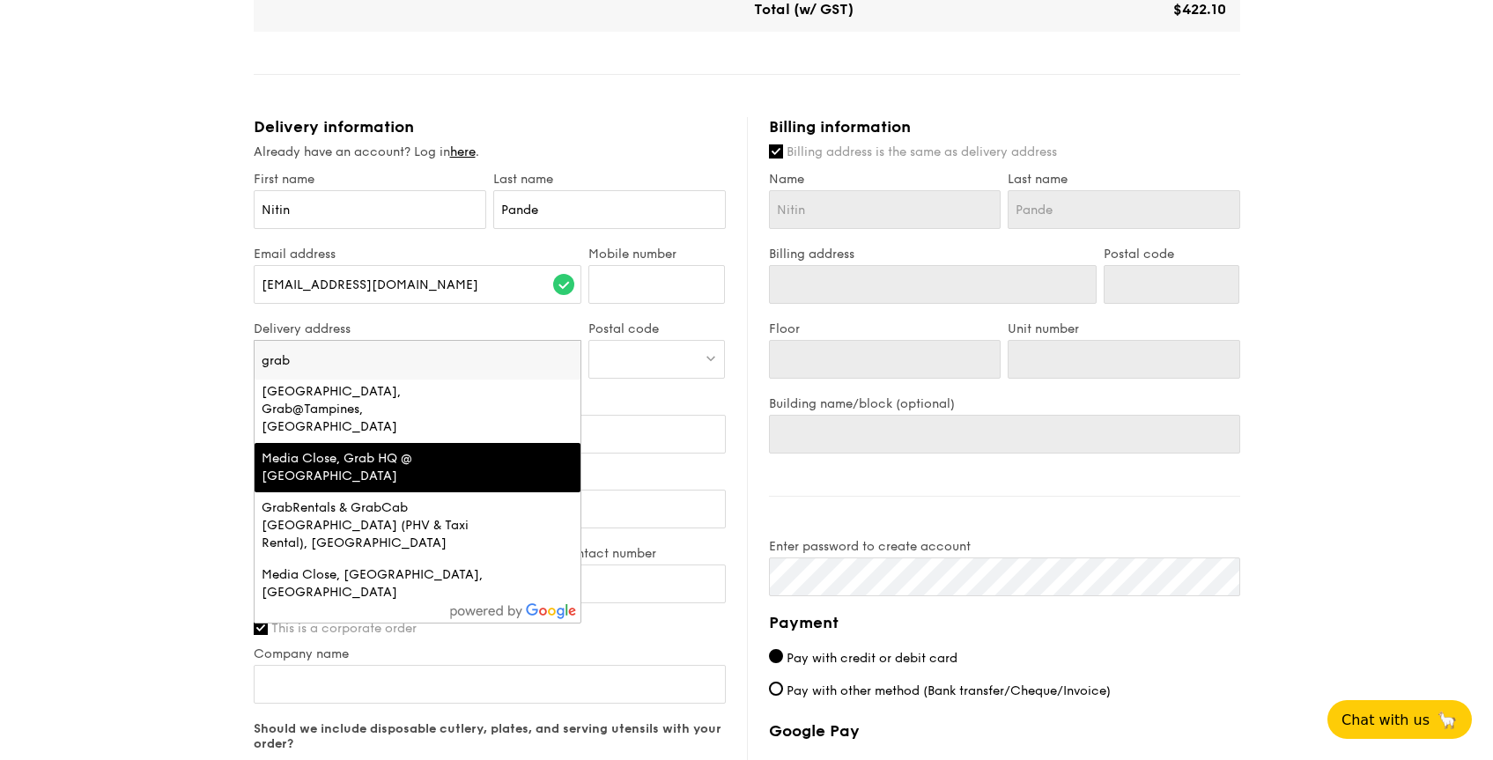
click at [414, 450] on div "Media Close, Grab HQ @ [GEOGRAPHIC_DATA]" at bounding box center [379, 467] width 234 height 35
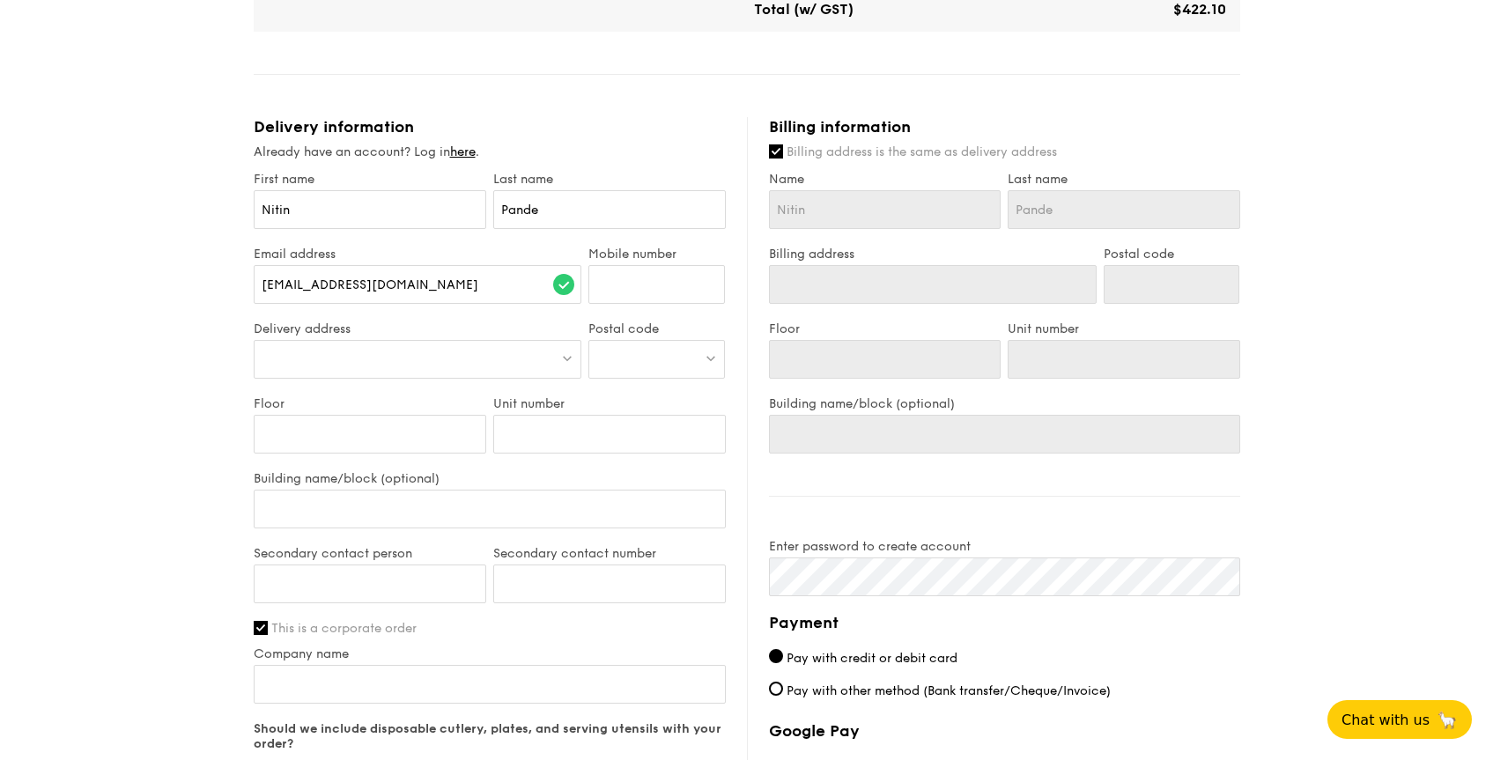
type input "3 Media Close"
type input "138498"
click at [369, 430] on input "Floor" at bounding box center [370, 434] width 233 height 39
click at [521, 435] on input "Unit number" at bounding box center [609, 434] width 233 height 39
click at [386, 495] on input "Building name/block (optional)" at bounding box center [490, 509] width 472 height 39
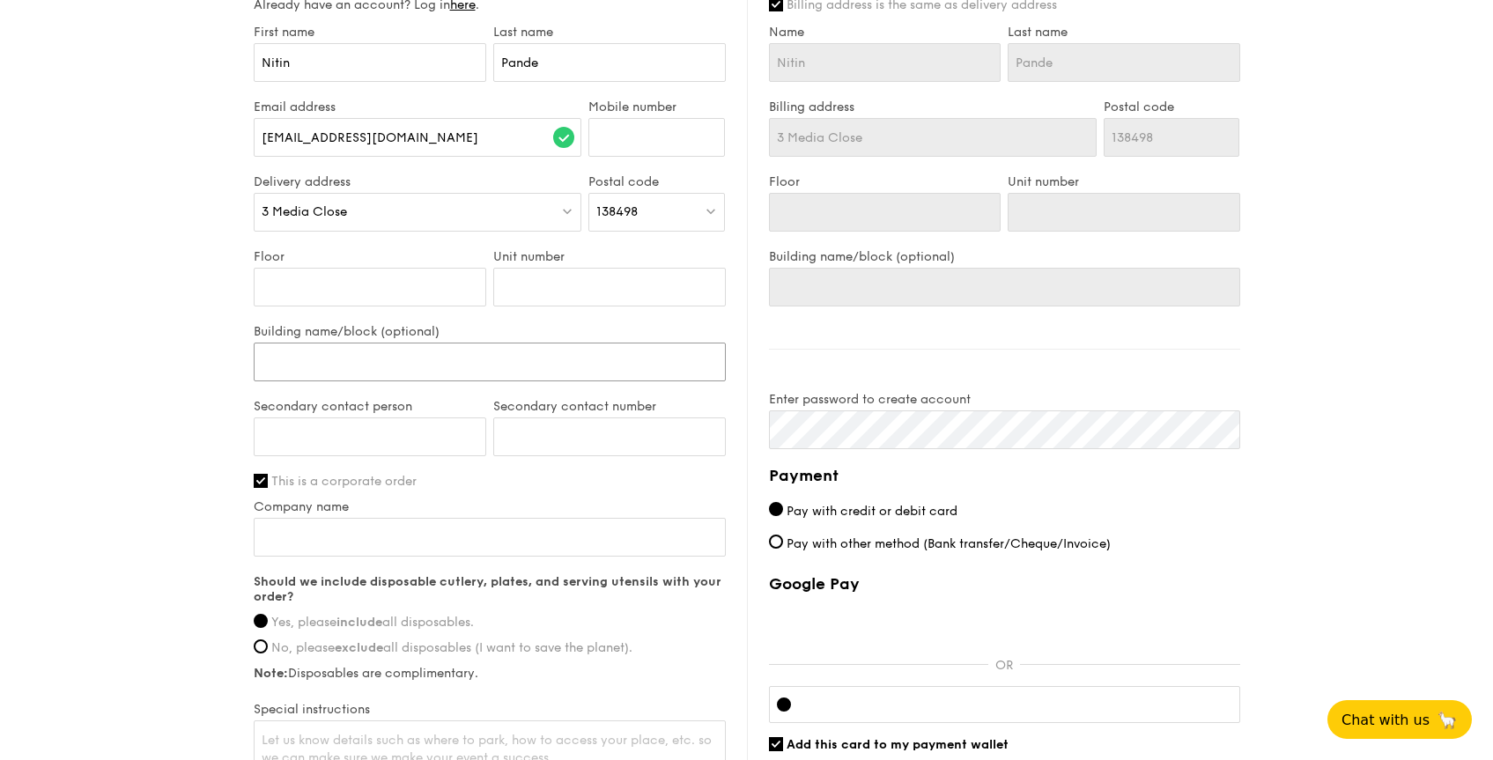
scroll to position [910, 0]
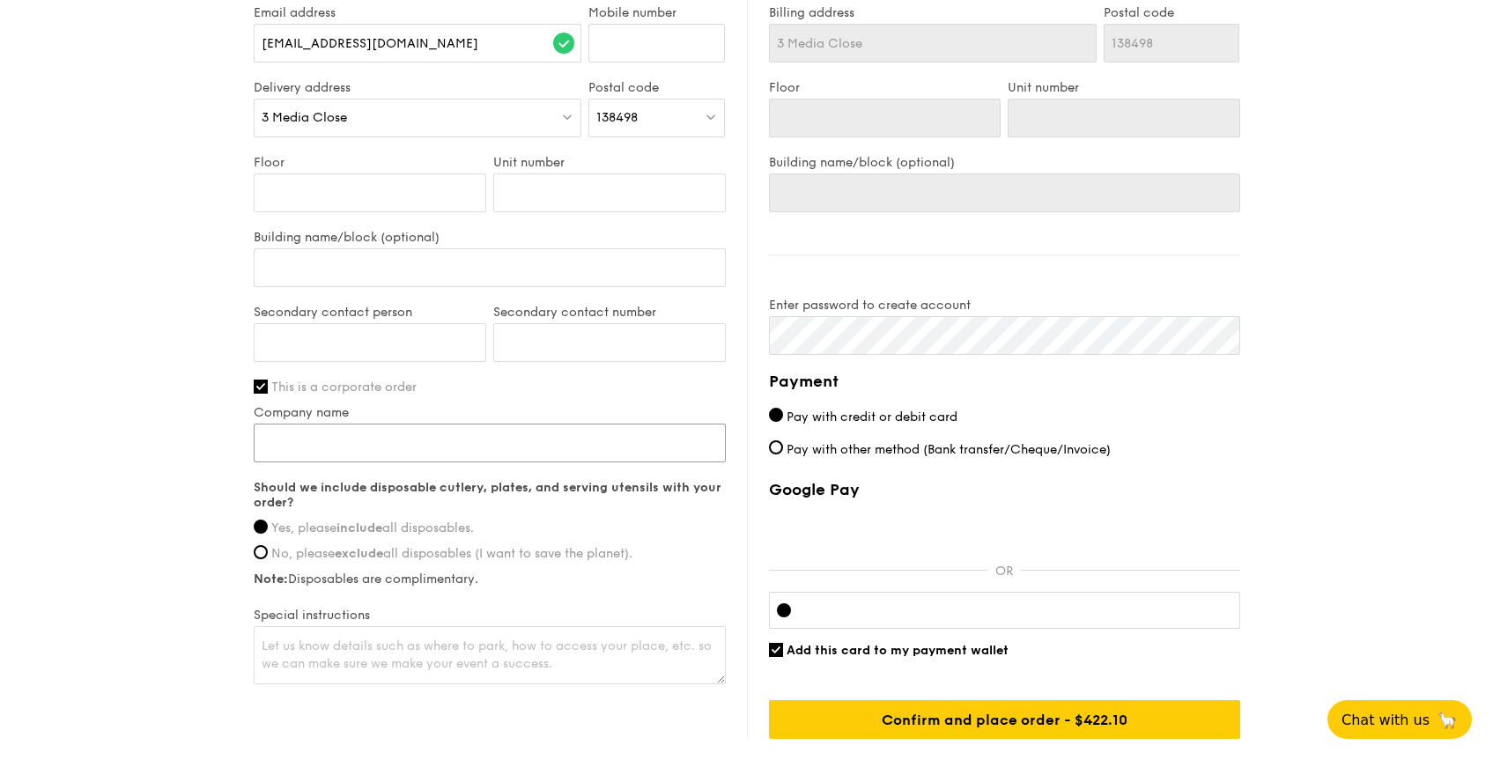
click at [386, 446] on input "Company name" at bounding box center [490, 443] width 472 height 39
